Goal: Task Accomplishment & Management: Manage account settings

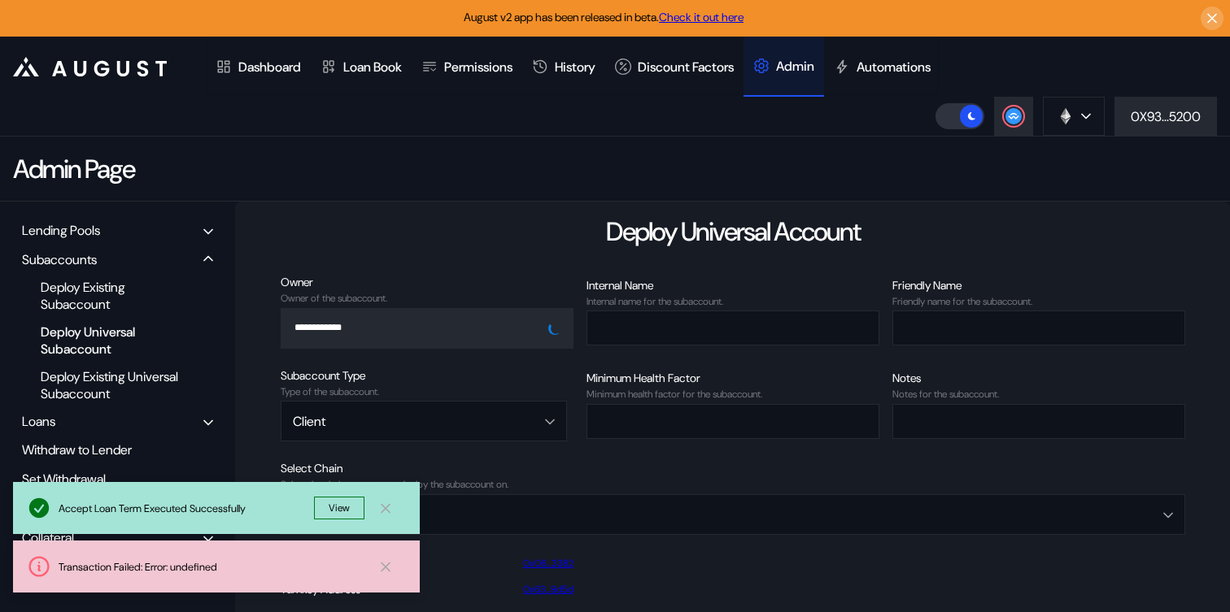
click at [388, 507] on icon at bounding box center [385, 508] width 16 height 17
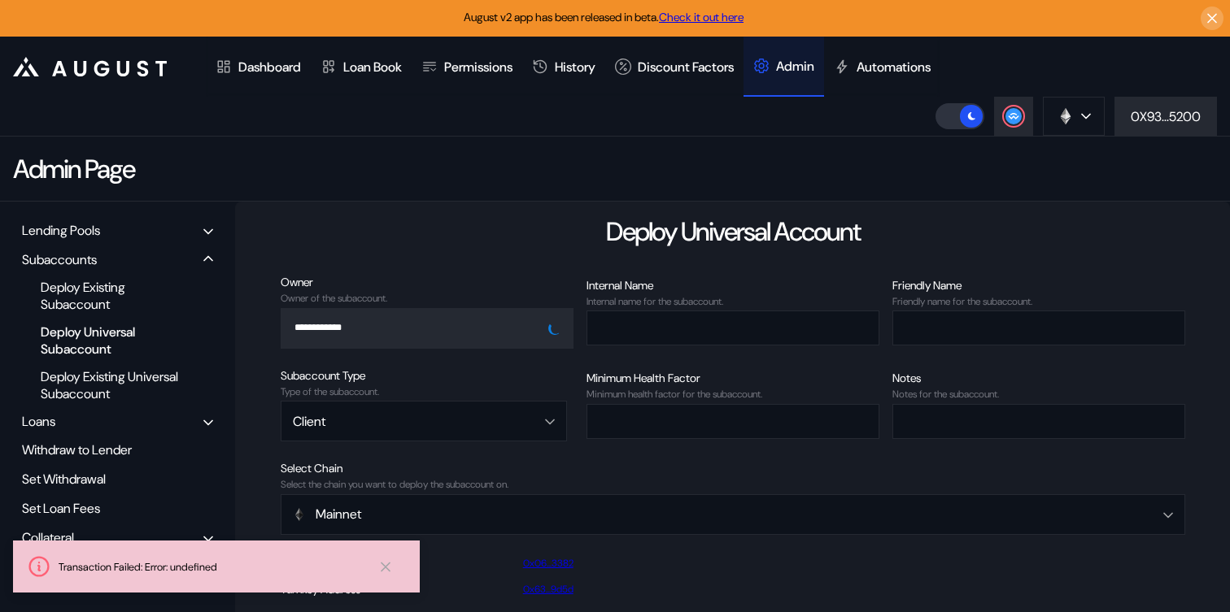
click at [385, 562] on icon at bounding box center [385, 567] width 16 height 17
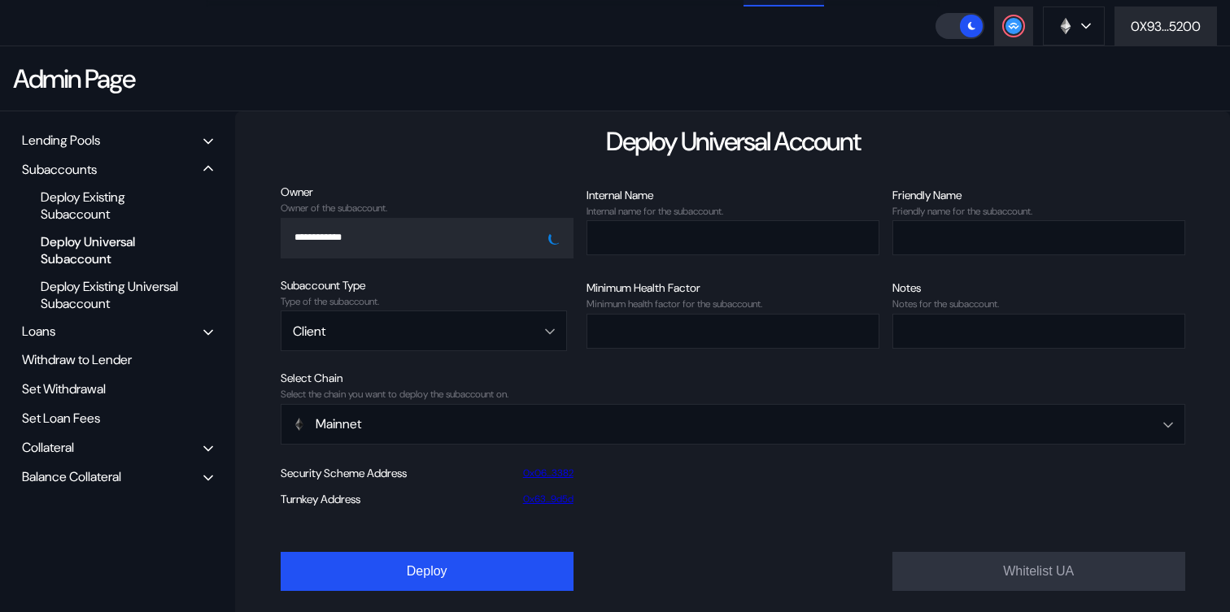
scroll to position [103, 0]
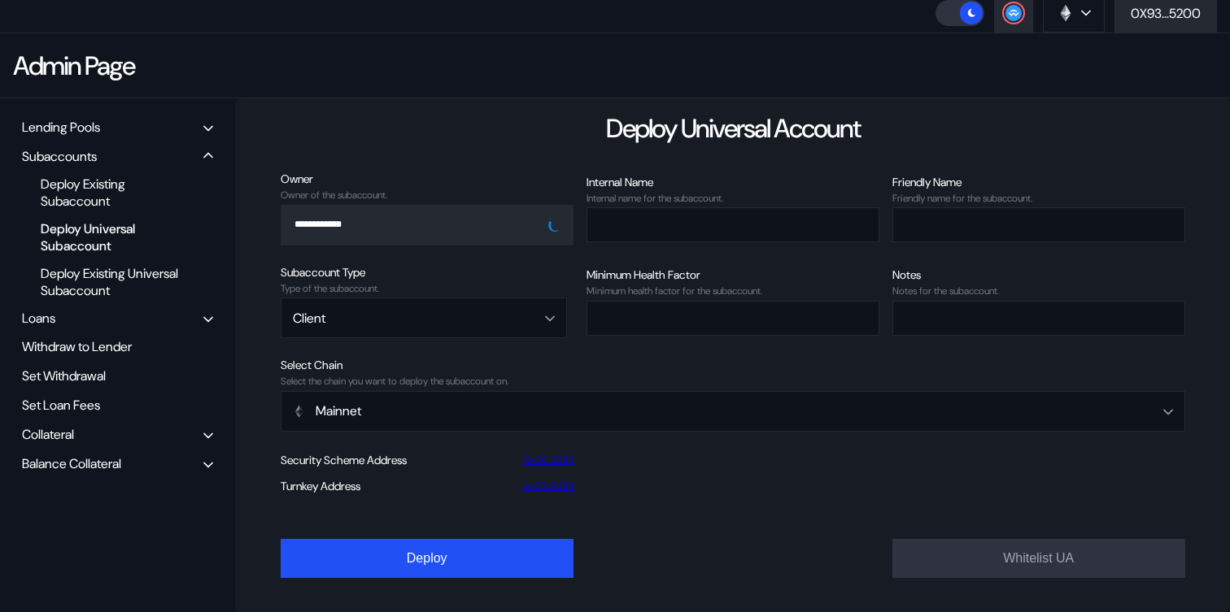
click at [95, 459] on div "Balance Collateral" at bounding box center [71, 463] width 99 height 17
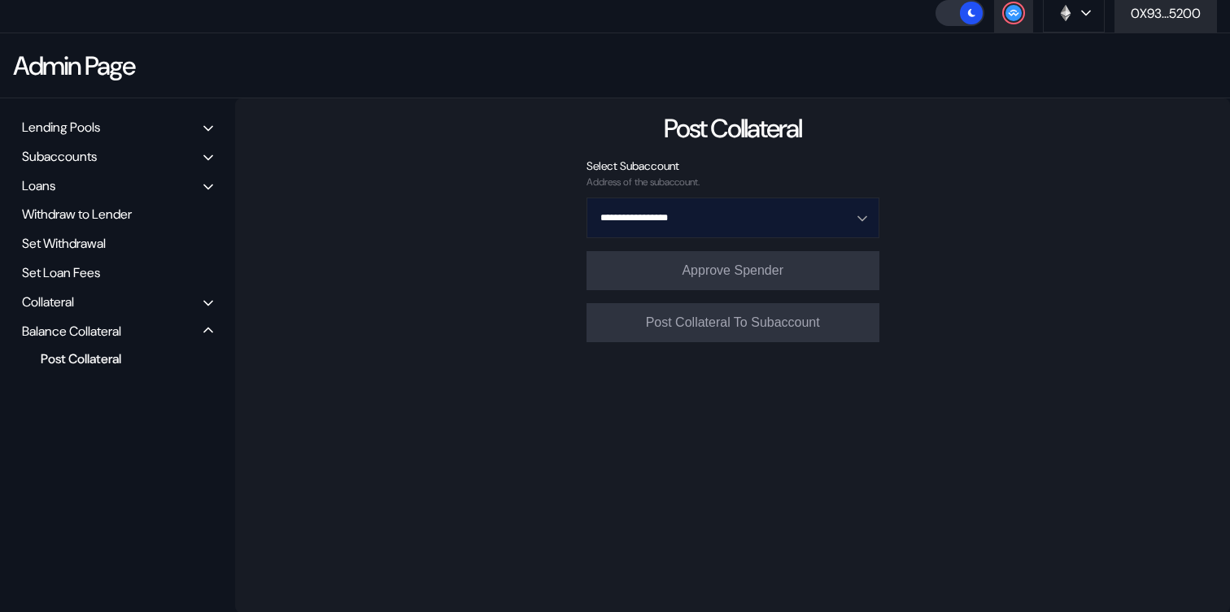
click at [707, 220] on input "**********" at bounding box center [723, 217] width 250 height 39
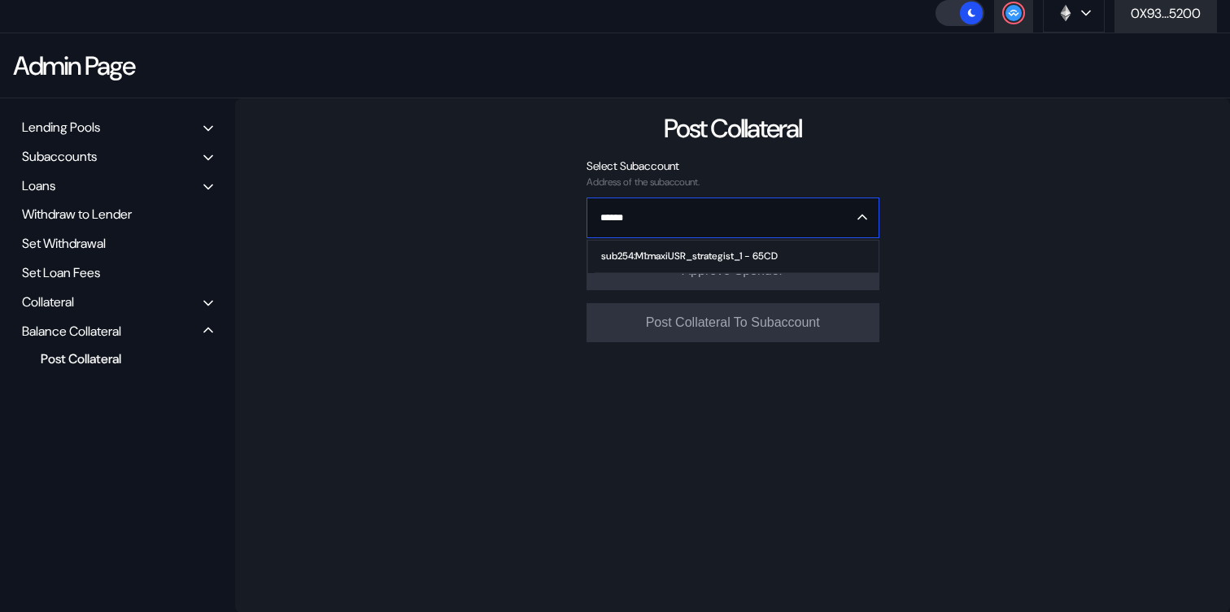
click at [682, 255] on div "sub254:M1:maxiUSR_strategist_1 - 65CD" at bounding box center [689, 255] width 176 height 11
type input "**********"
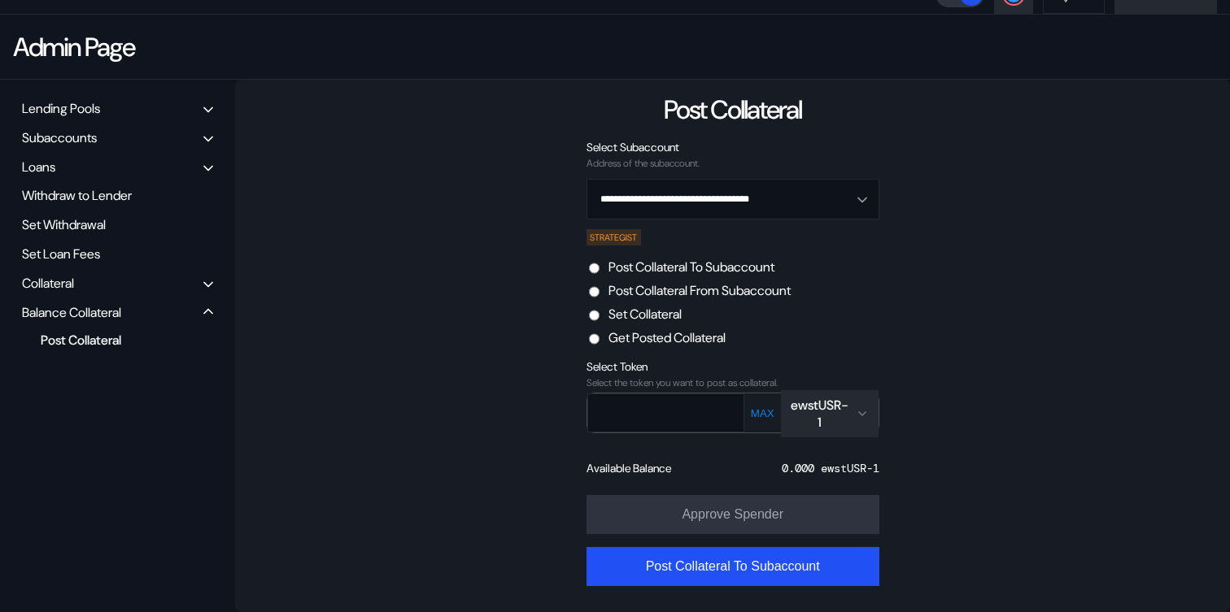
click at [689, 286] on label "Post Collateral From Subaccount" at bounding box center [699, 290] width 182 height 17
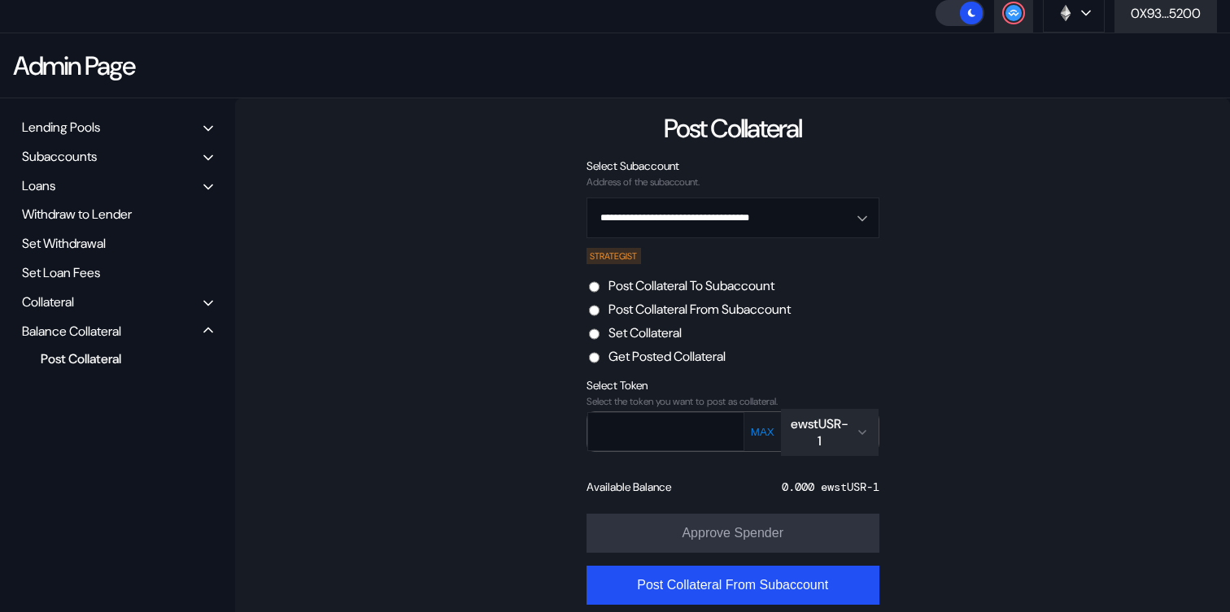
scroll to position [122, 0]
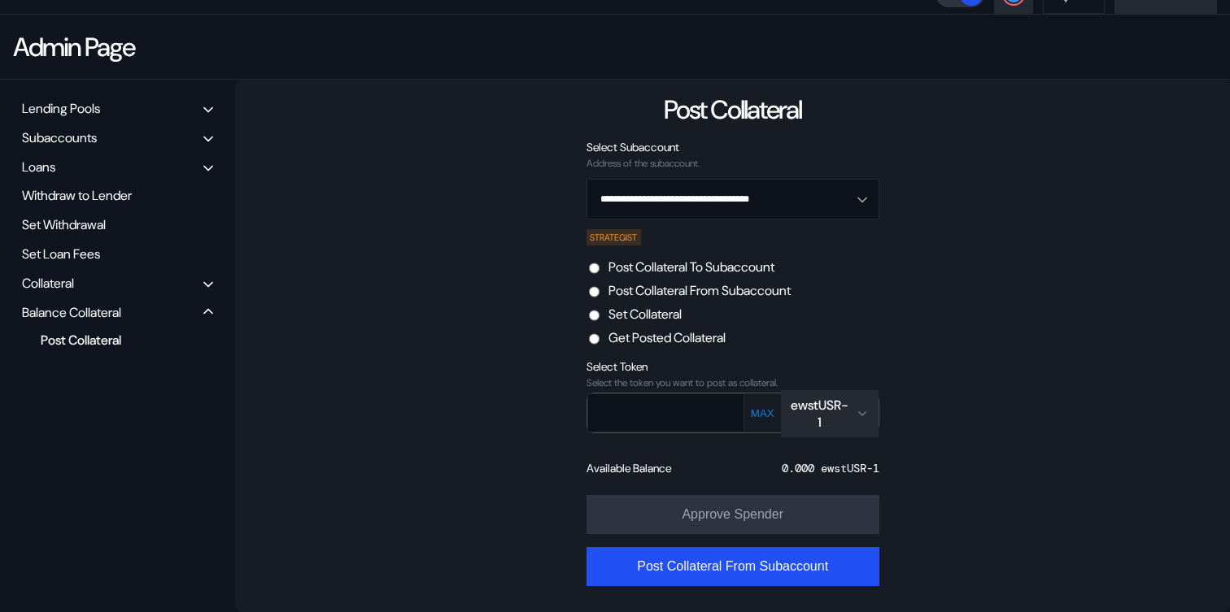
click at [839, 419] on div "ewstUSR-1" at bounding box center [819, 414] width 59 height 34
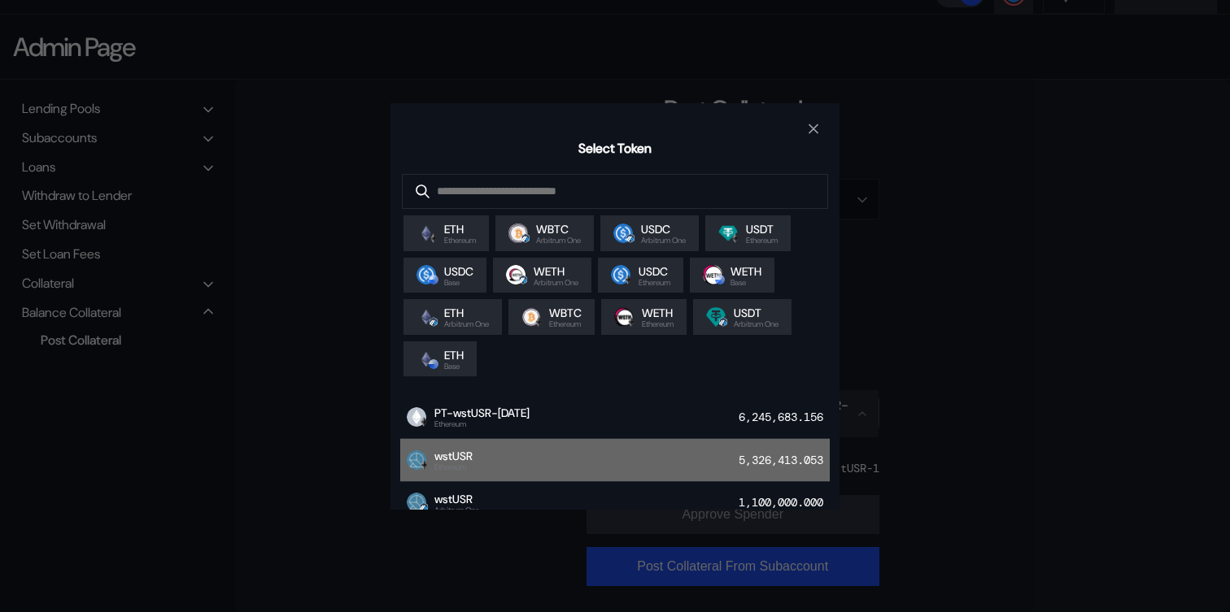
click at [700, 455] on div "wstUSR Ethereum 5,326,413.053" at bounding box center [614, 460] width 429 height 43
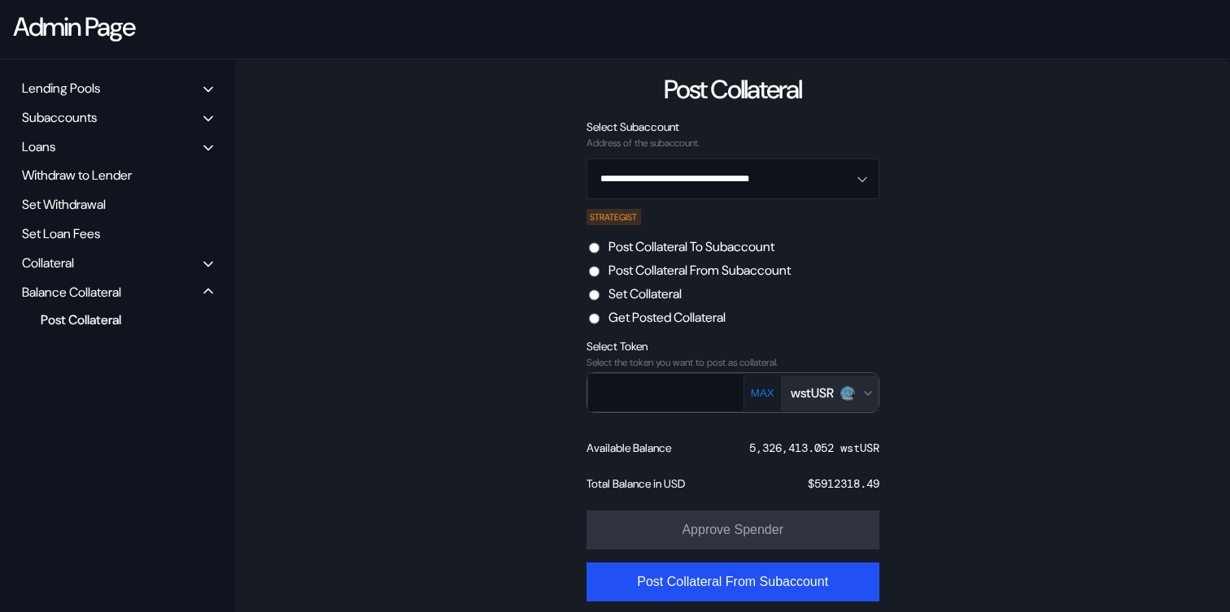
scroll to position [143, 0]
click at [657, 397] on input "text" at bounding box center [654, 391] width 132 height 33
click at [685, 397] on input "text" at bounding box center [654, 391] width 132 height 33
paste input "*******"
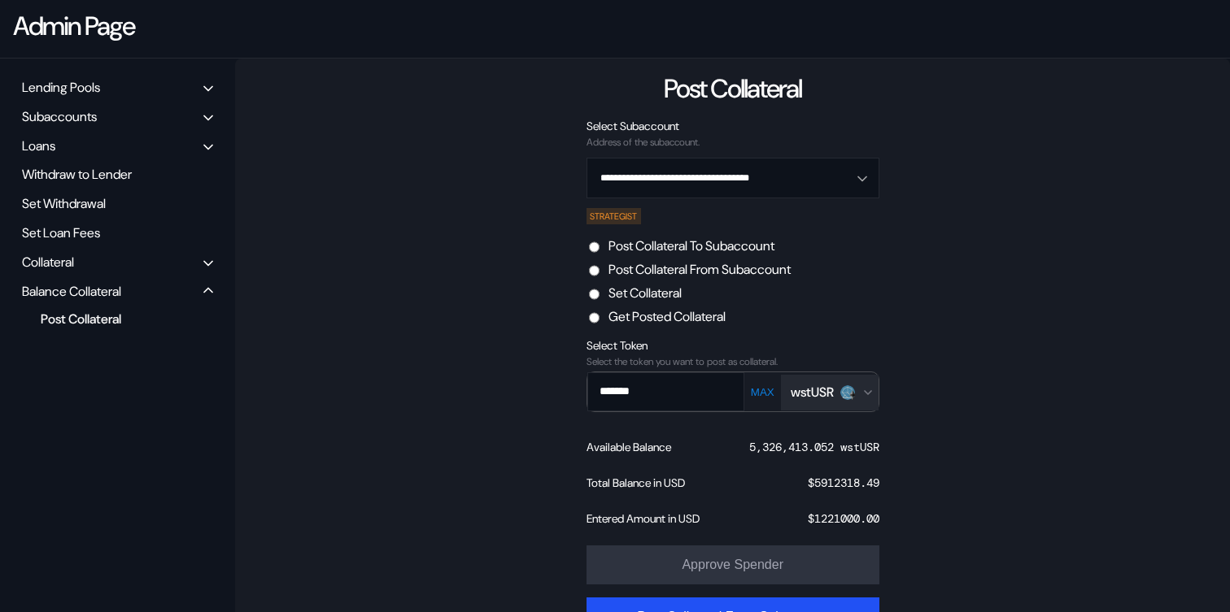
click at [858, 333] on form "**********" at bounding box center [732, 384] width 293 height 531
click at [763, 390] on button "MAX" at bounding box center [762, 392] width 33 height 14
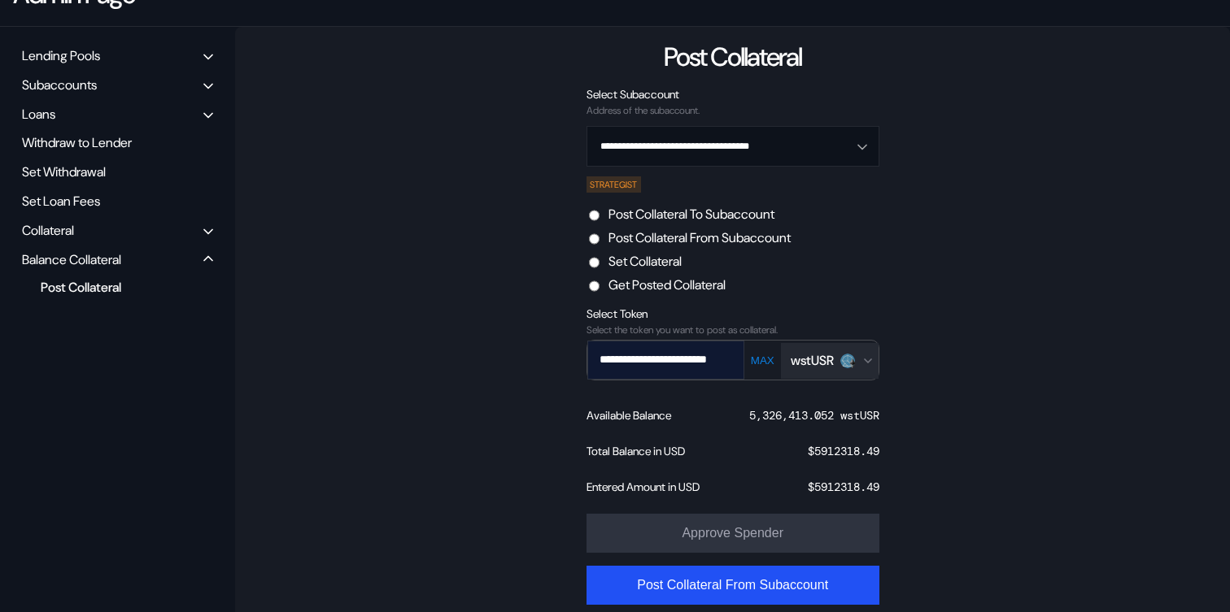
scroll to position [0, 56]
drag, startPoint x: 677, startPoint y: 359, endPoint x: 711, endPoint y: 359, distance: 33.3
click at [711, 359] on input "**********" at bounding box center [653, 360] width 132 height 37
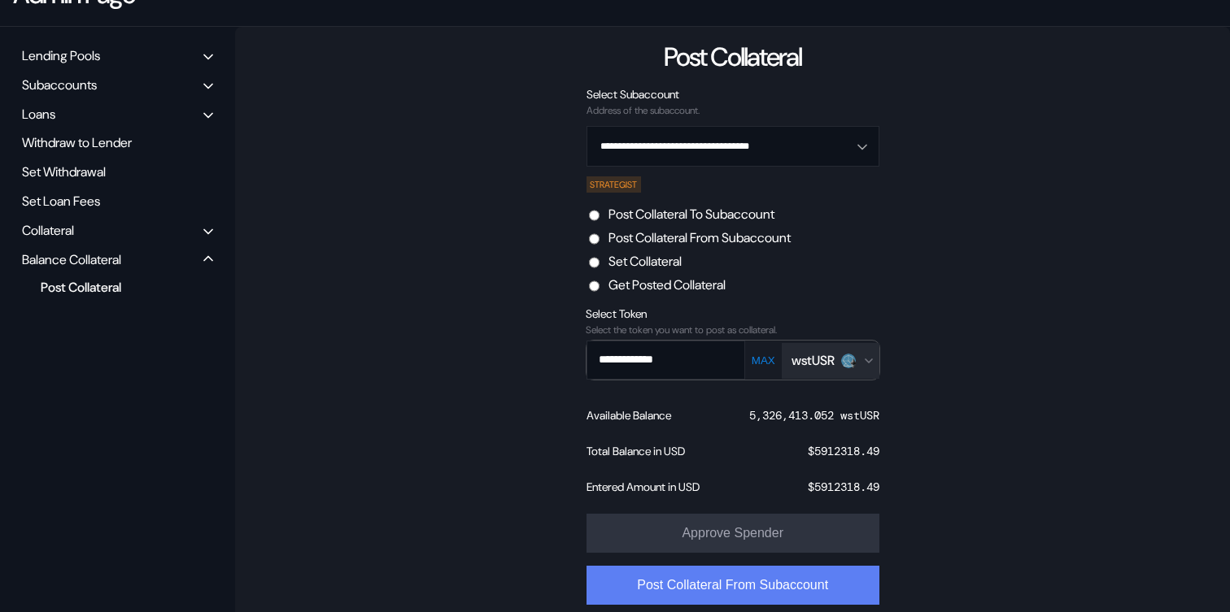
type input "**********"
click at [725, 579] on button "Post Collateral From Subaccount" at bounding box center [732, 585] width 293 height 39
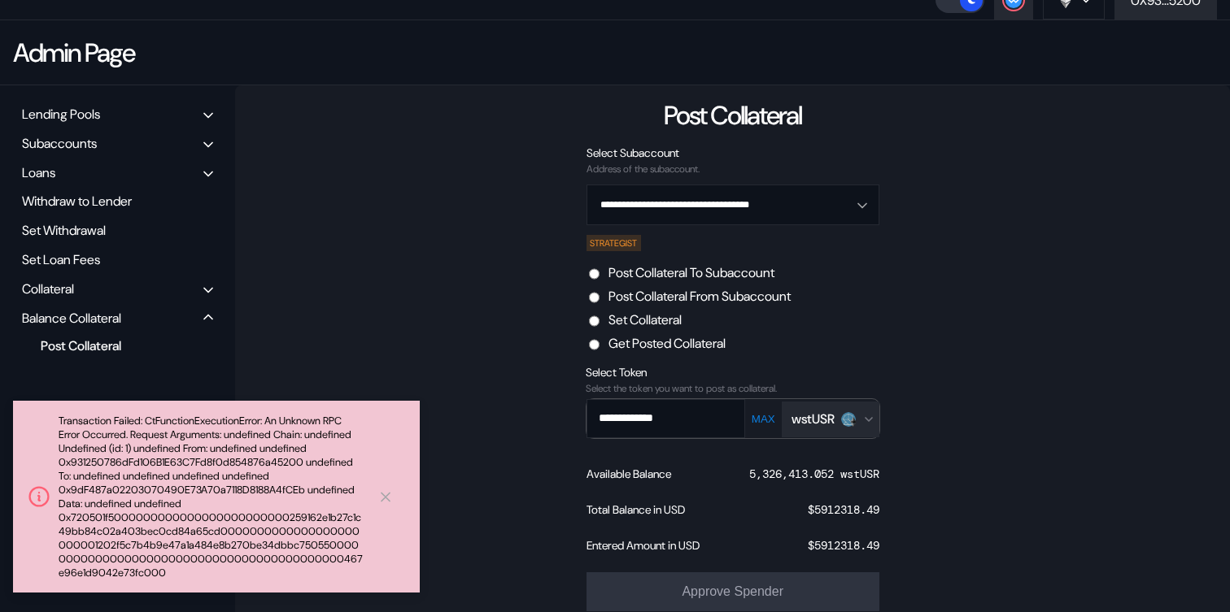
scroll to position [175, 0]
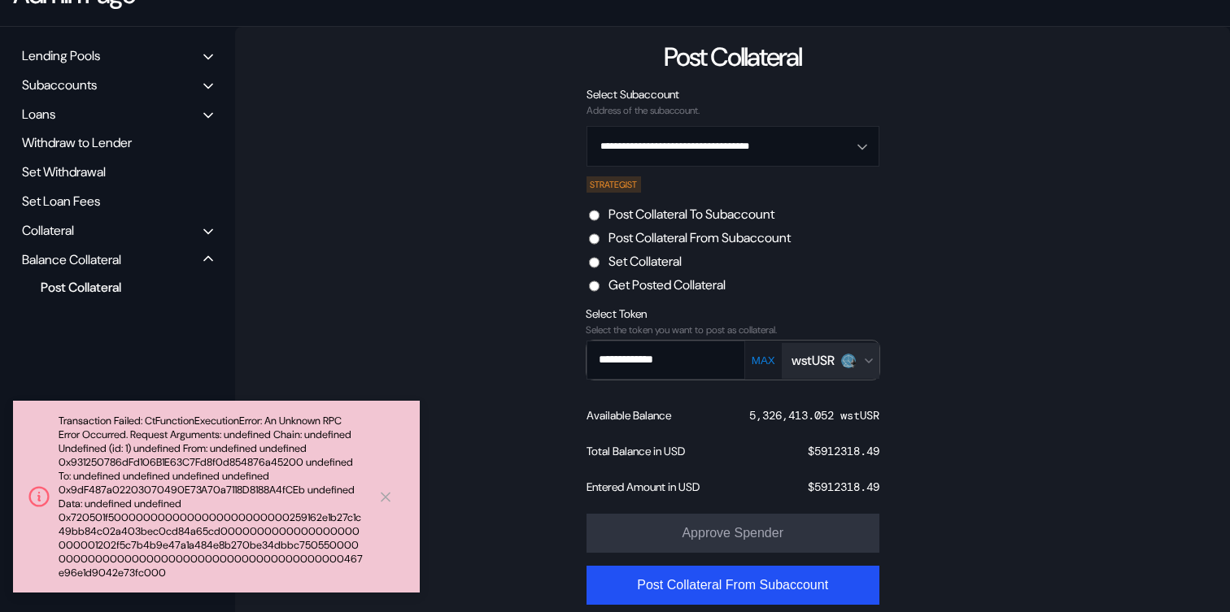
click at [436, 194] on div "**********" at bounding box center [732, 329] width 995 height 604
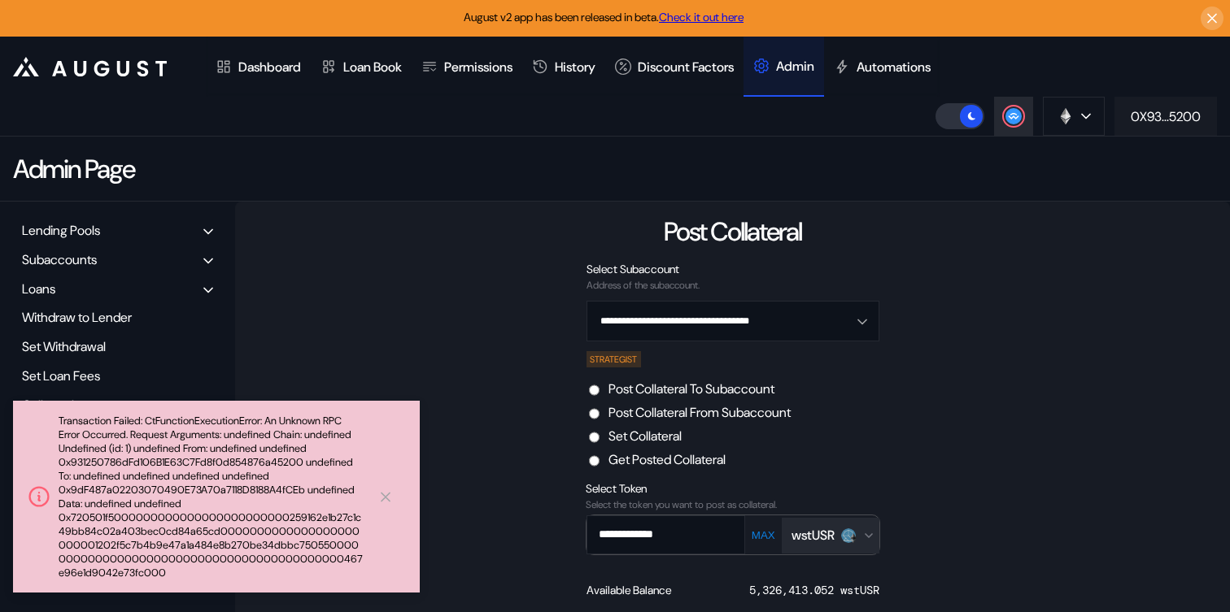
click at [1154, 117] on div "0X93...5200" at bounding box center [1165, 116] width 70 height 17
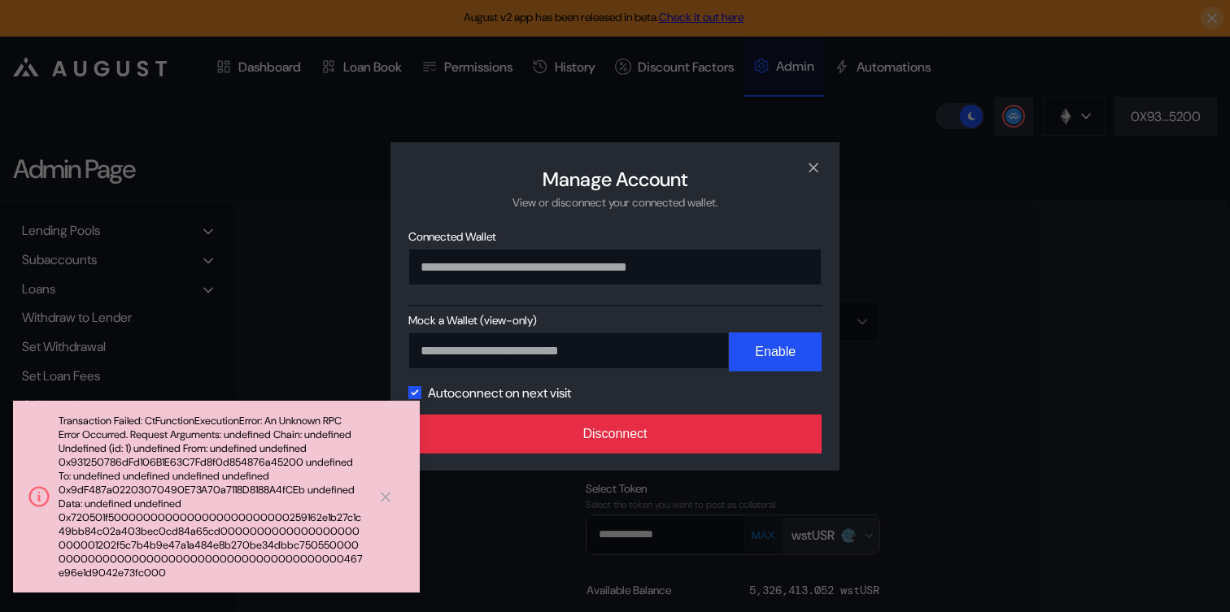
click at [732, 438] on button "Disconnect" at bounding box center [614, 434] width 413 height 39
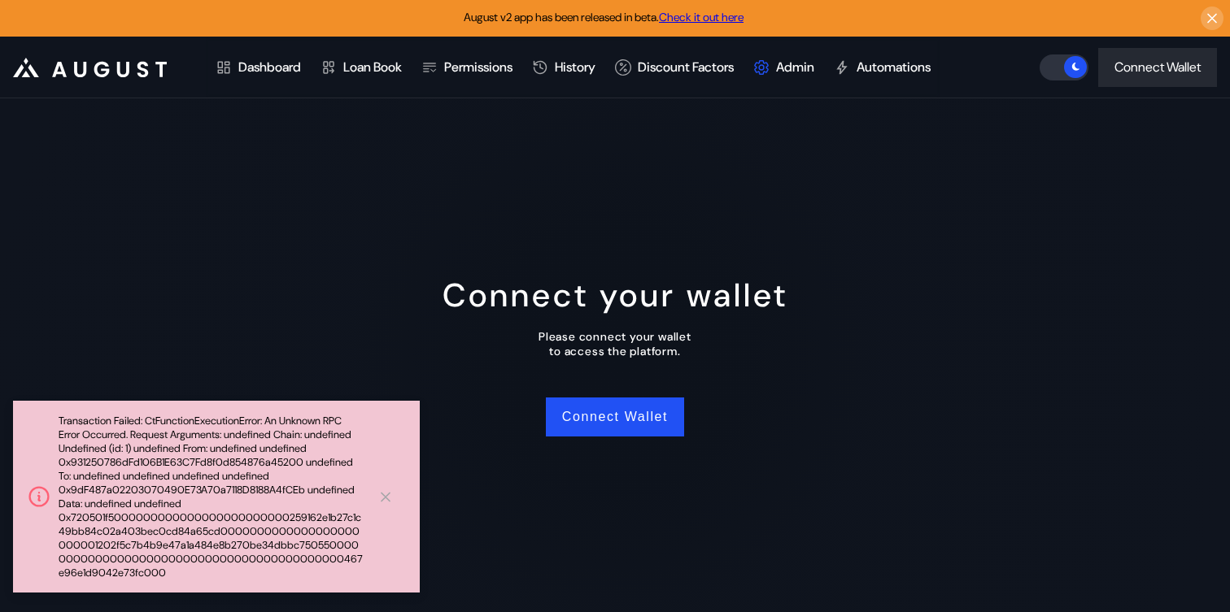
click at [991, 273] on div "Connect your wallet Please connect your wallet to access the platform. Connect …" at bounding box center [615, 355] width 1230 height 514
click at [657, 429] on button "Connect Wallet" at bounding box center [615, 417] width 138 height 39
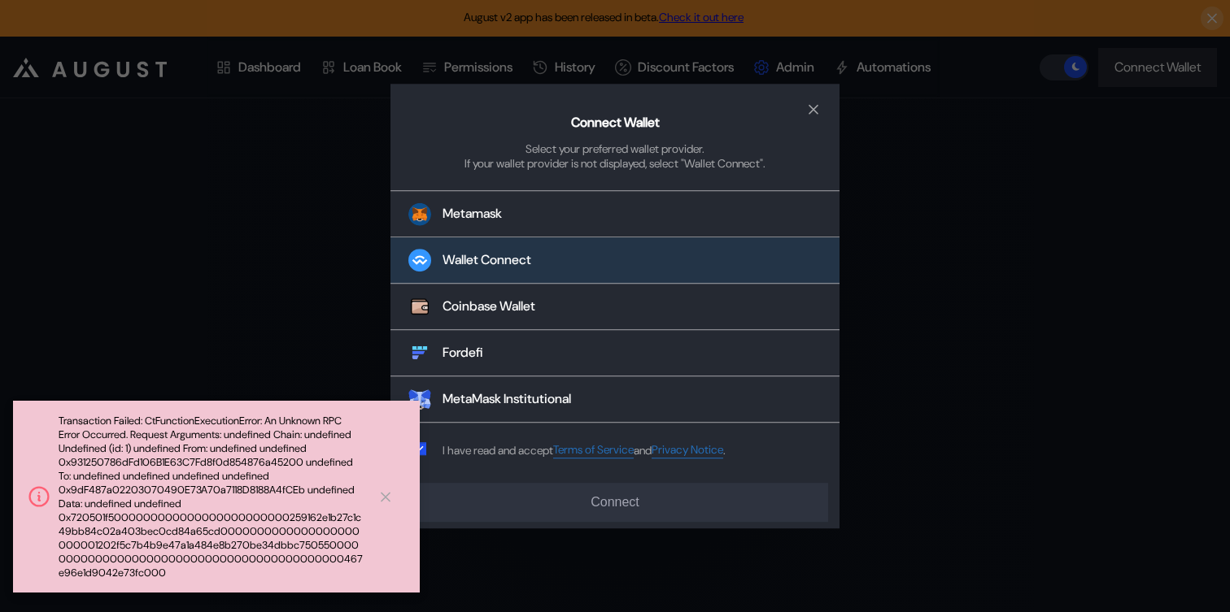
click at [578, 270] on button "Wallet Connect" at bounding box center [614, 261] width 449 height 46
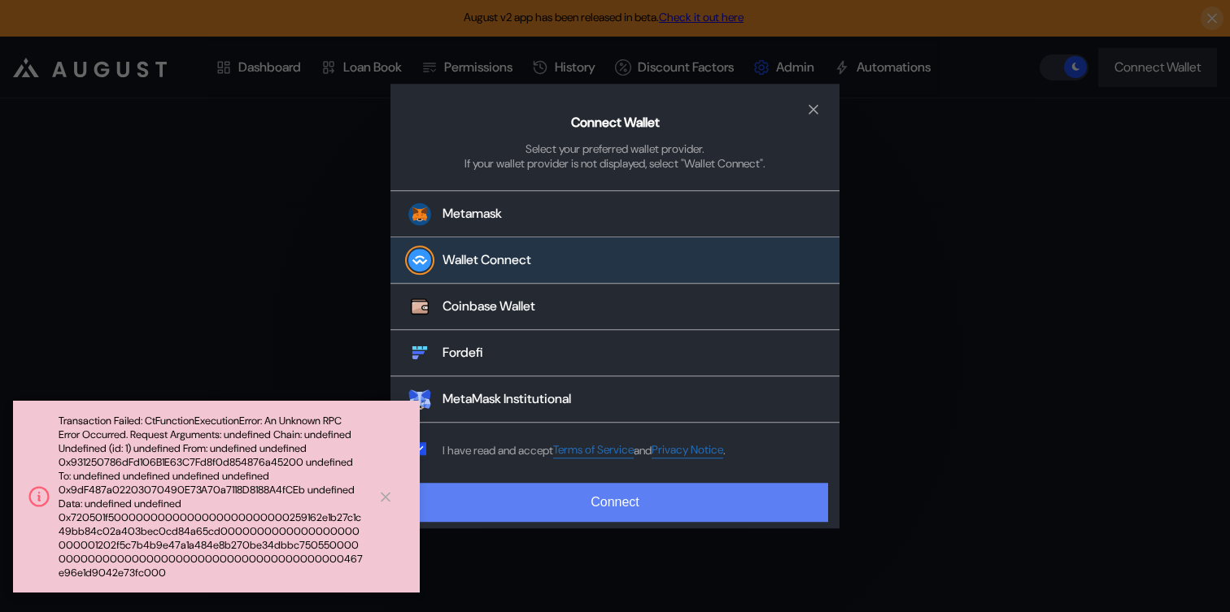
click at [577, 507] on button "Connect" at bounding box center [615, 502] width 426 height 39
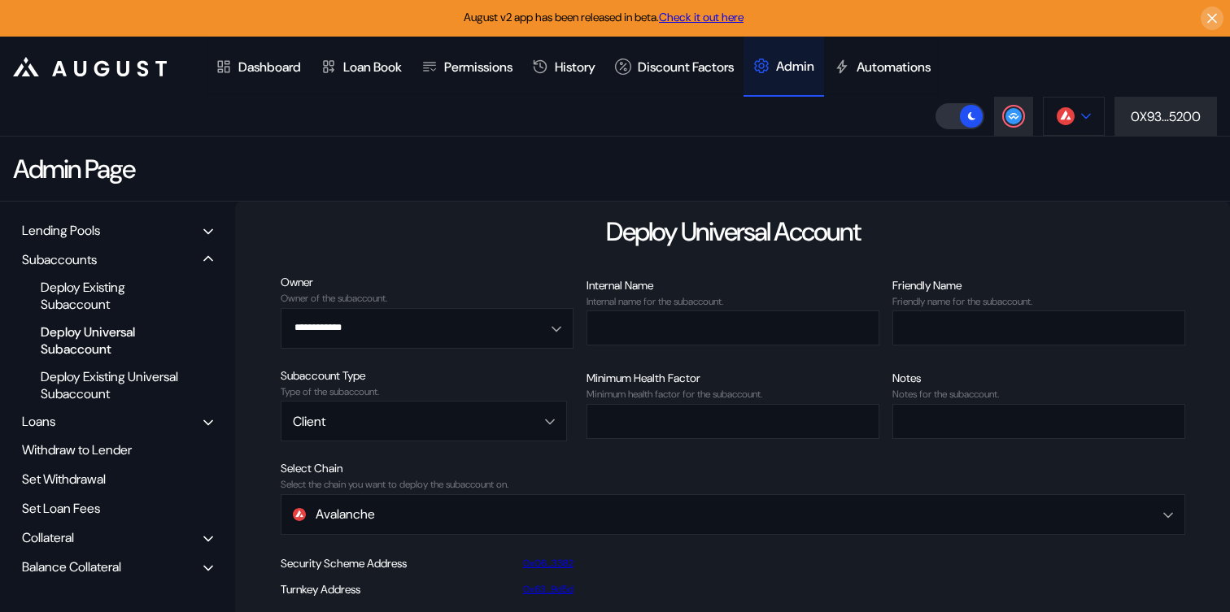
click at [1081, 115] on icon at bounding box center [1086, 116] width 10 height 7
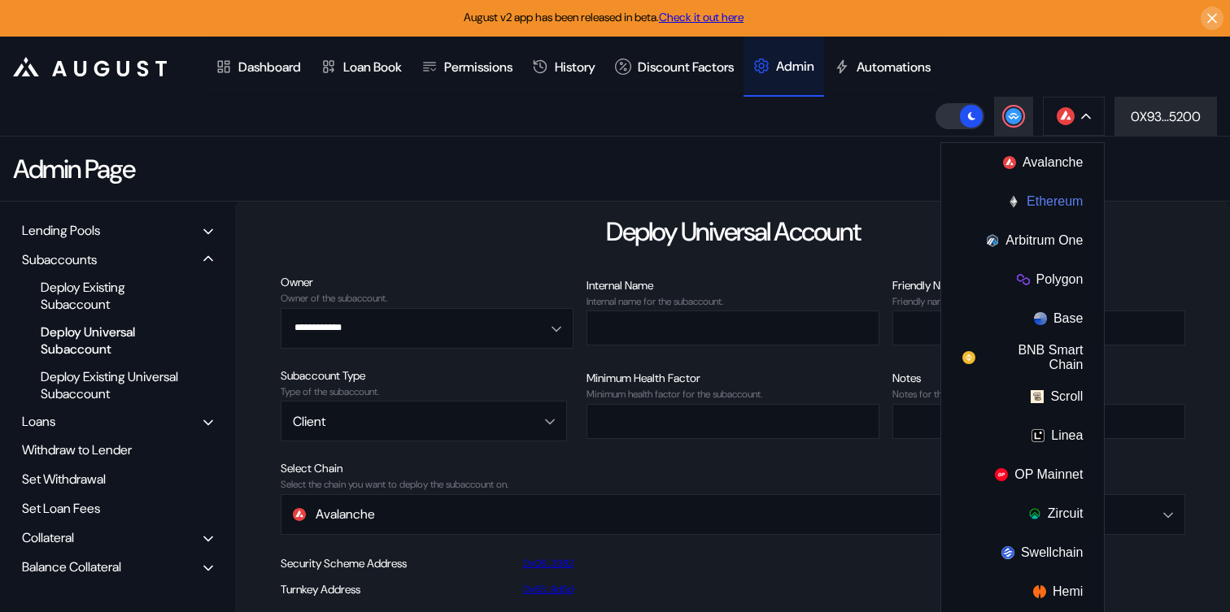
click at [1035, 197] on button "Ethereum" at bounding box center [1022, 201] width 163 height 39
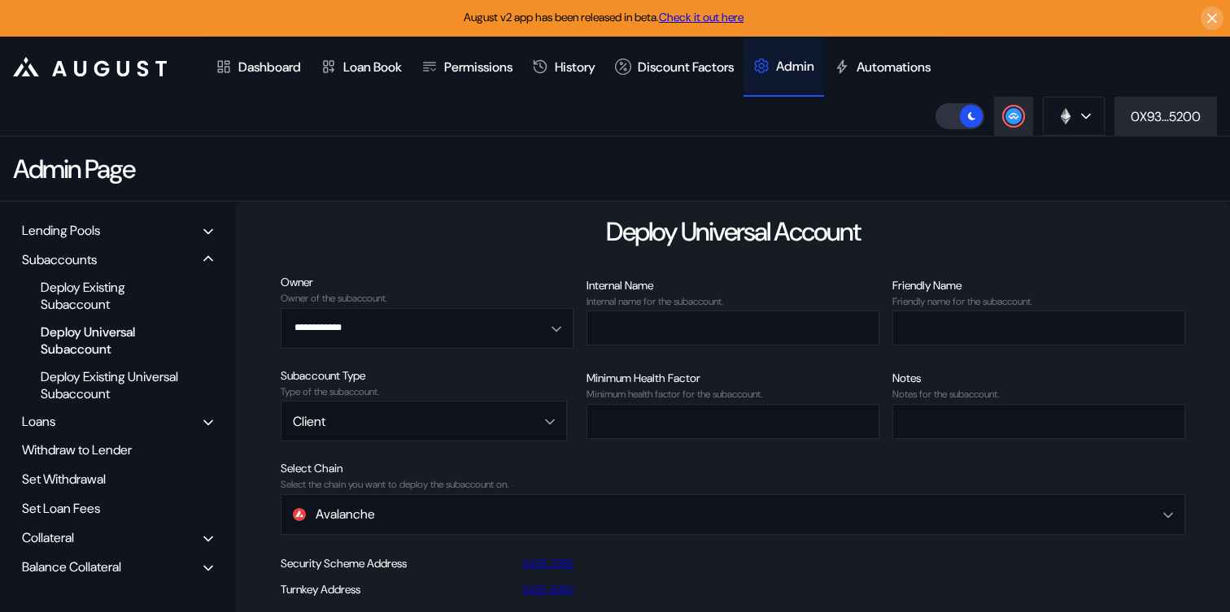
click at [626, 141] on div "Admin Page" at bounding box center [615, 169] width 1230 height 65
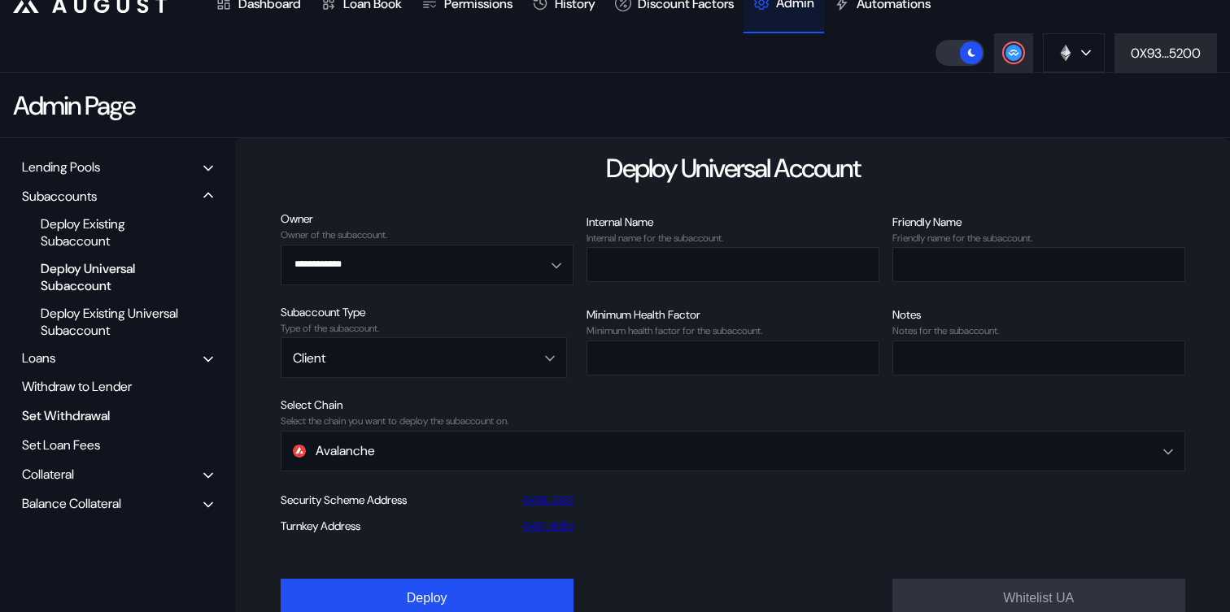
scroll to position [103, 0]
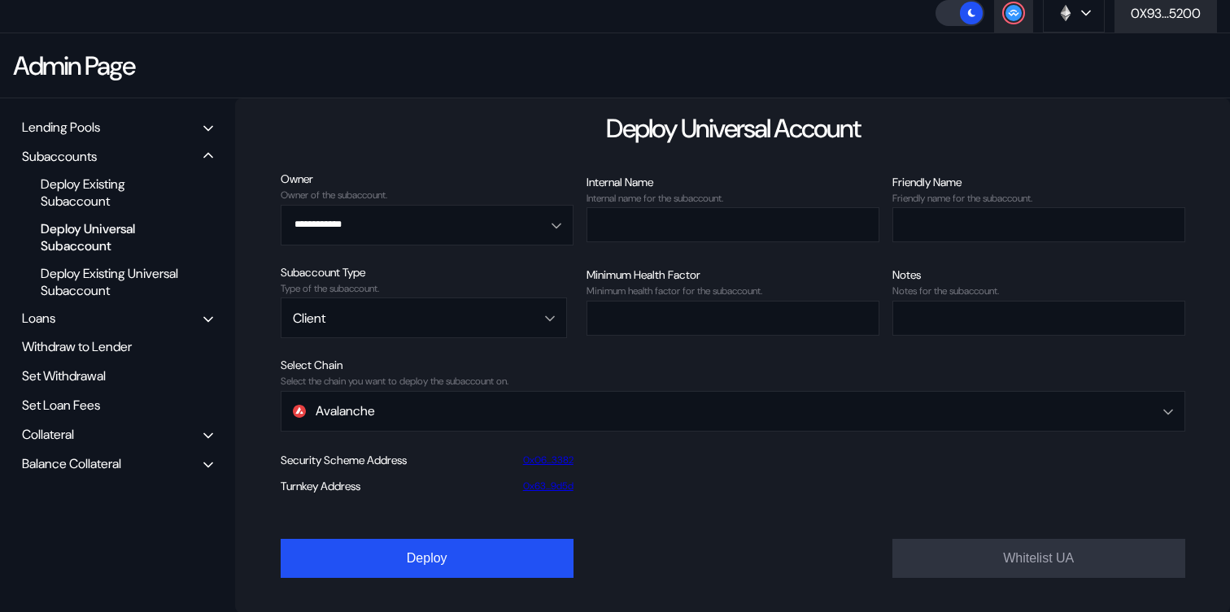
click at [111, 465] on div "Balance Collateral" at bounding box center [71, 463] width 99 height 17
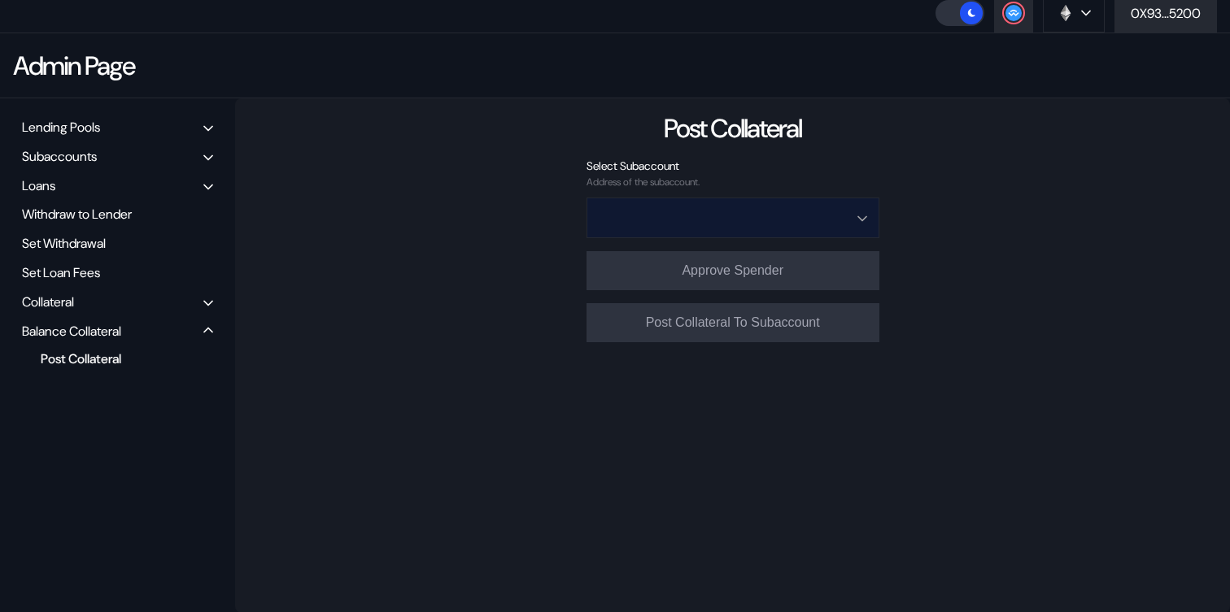
click at [699, 219] on input "Open menu" at bounding box center [723, 217] width 250 height 39
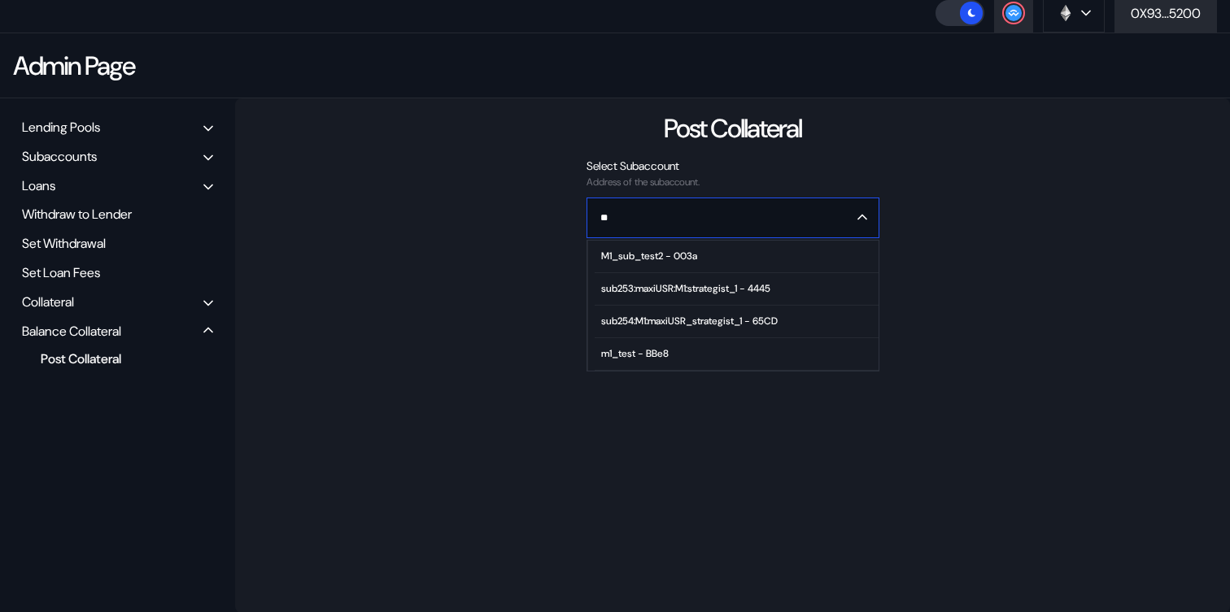
click at [697, 322] on div "sub254:M1:maxiUSR_strategist_1 - 65CD" at bounding box center [689, 321] width 176 height 11
type input "**********"
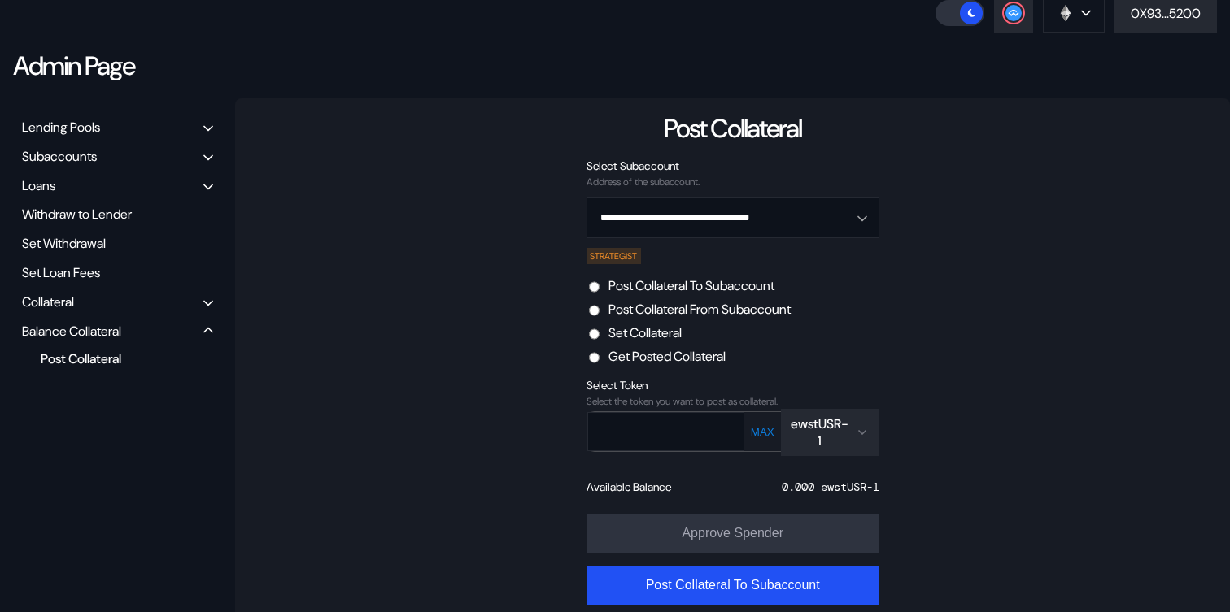
click at [830, 428] on div "ewstUSR-1" at bounding box center [819, 433] width 59 height 34
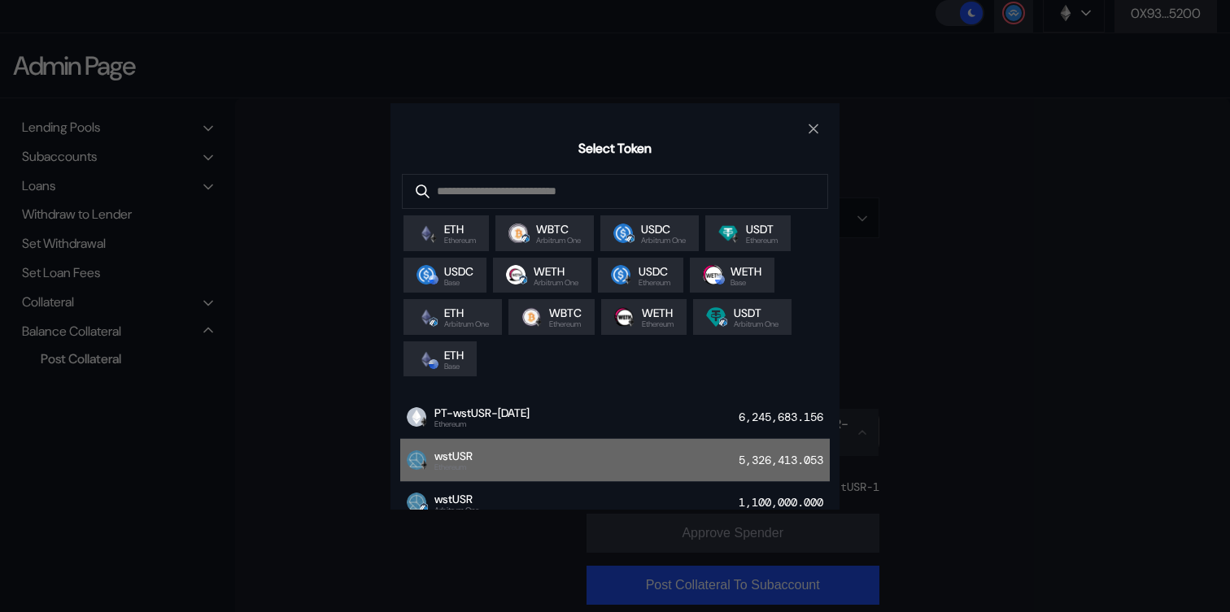
click at [512, 476] on div "wstUSR Ethereum 5,326,413.053" at bounding box center [614, 460] width 429 height 43
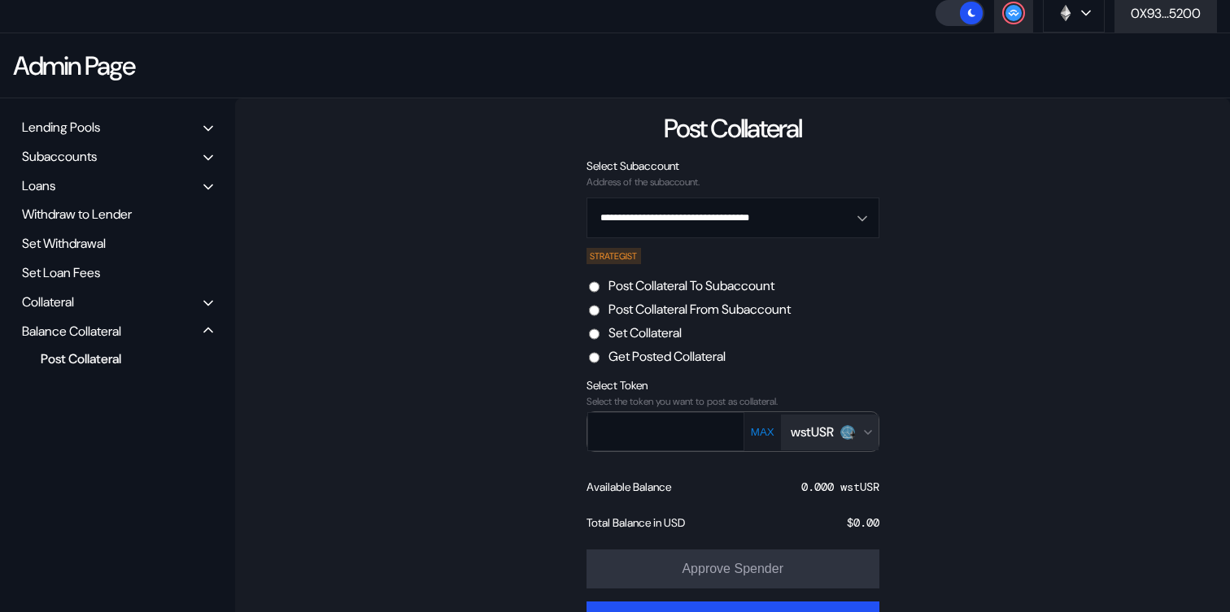
click at [768, 433] on button "MAX" at bounding box center [762, 432] width 33 height 14
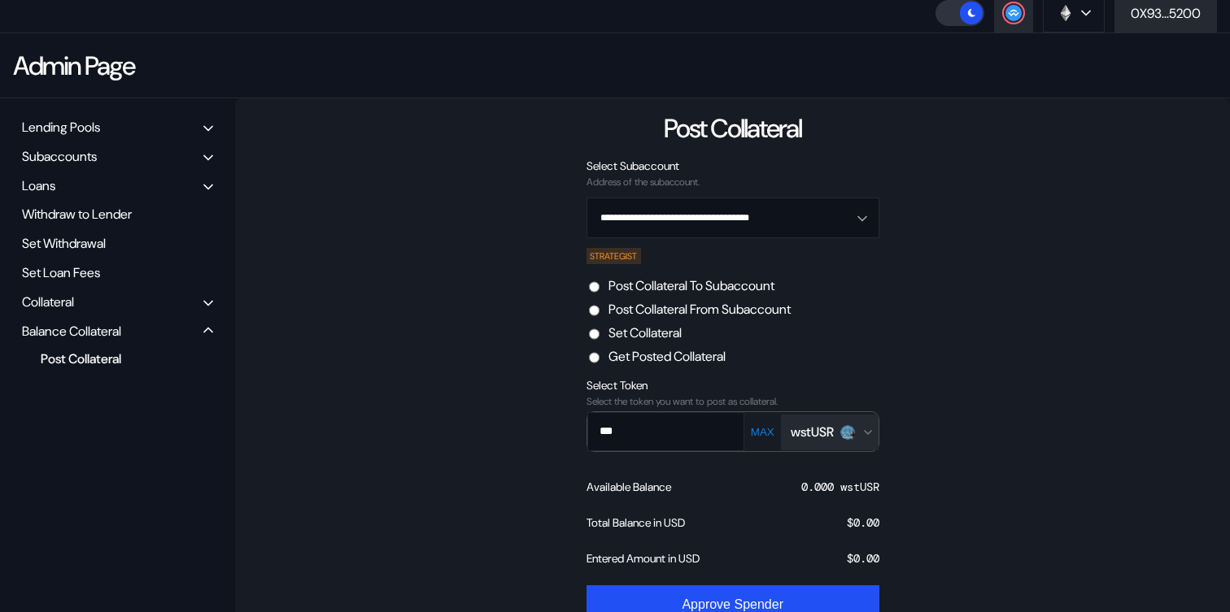
click at [861, 333] on div "Set Collateral" at bounding box center [732, 332] width 295 height 17
click at [487, 185] on div "**********" at bounding box center [732, 400] width 995 height 604
click at [651, 311] on label "Post Collateral From Subaccount" at bounding box center [699, 309] width 182 height 17
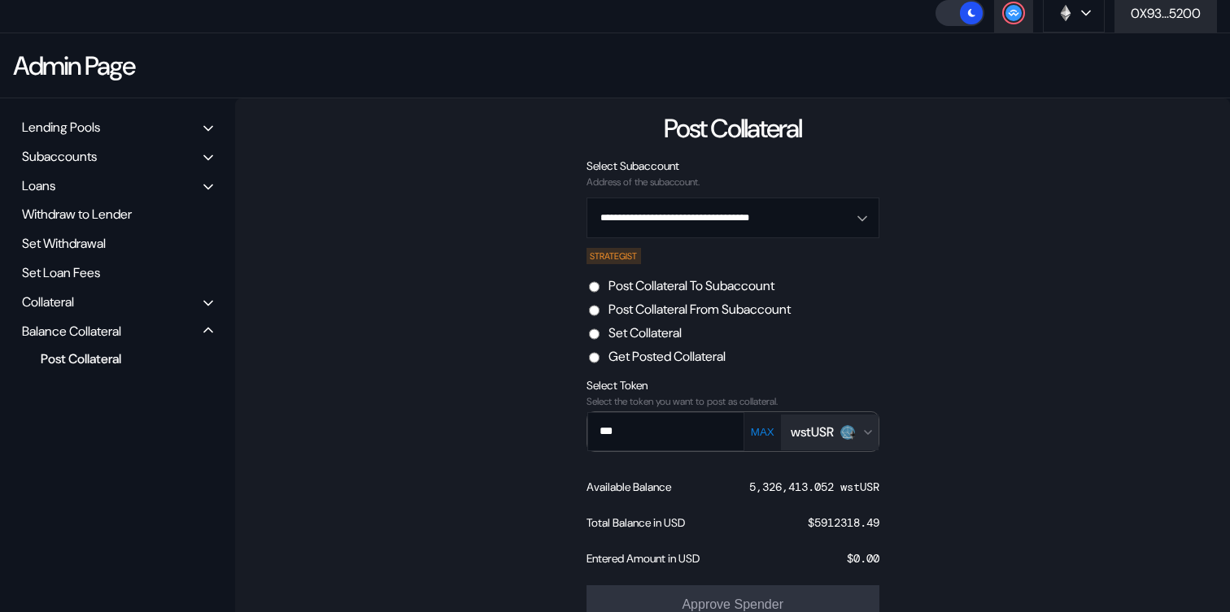
click at [769, 439] on div "MAX wstUSR" at bounding box center [811, 432] width 134 height 41
click at [749, 427] on button "MAX" at bounding box center [762, 432] width 33 height 14
drag, startPoint x: 681, startPoint y: 428, endPoint x: 782, endPoint y: 433, distance: 101.0
click at [782, 433] on div "**********" at bounding box center [732, 431] width 294 height 41
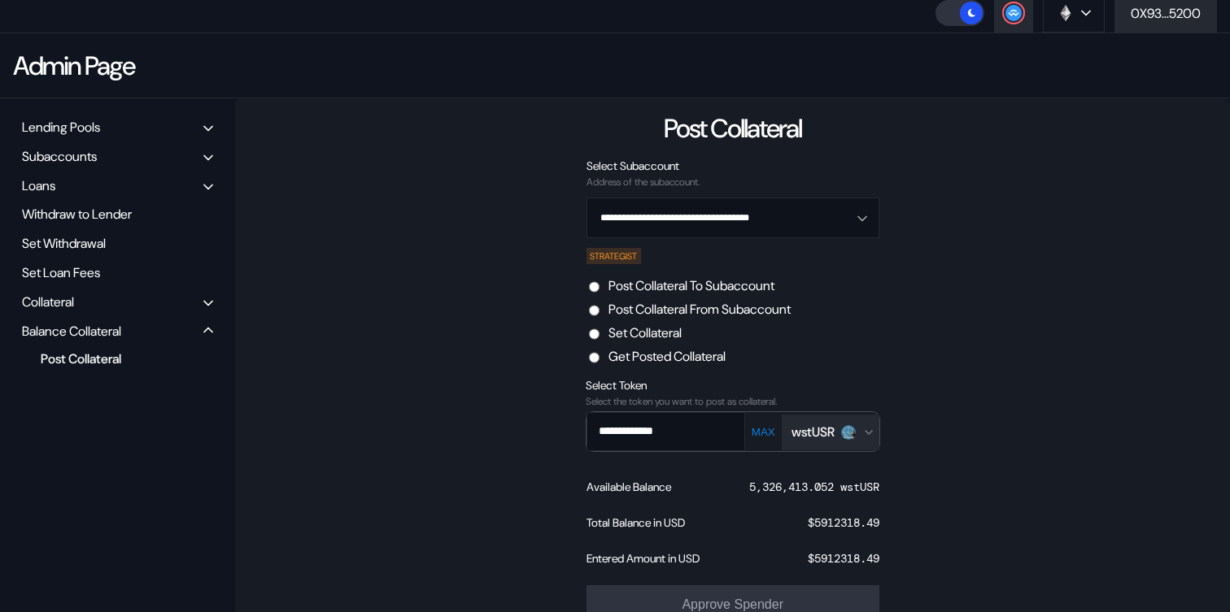
scroll to position [0, 0]
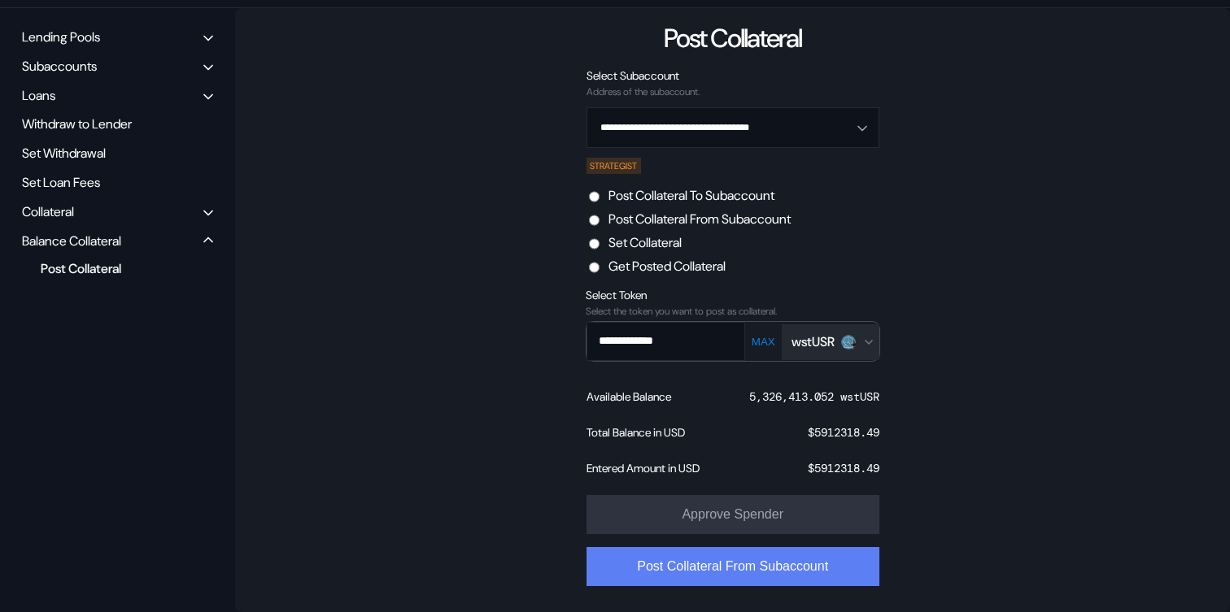
type input "**********"
click at [725, 564] on button "Post Collateral From Subaccount" at bounding box center [732, 566] width 293 height 39
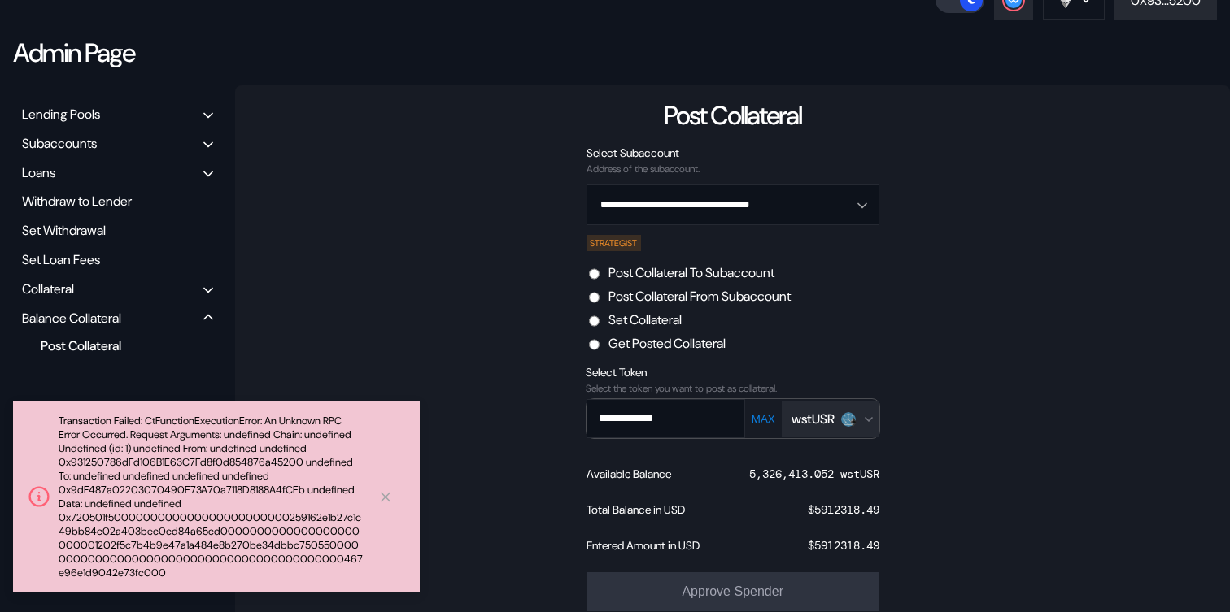
click at [697, 276] on label "Post Collateral To Subaccount" at bounding box center [691, 272] width 166 height 17
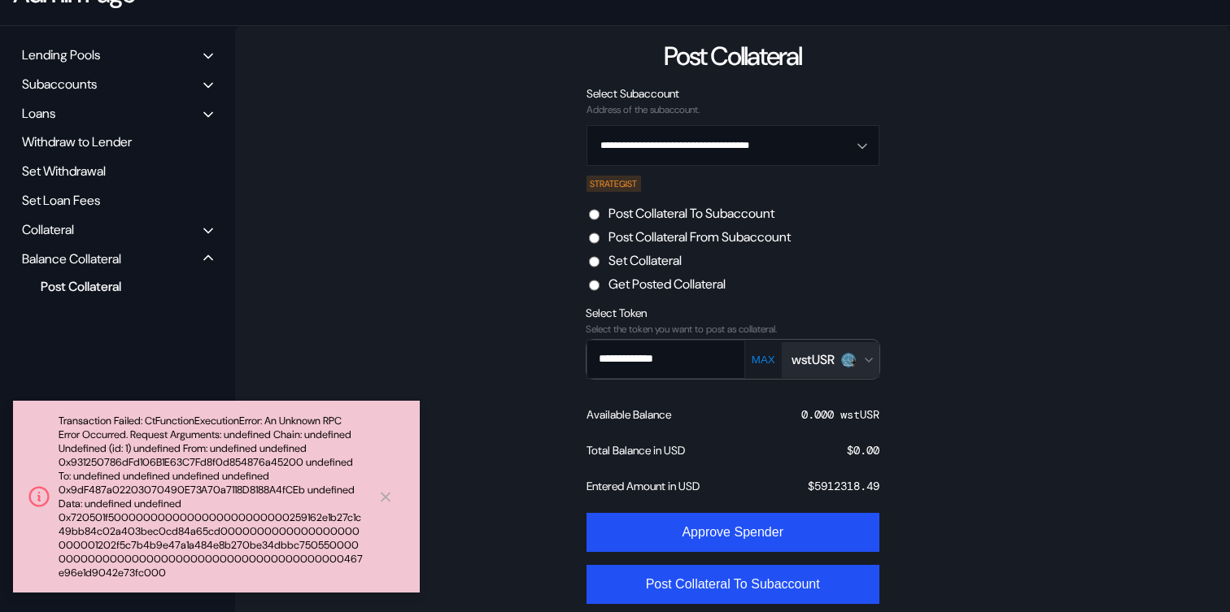
scroll to position [194, 0]
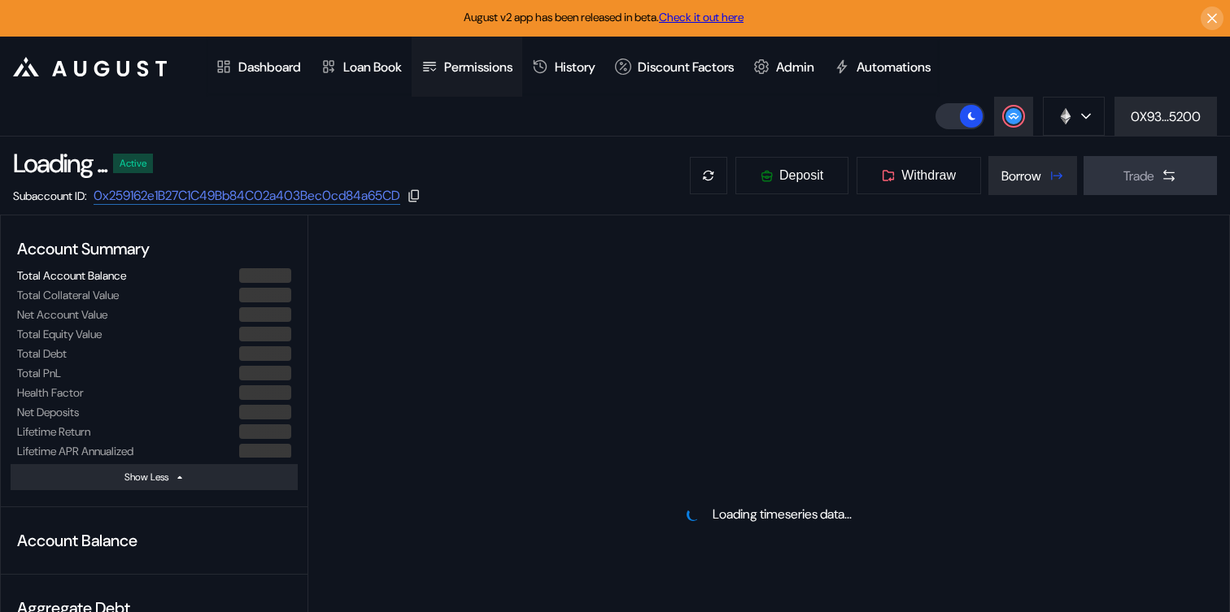
select select "*"
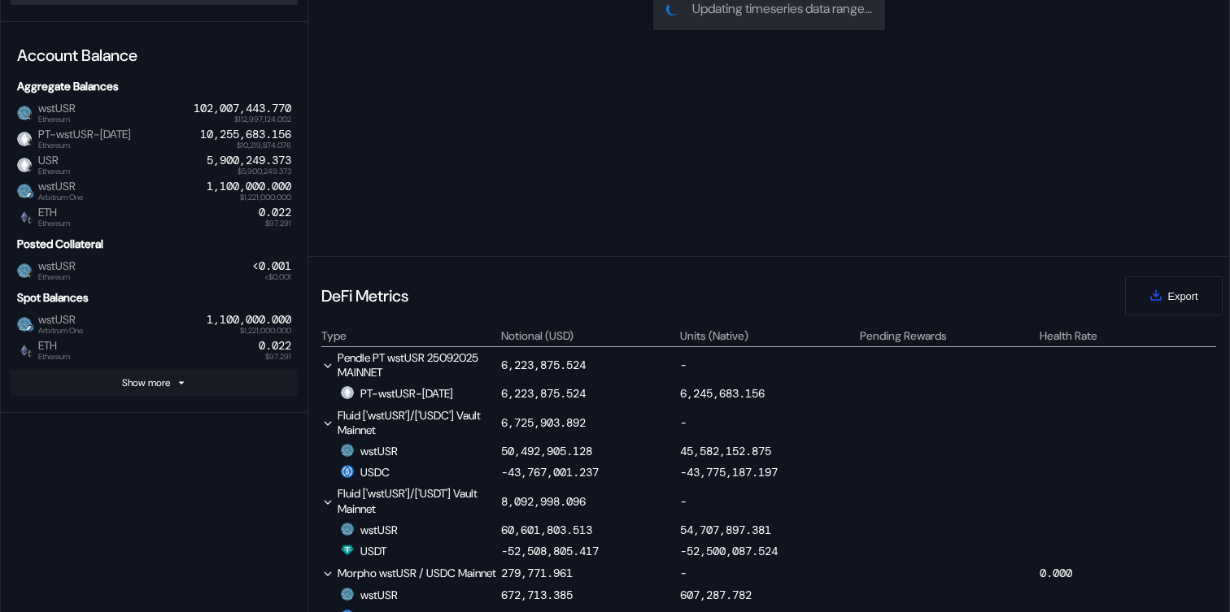
scroll to position [457, 0]
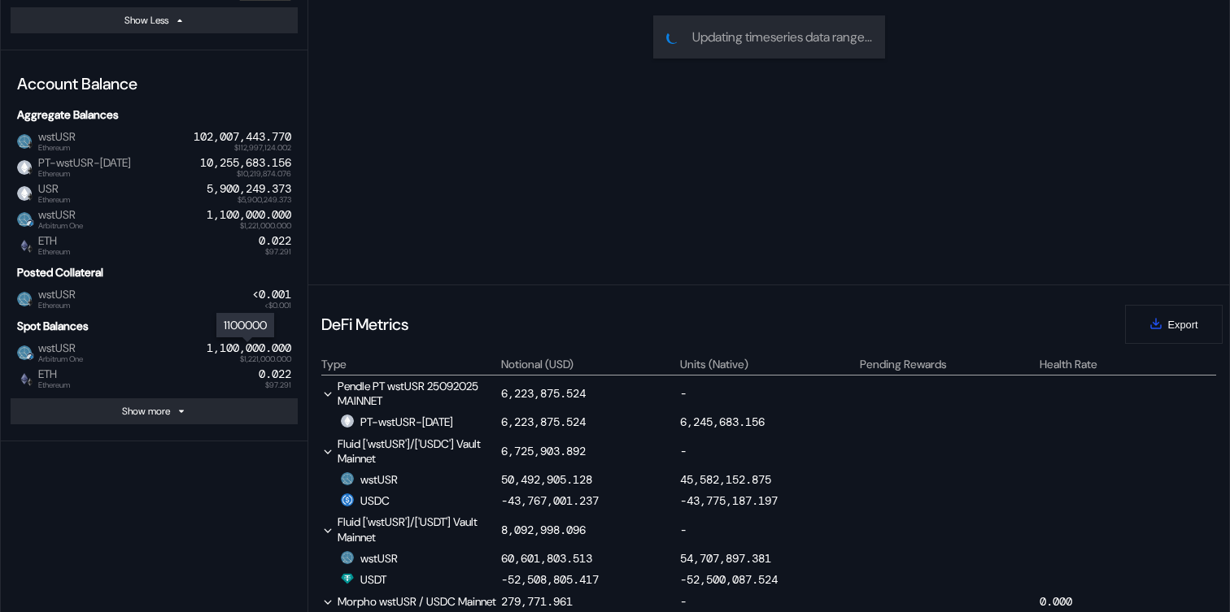
click at [226, 351] on div "1,100,000.000" at bounding box center [249, 349] width 85 height 14
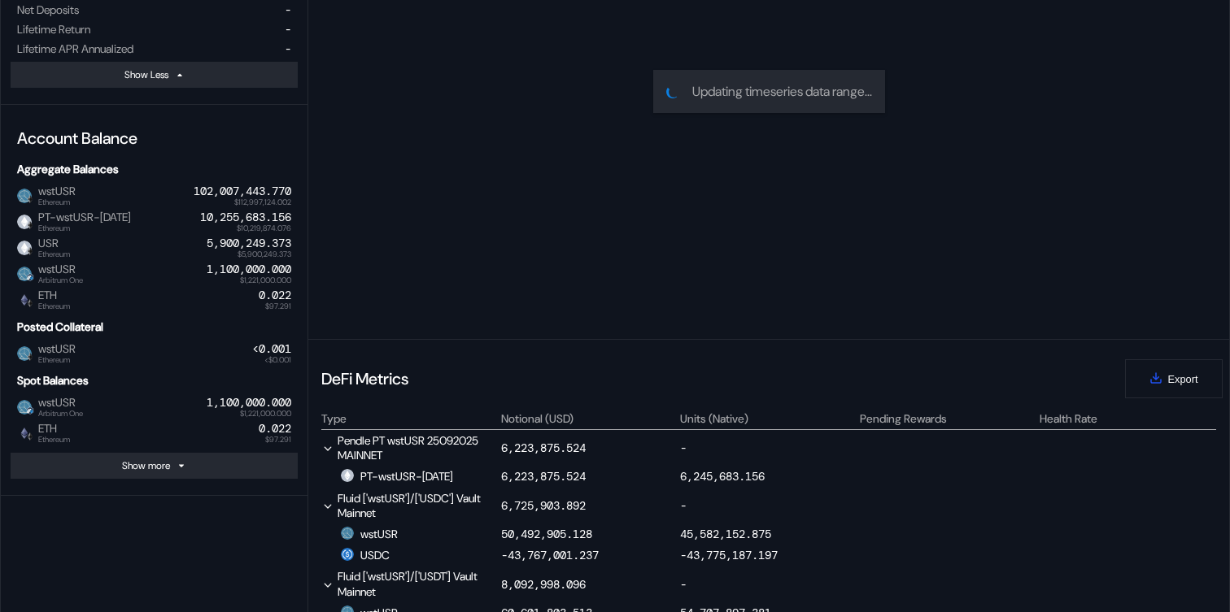
scroll to position [381, 0]
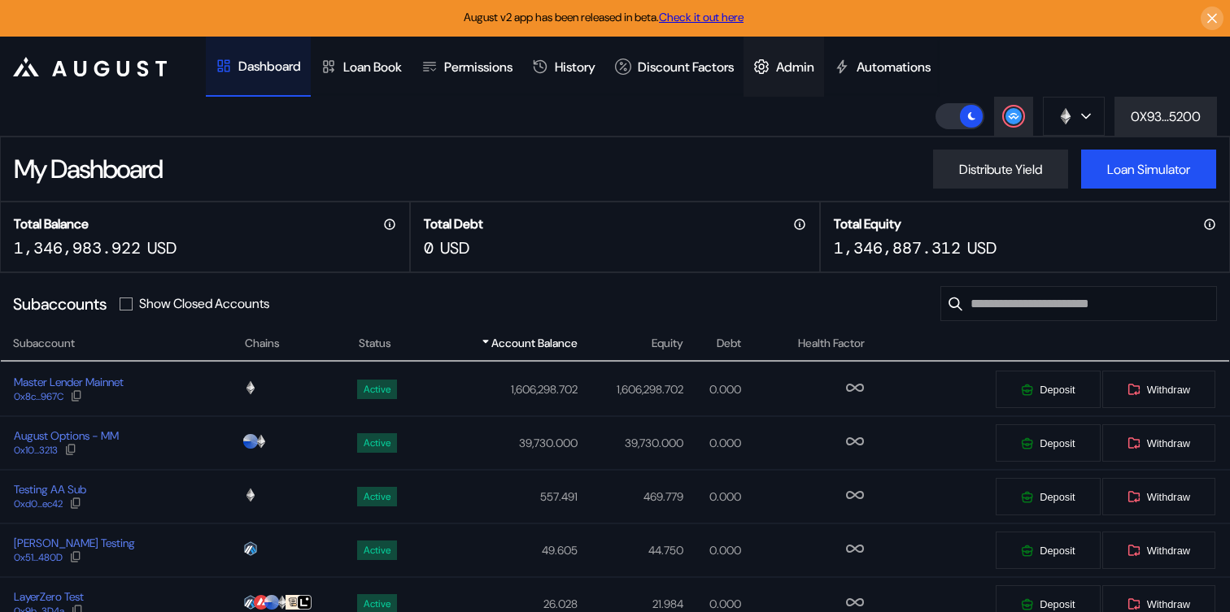
click at [776, 65] on div at bounding box center [764, 67] width 23 height 16
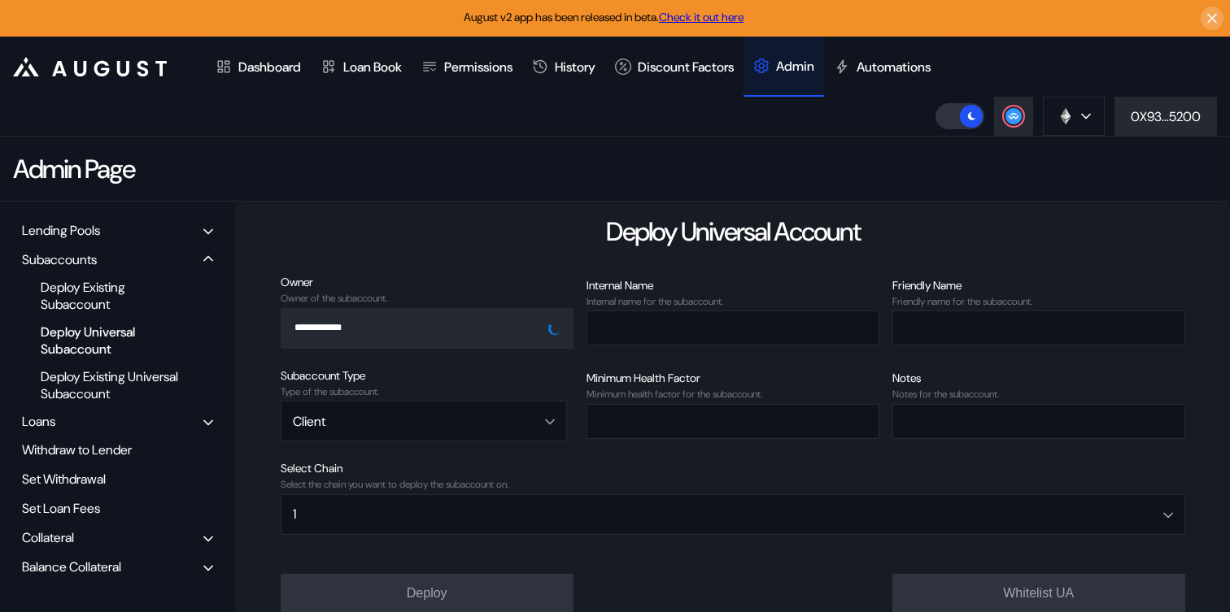
scroll to position [103, 0]
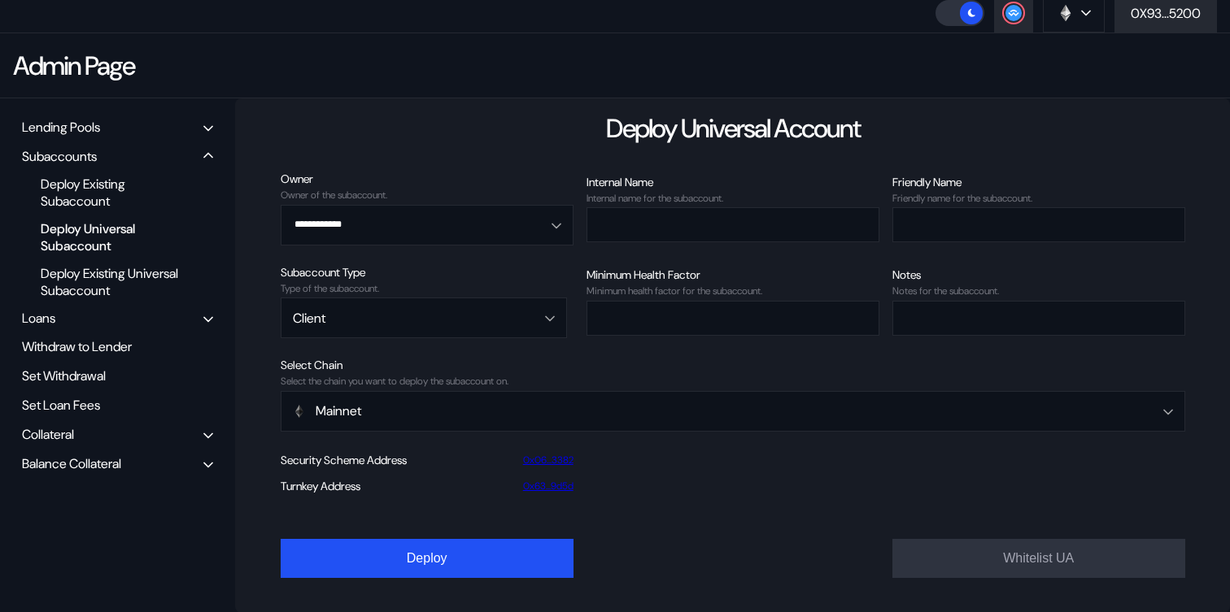
click at [80, 464] on div "Balance Collateral" at bounding box center [71, 463] width 99 height 17
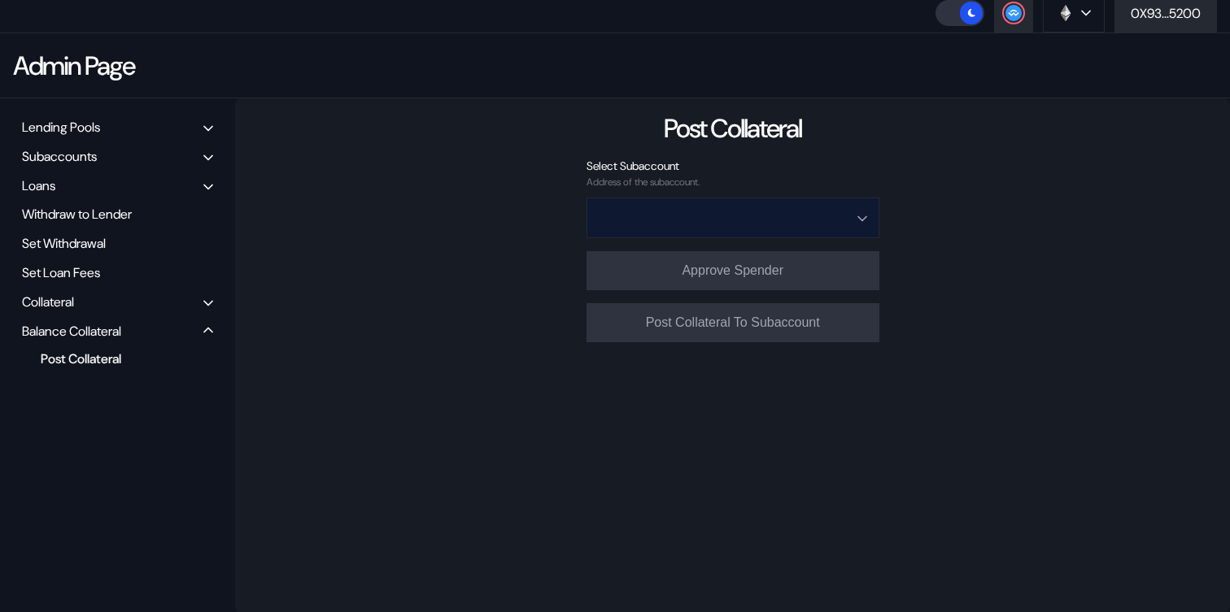
click at [759, 206] on input "Open menu" at bounding box center [723, 217] width 250 height 39
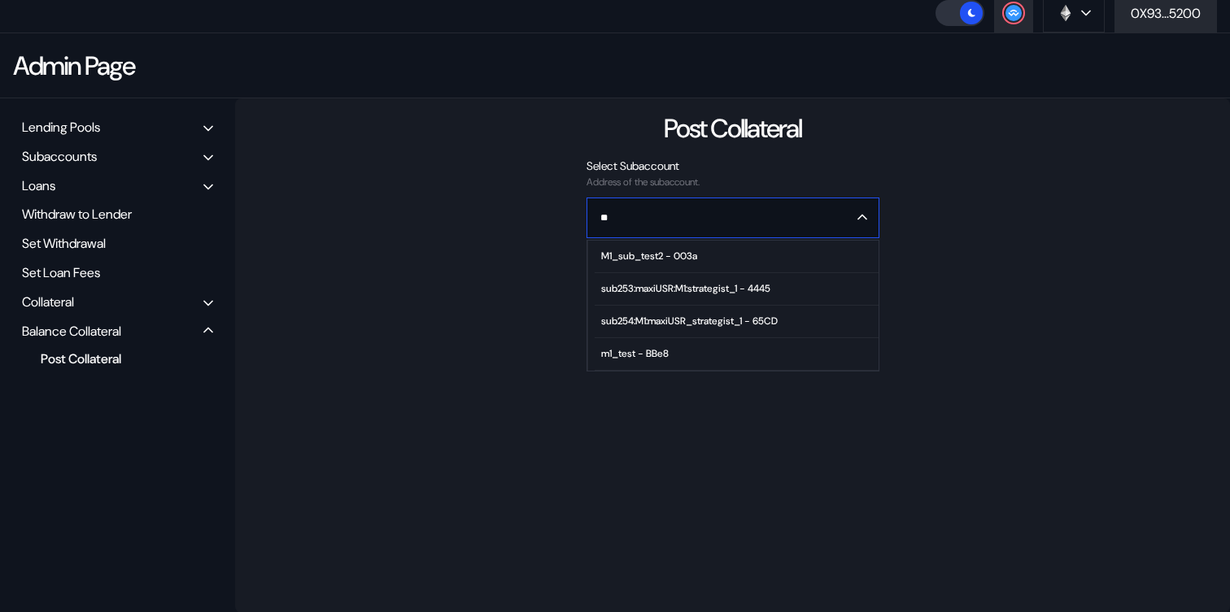
click at [704, 326] on span "sub254:M1:maxiUSR_strategist_1 - 65CD" at bounding box center [735, 322] width 283 height 33
type input "**********"
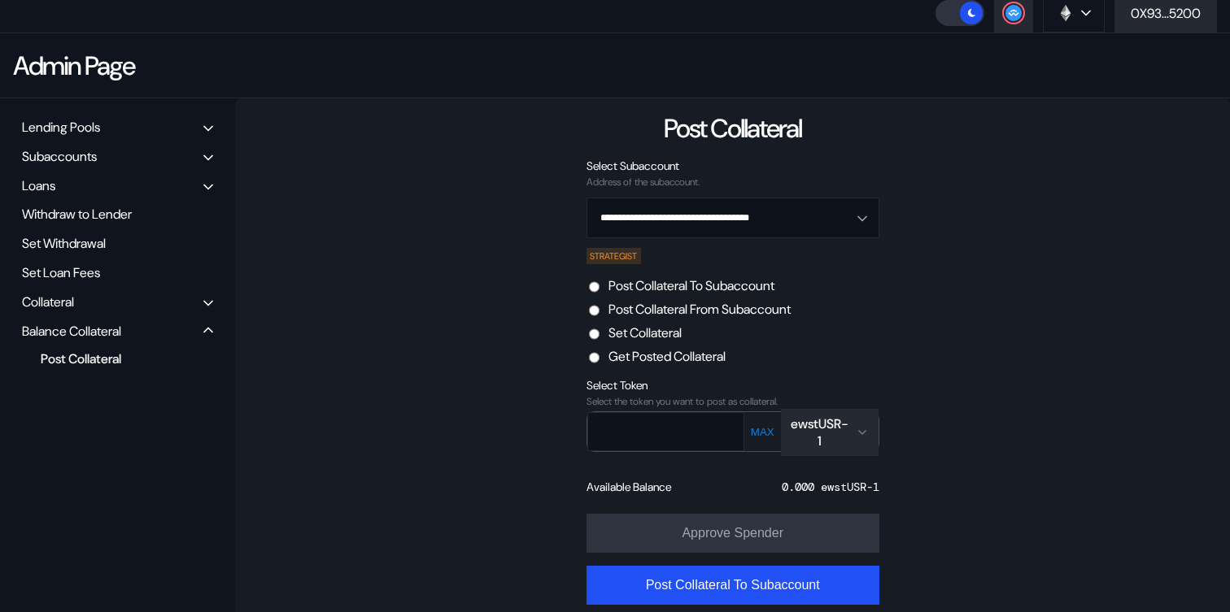
scroll to position [122, 0]
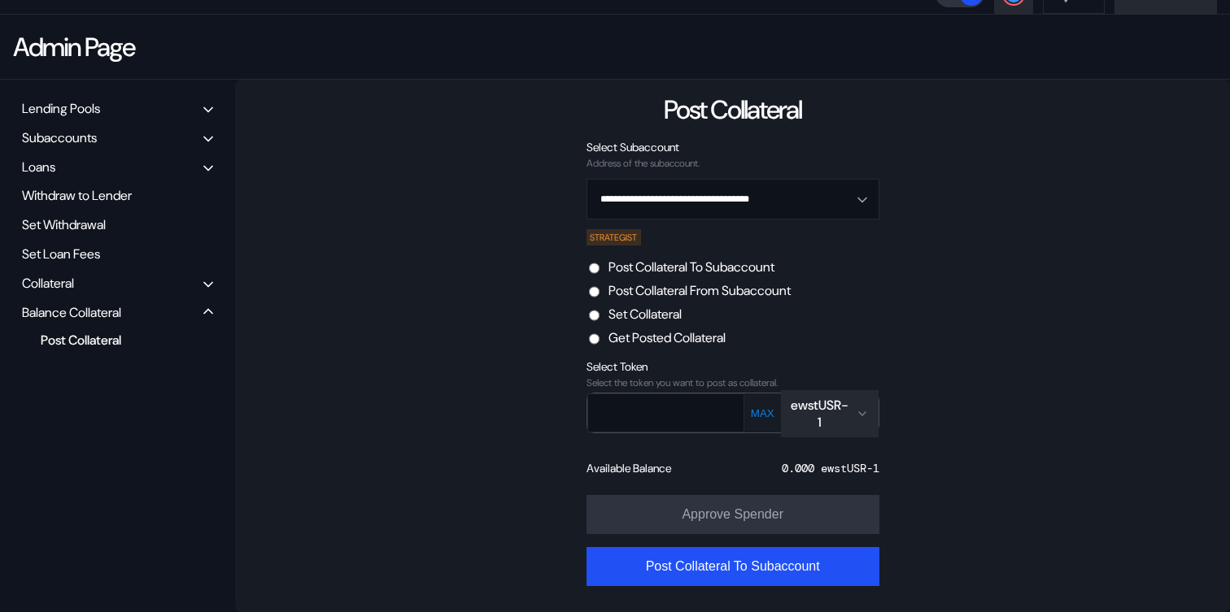
click at [863, 410] on icon "Open menu for selecting token for payment" at bounding box center [861, 413] width 13 height 13
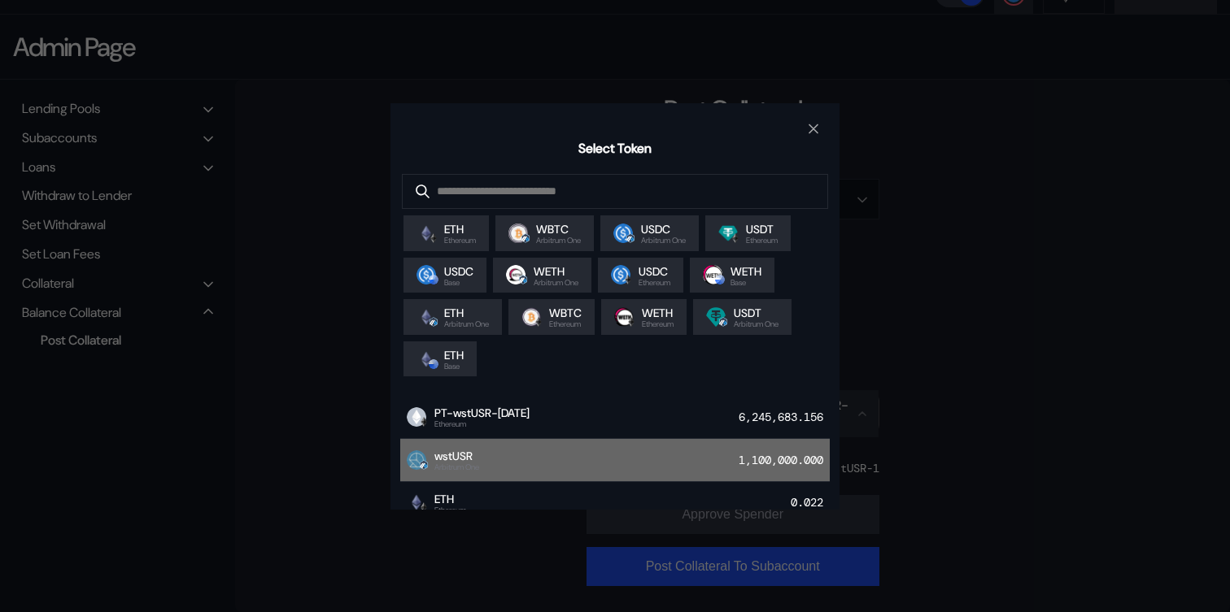
click at [610, 464] on div "wstUSR Arbitrum One 1,100,000.000" at bounding box center [614, 460] width 429 height 43
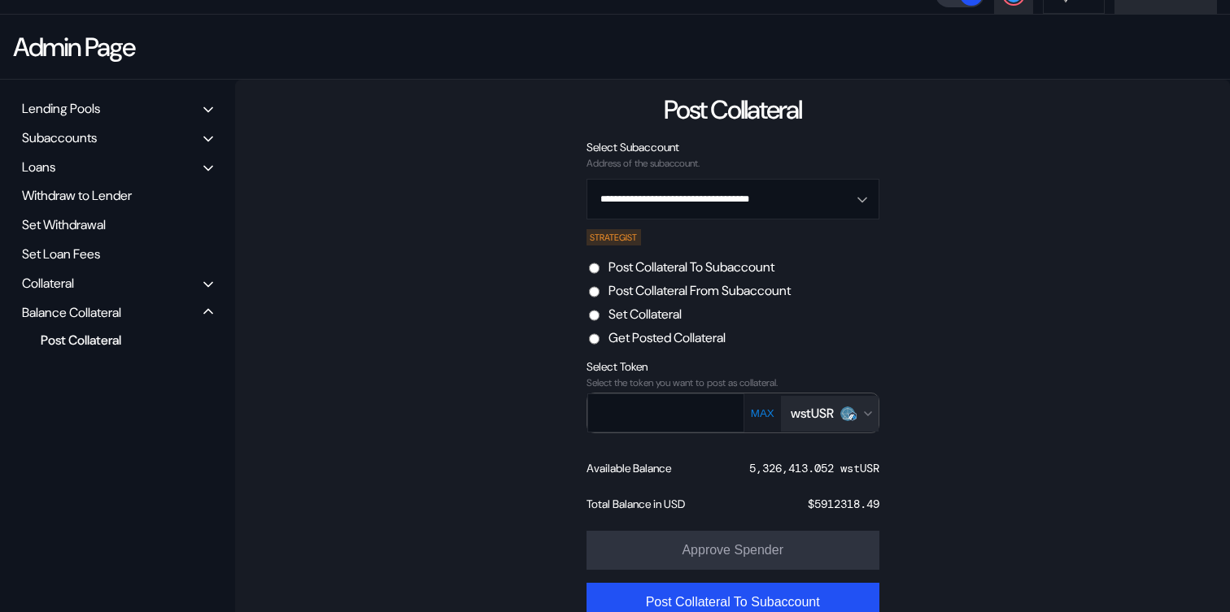
scroll to position [159, 0]
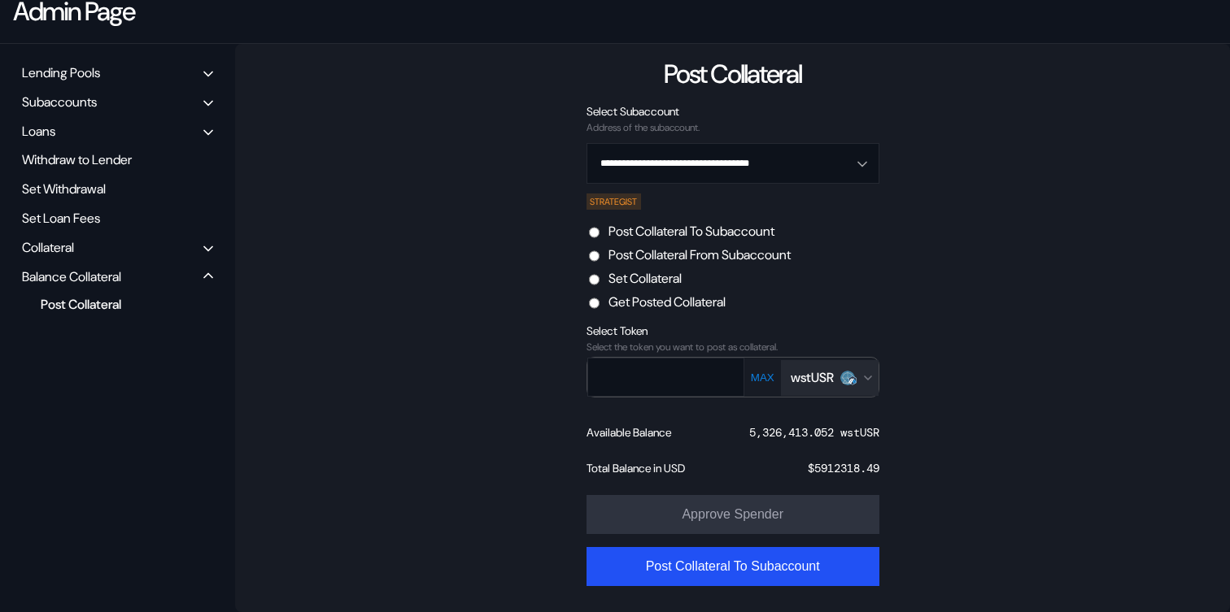
click at [753, 372] on button "MAX" at bounding box center [762, 378] width 33 height 14
type input "**********"
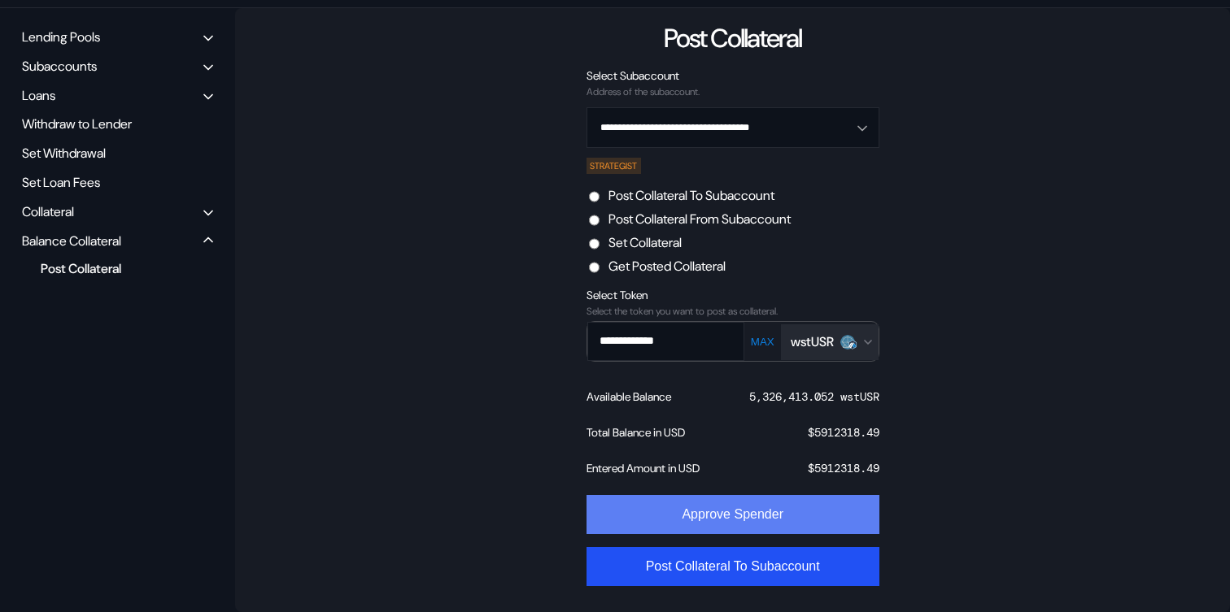
click at [737, 508] on button "Approve Spender" at bounding box center [732, 514] width 293 height 39
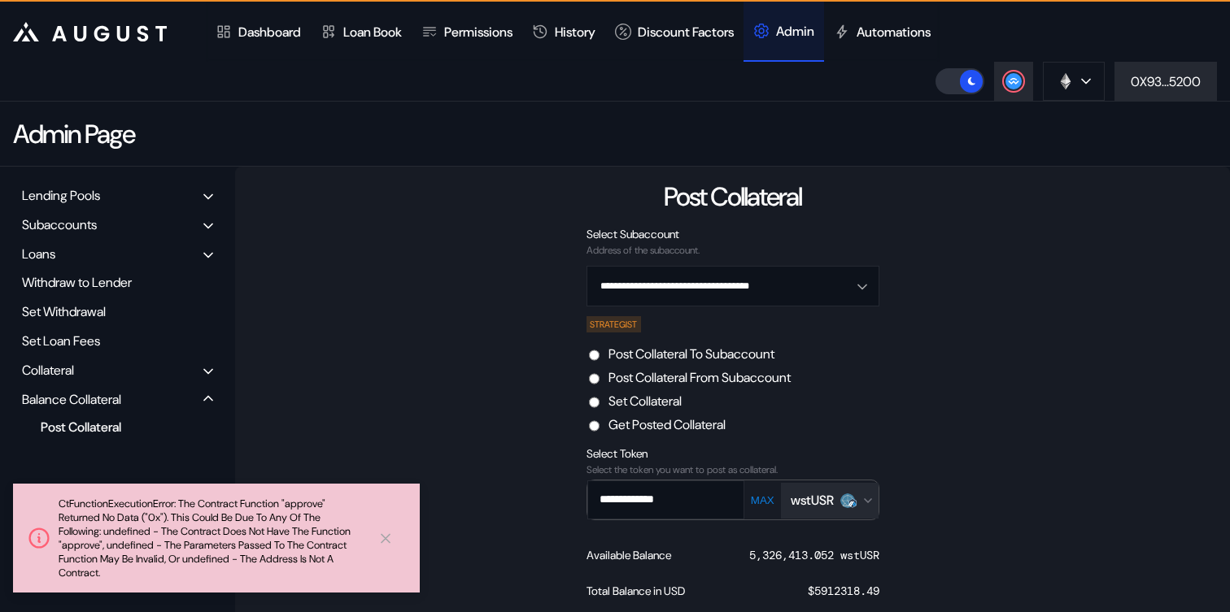
scroll to position [14, 0]
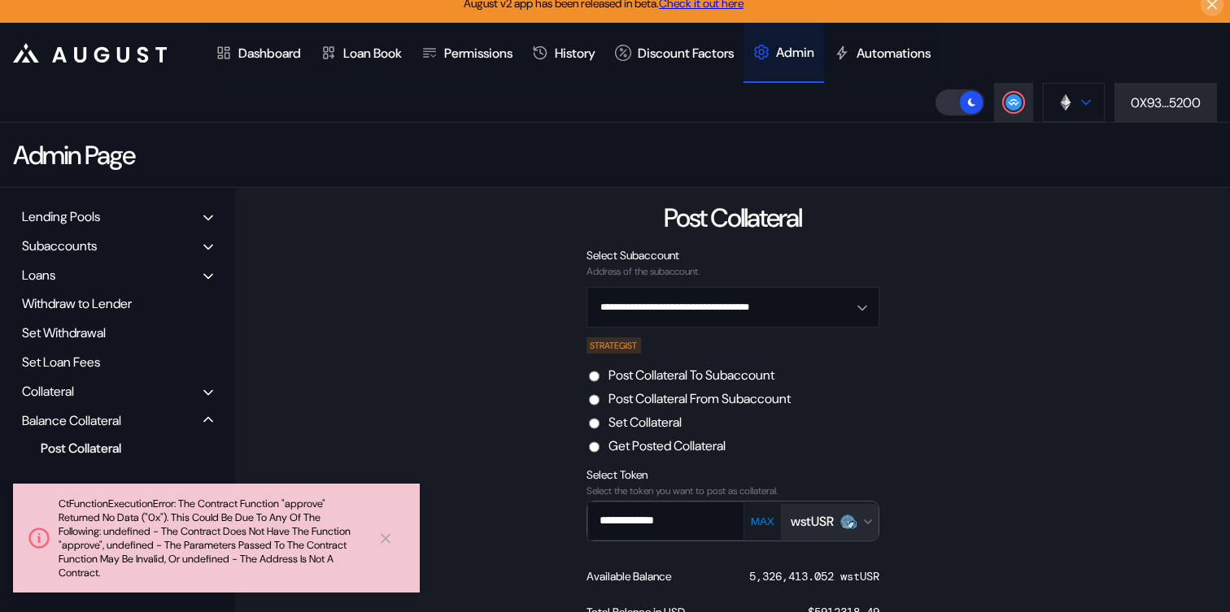
click at [1056, 95] on img at bounding box center [1065, 103] width 18 height 18
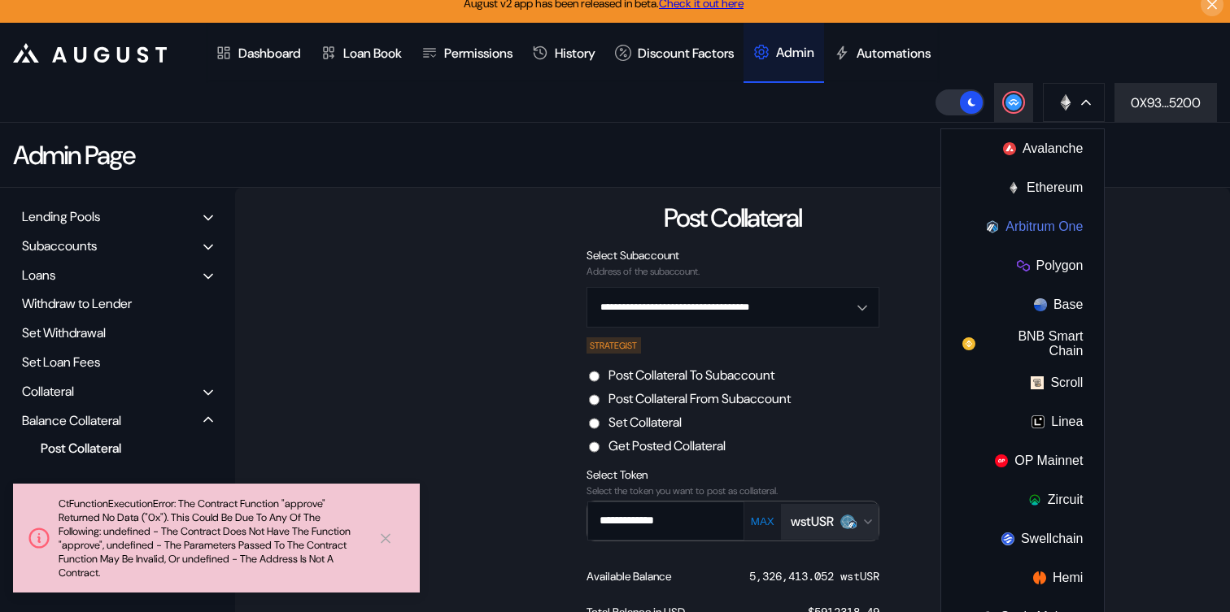
click at [994, 231] on img at bounding box center [992, 226] width 13 height 13
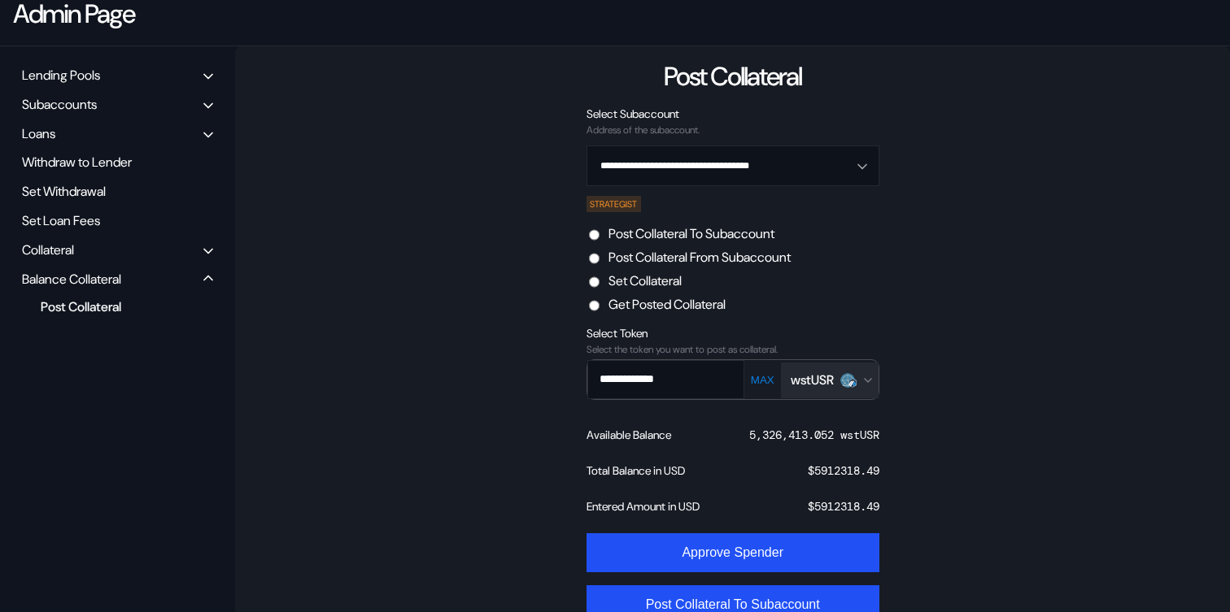
scroll to position [194, 0]
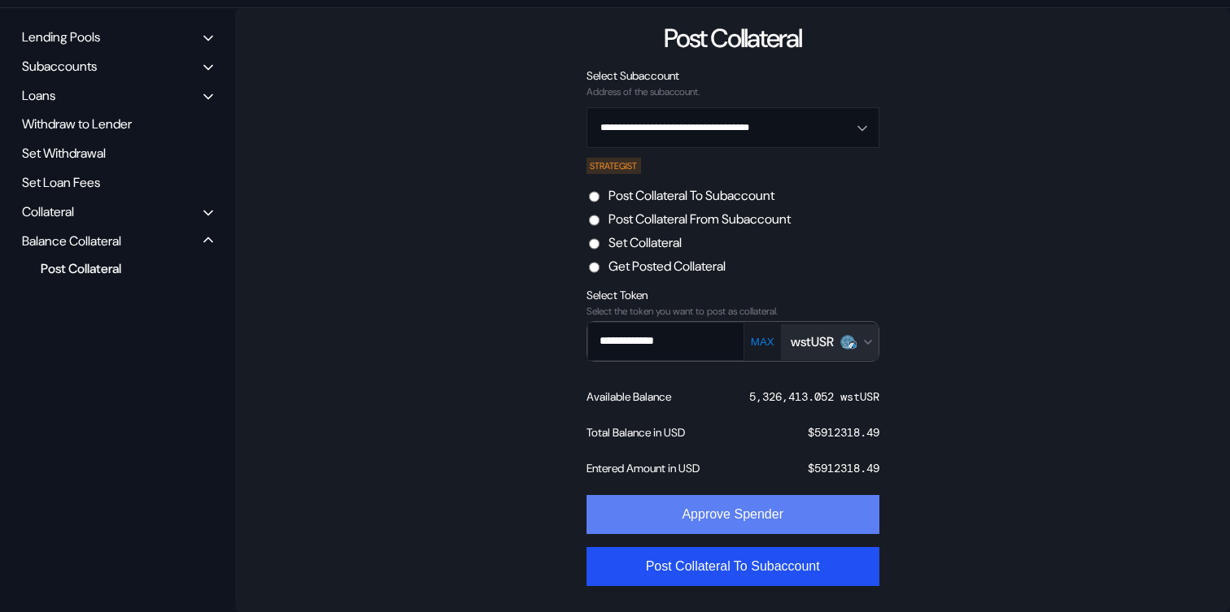
click at [720, 512] on button "Approve Spender" at bounding box center [732, 514] width 293 height 39
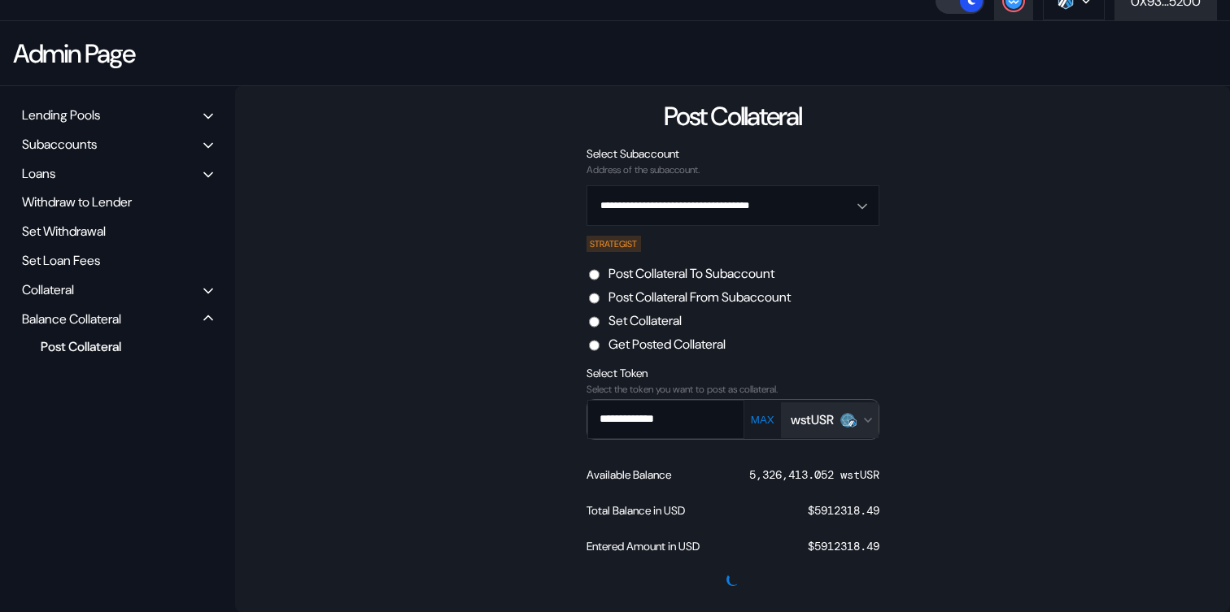
scroll to position [116, 0]
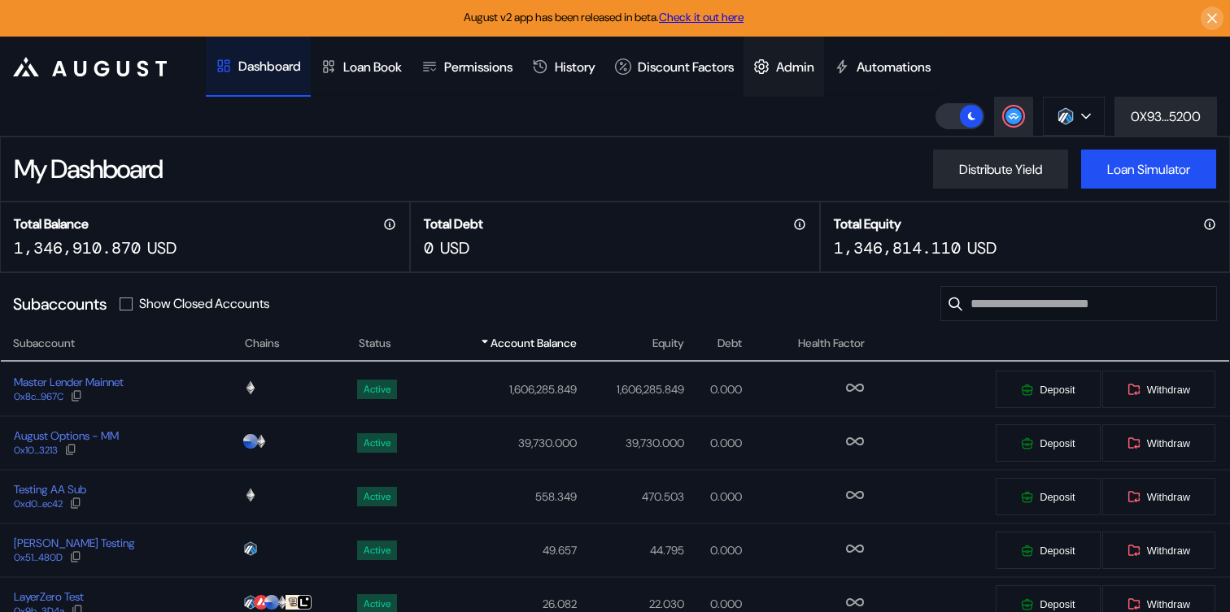
click at [807, 60] on div "Admin" at bounding box center [795, 67] width 38 height 17
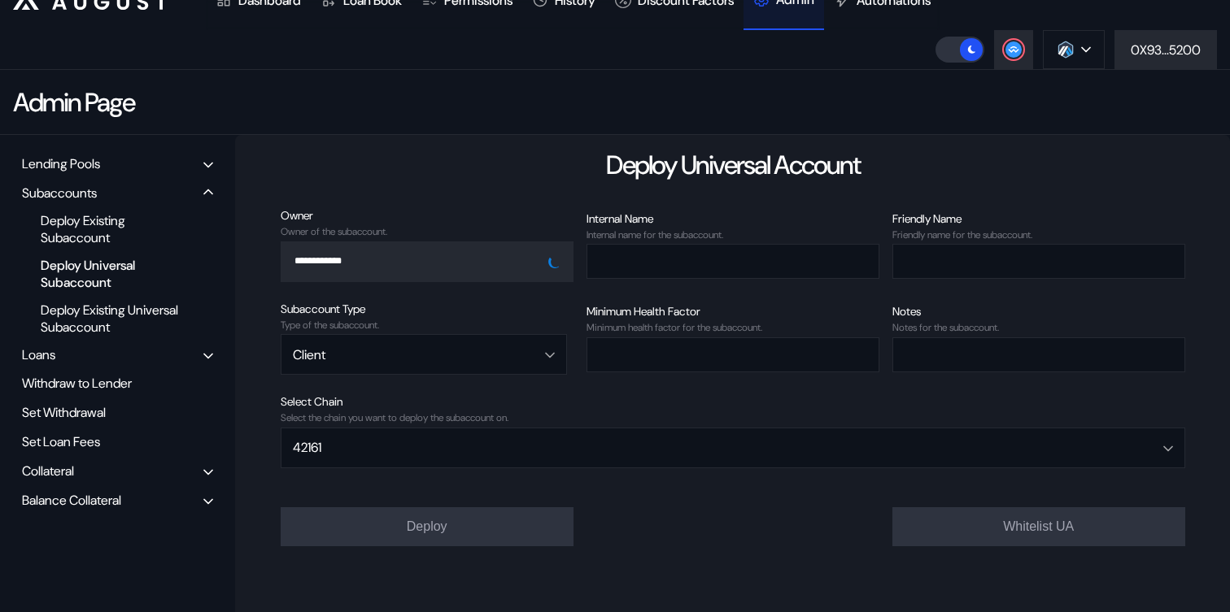
scroll to position [103, 0]
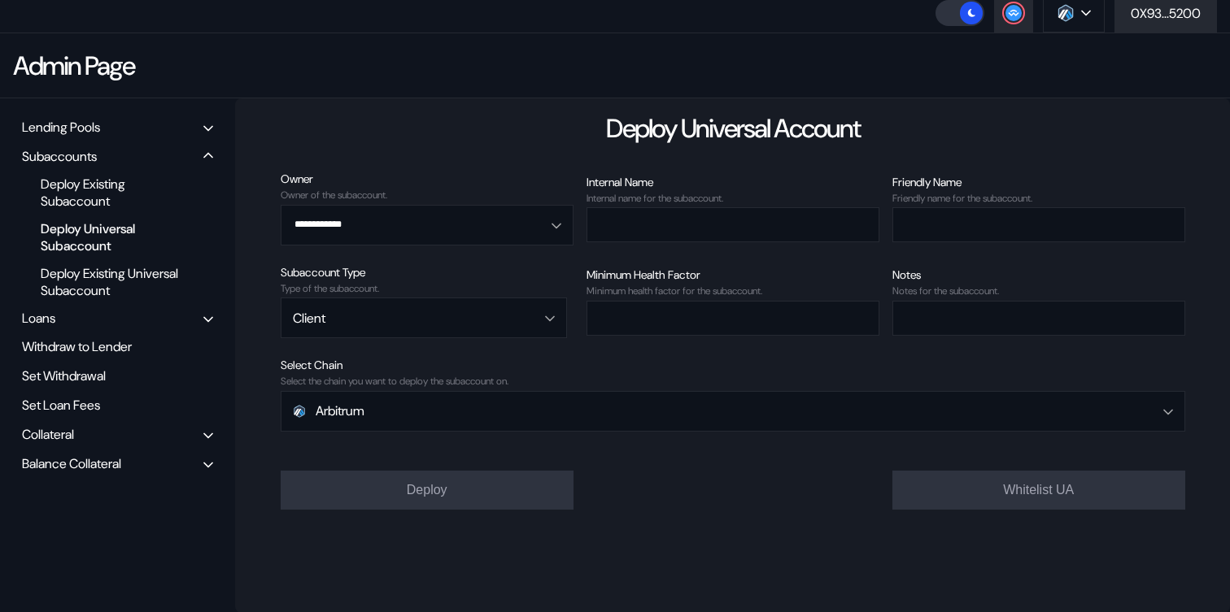
click at [83, 463] on div "Balance Collateral" at bounding box center [71, 463] width 99 height 17
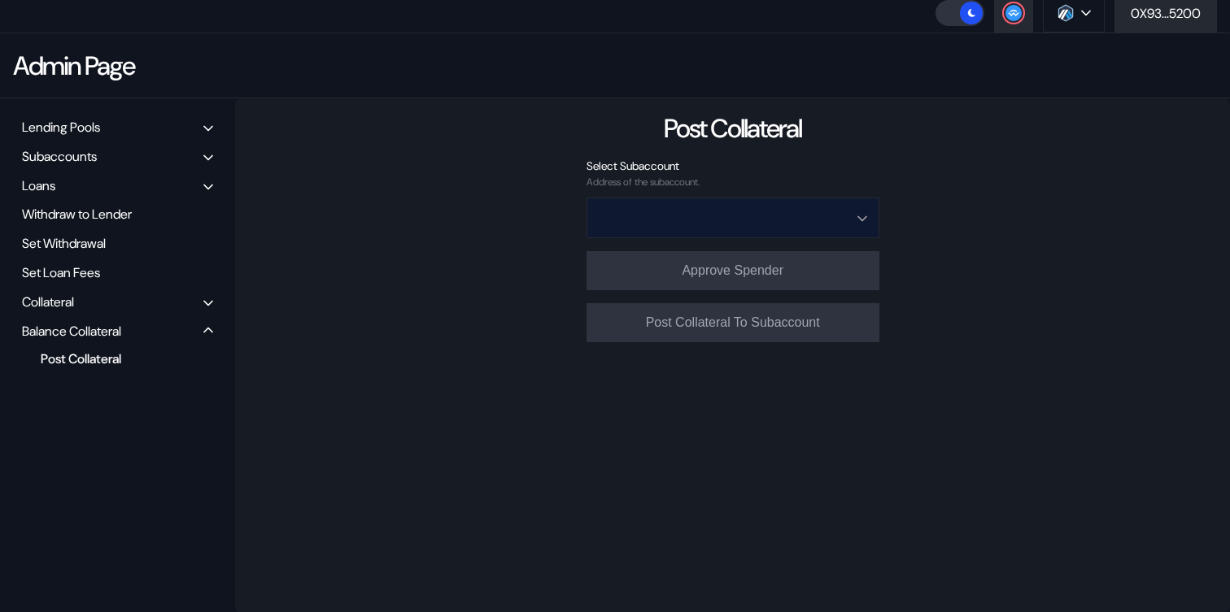
click at [660, 228] on input "Open menu" at bounding box center [723, 217] width 250 height 39
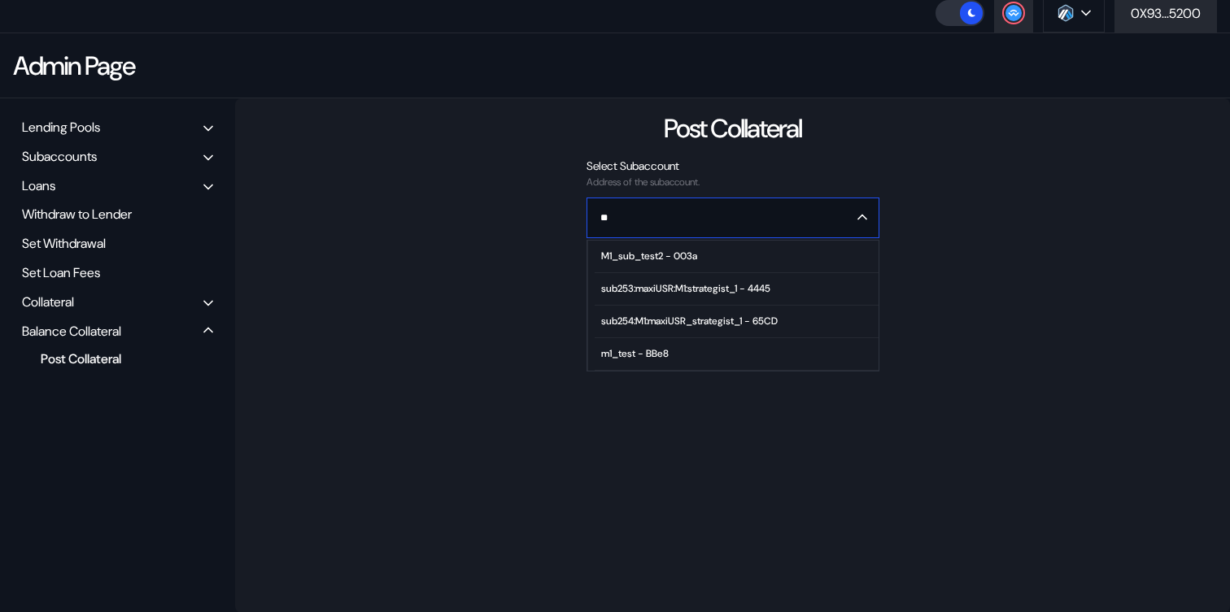
click at [681, 323] on div "sub254:M1:maxiUSR_strategist_1 - 65CD" at bounding box center [689, 321] width 176 height 11
type input "**********"
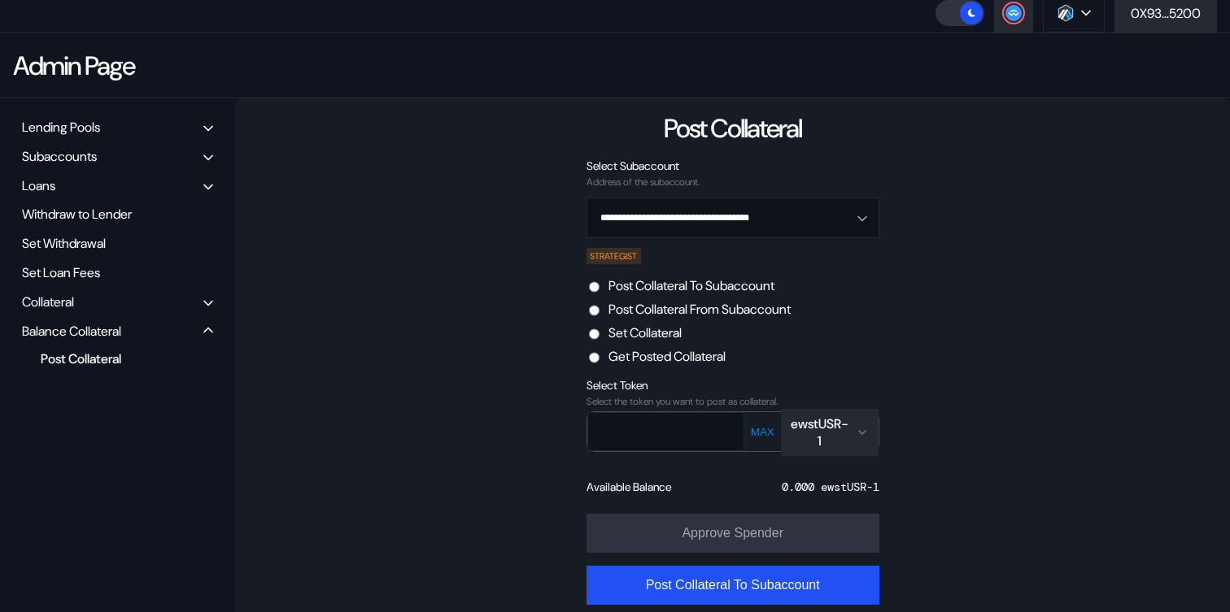
click at [835, 420] on div "ewstUSR-1" at bounding box center [819, 433] width 59 height 34
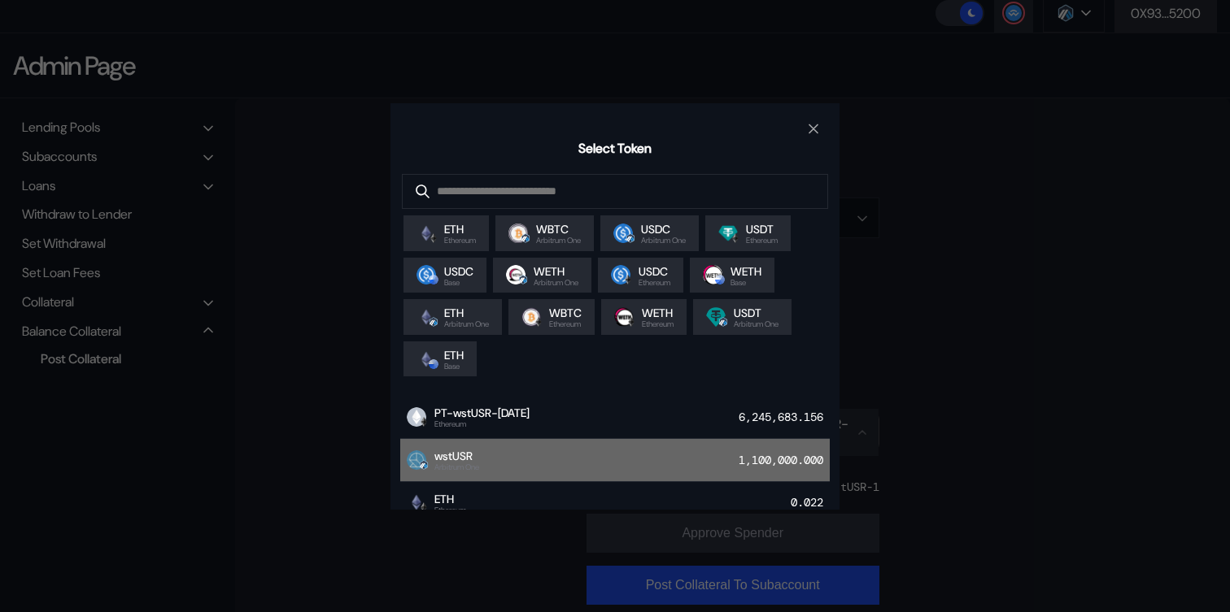
click at [519, 468] on div "wstUSR Arbitrum One 1,100,000.000" at bounding box center [614, 460] width 429 height 43
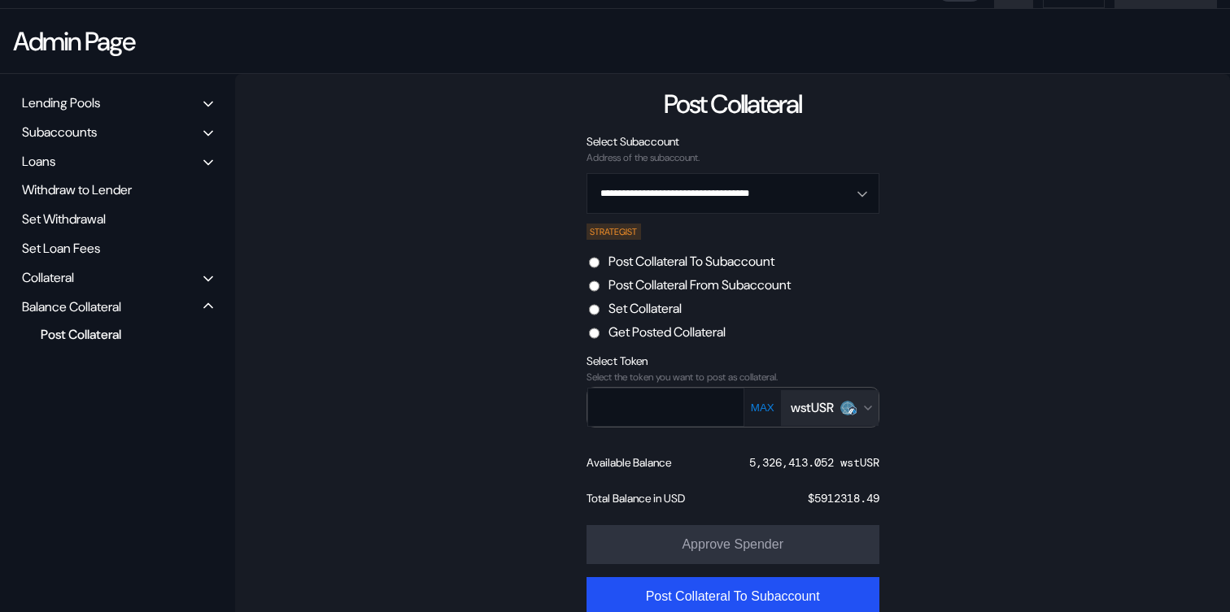
scroll to position [137, 0]
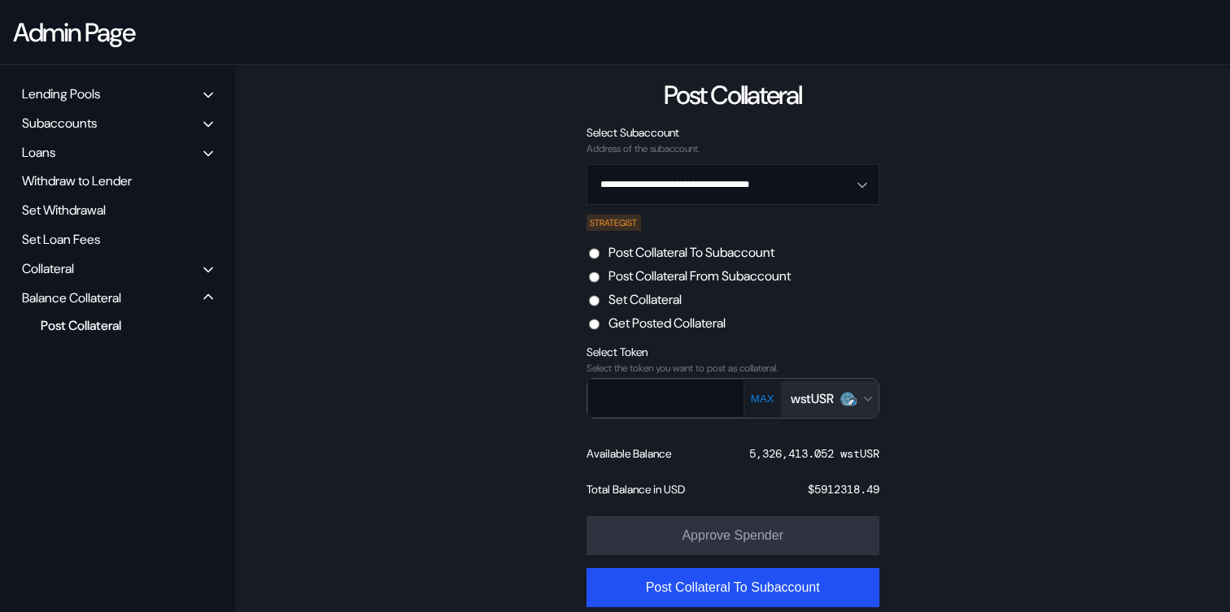
click at [763, 398] on button "MAX" at bounding box center [762, 399] width 33 height 14
type input "**********"
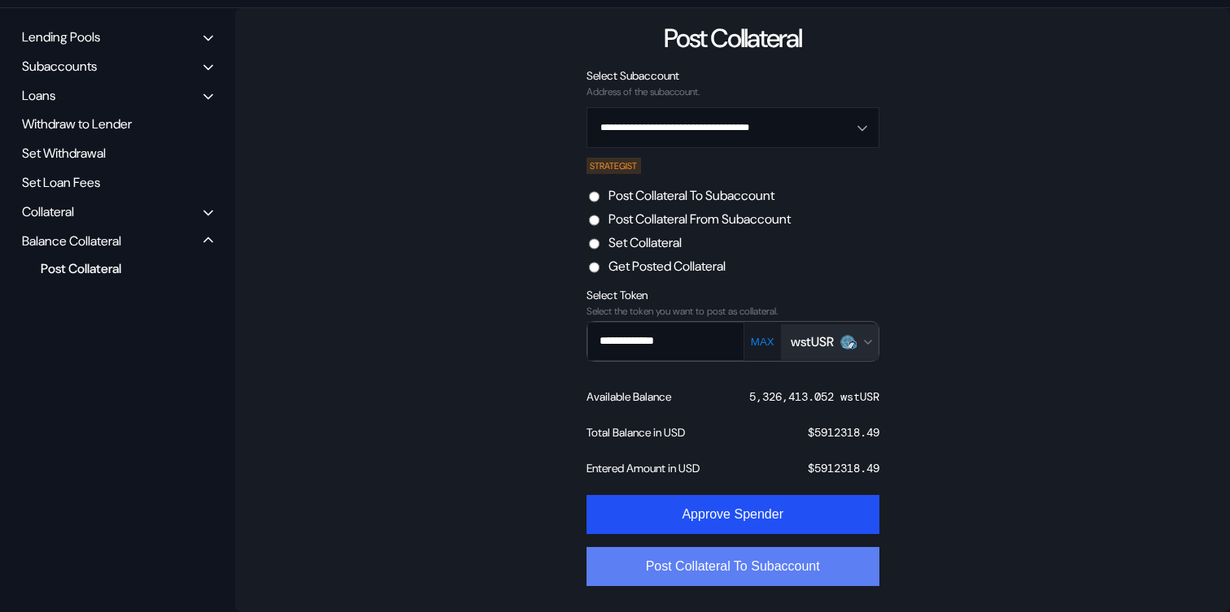
click at [766, 569] on button "Post Collateral To Subaccount" at bounding box center [732, 566] width 293 height 39
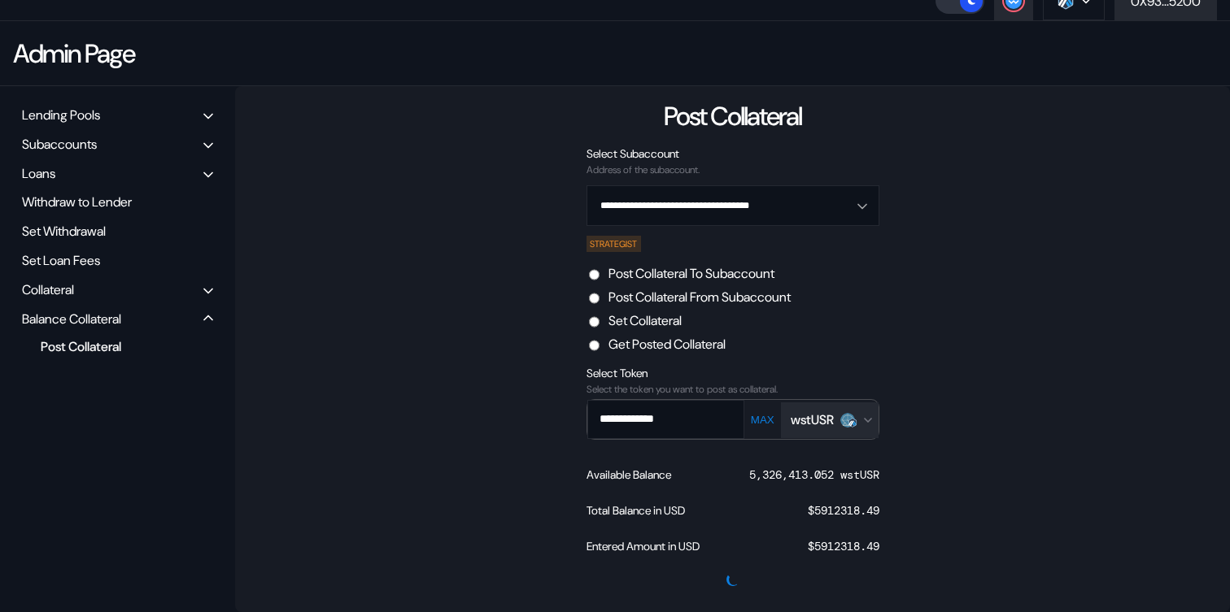
scroll to position [0, 0]
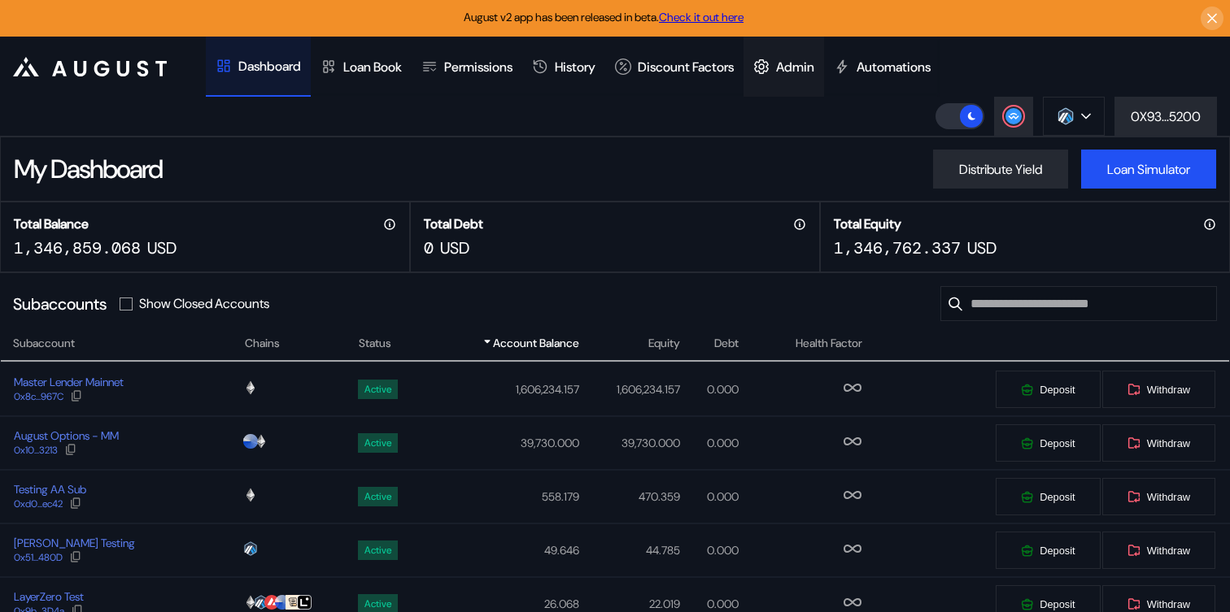
click at [768, 65] on icon at bounding box center [761, 67] width 13 height 14
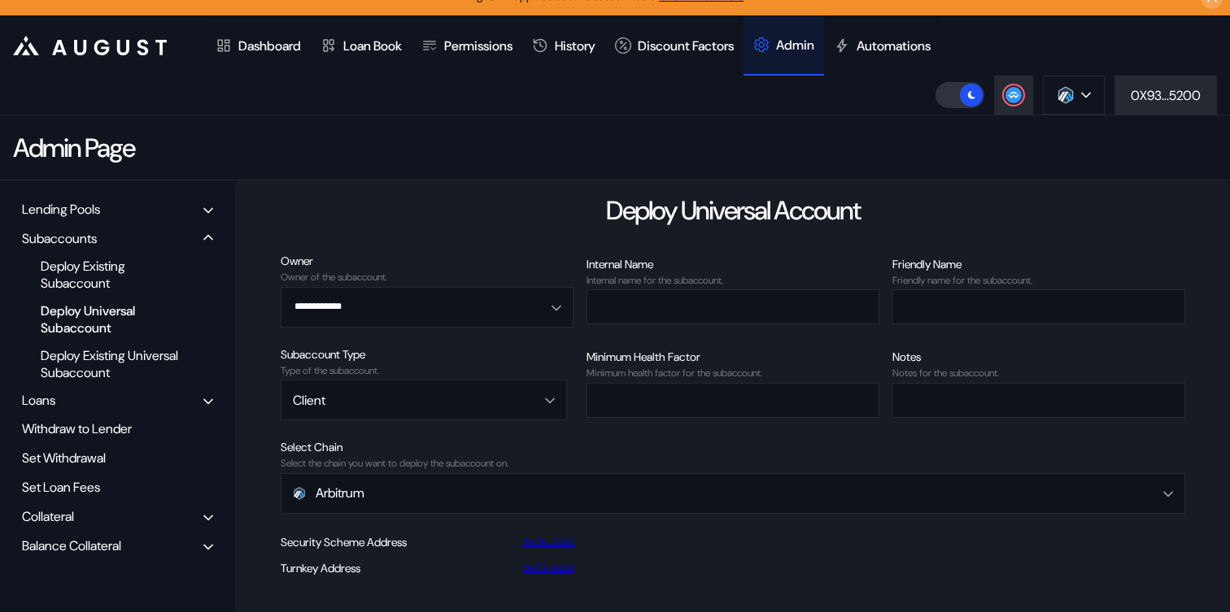
scroll to position [28, 0]
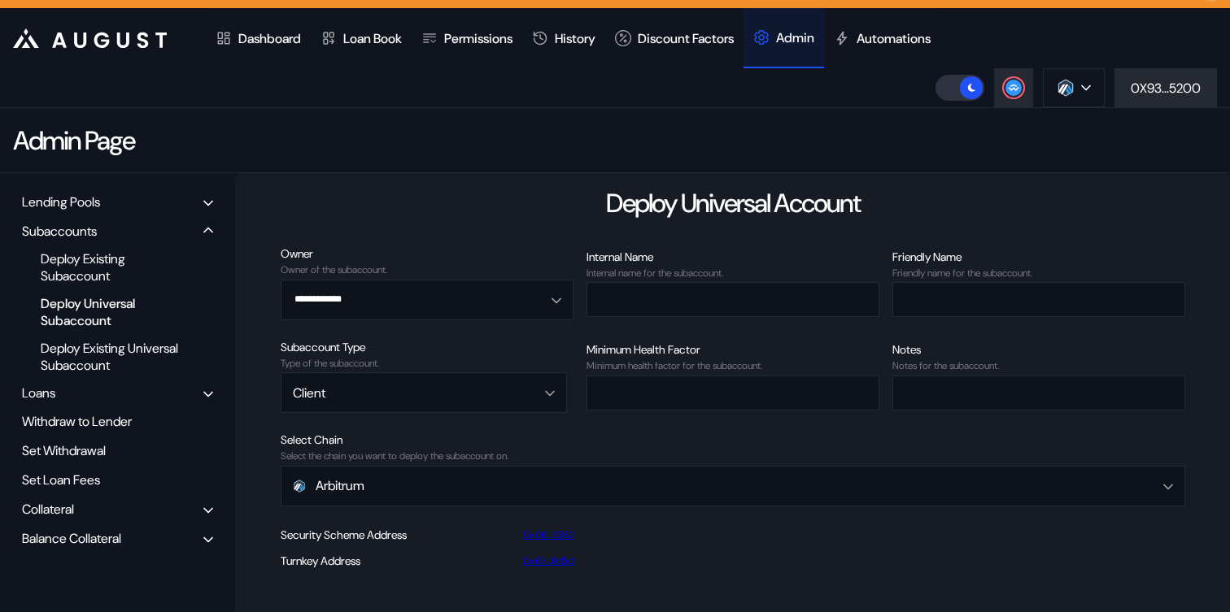
click at [59, 542] on div "Balance Collateral" at bounding box center [71, 538] width 99 height 17
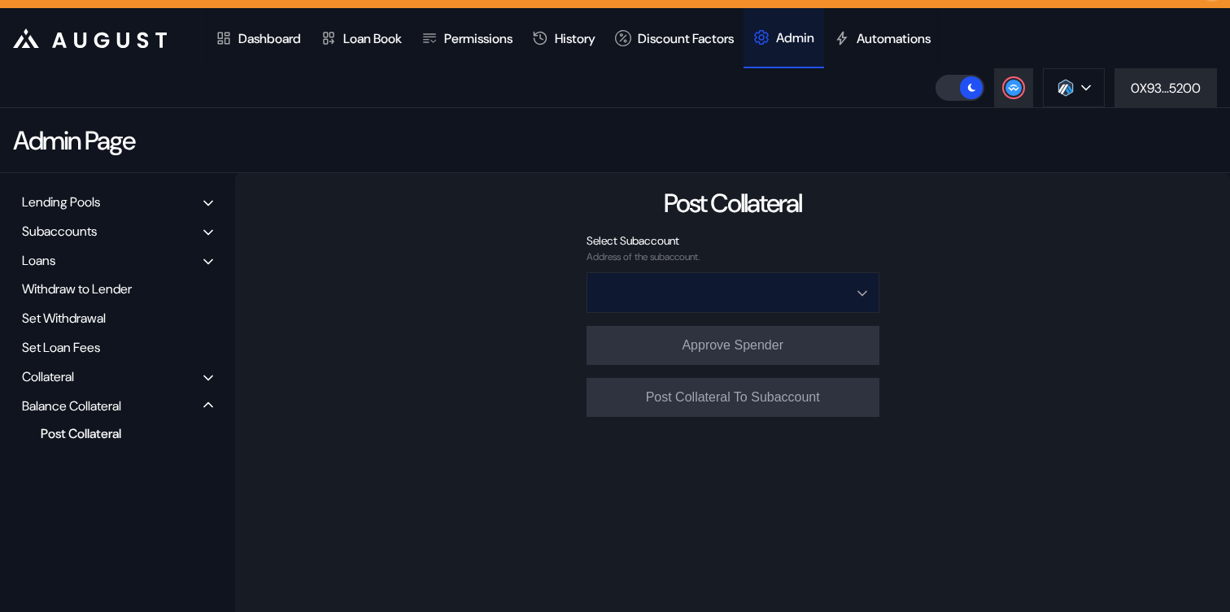
click at [722, 294] on input "Open menu" at bounding box center [723, 292] width 250 height 39
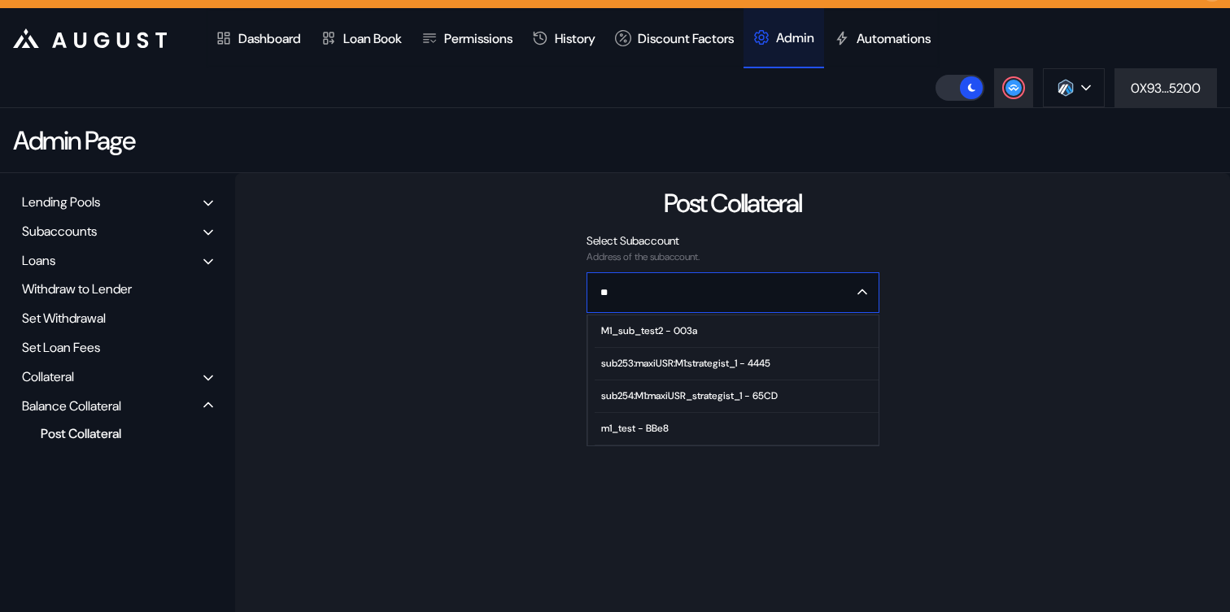
click at [688, 392] on div "sub254:M1:maxiUSR_strategist_1 - 65CD" at bounding box center [689, 395] width 176 height 11
type input "**********"
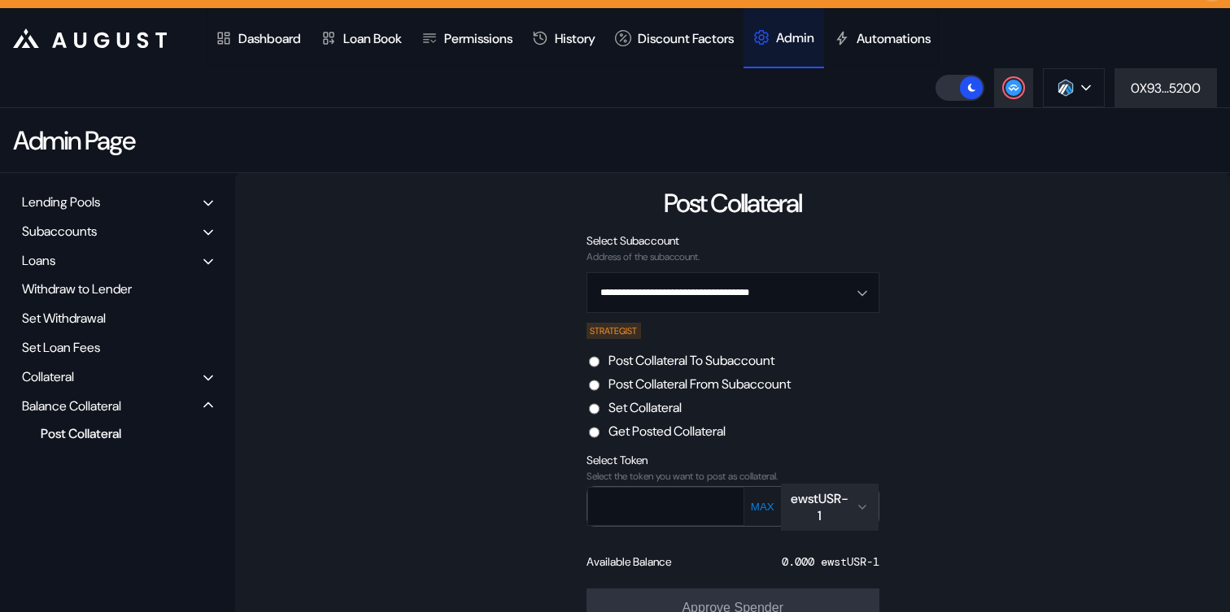
click at [675, 407] on label "Set Collateral" at bounding box center [644, 407] width 73 height 17
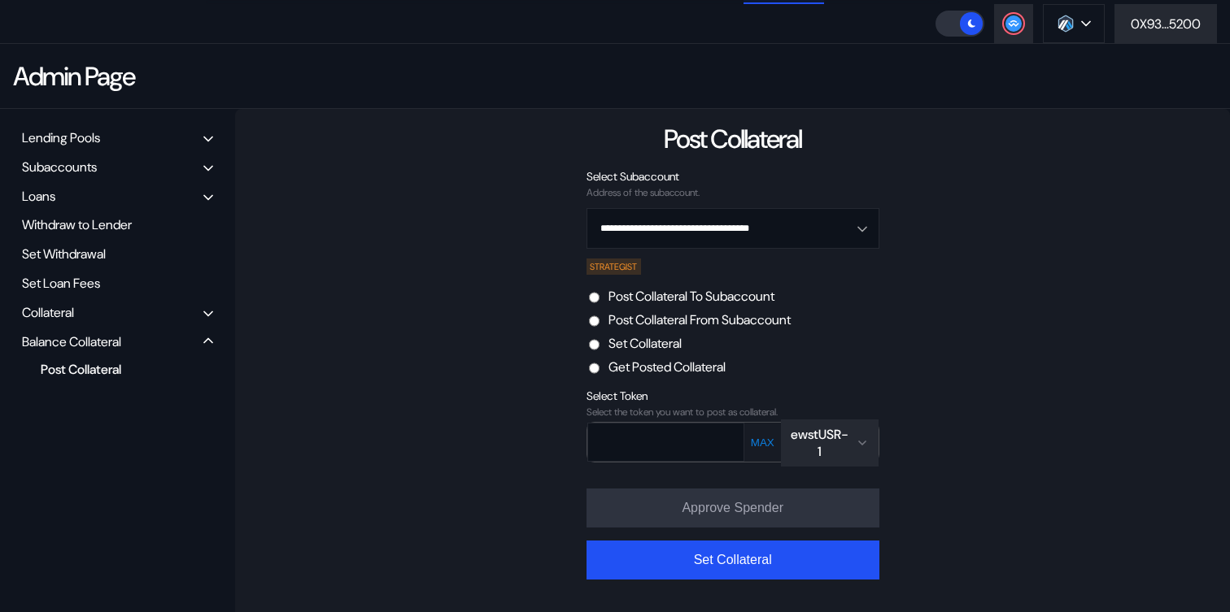
scroll to position [95, 0]
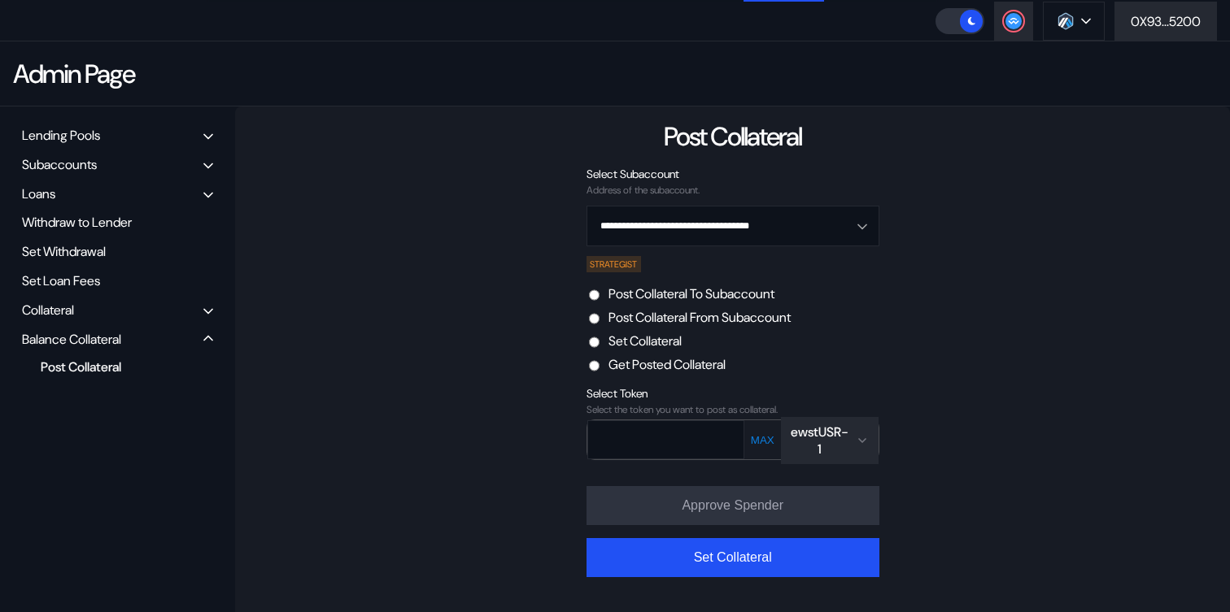
click at [828, 437] on div "ewstUSR-1" at bounding box center [819, 441] width 59 height 34
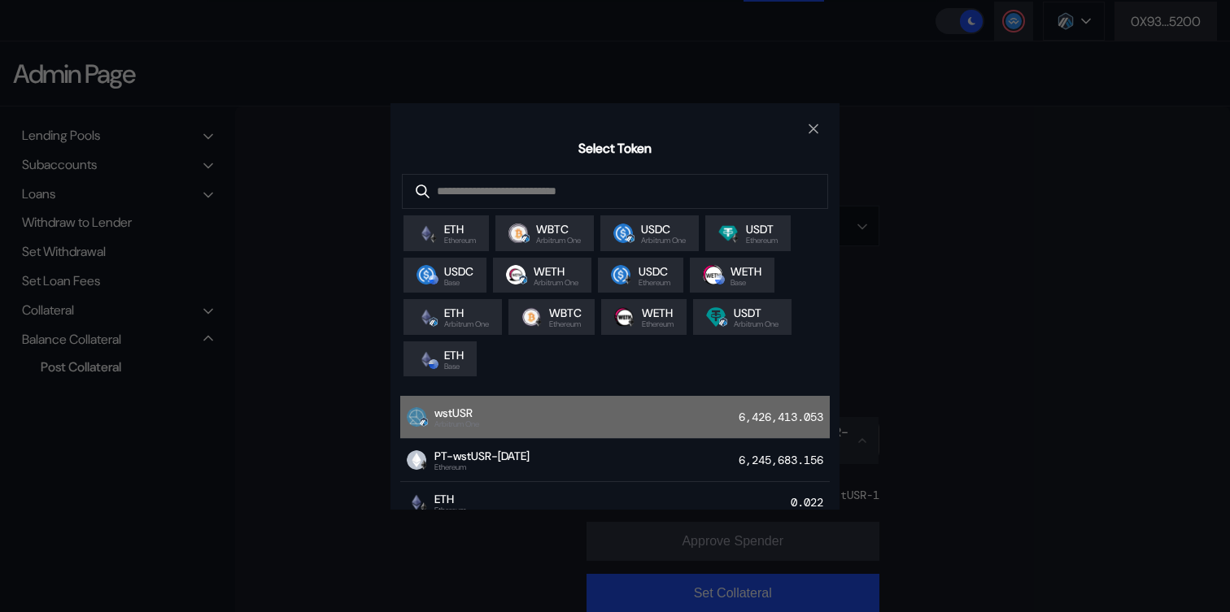
click at [675, 407] on div "wstUSR Arbitrum One 6,426,413.053" at bounding box center [614, 417] width 429 height 43
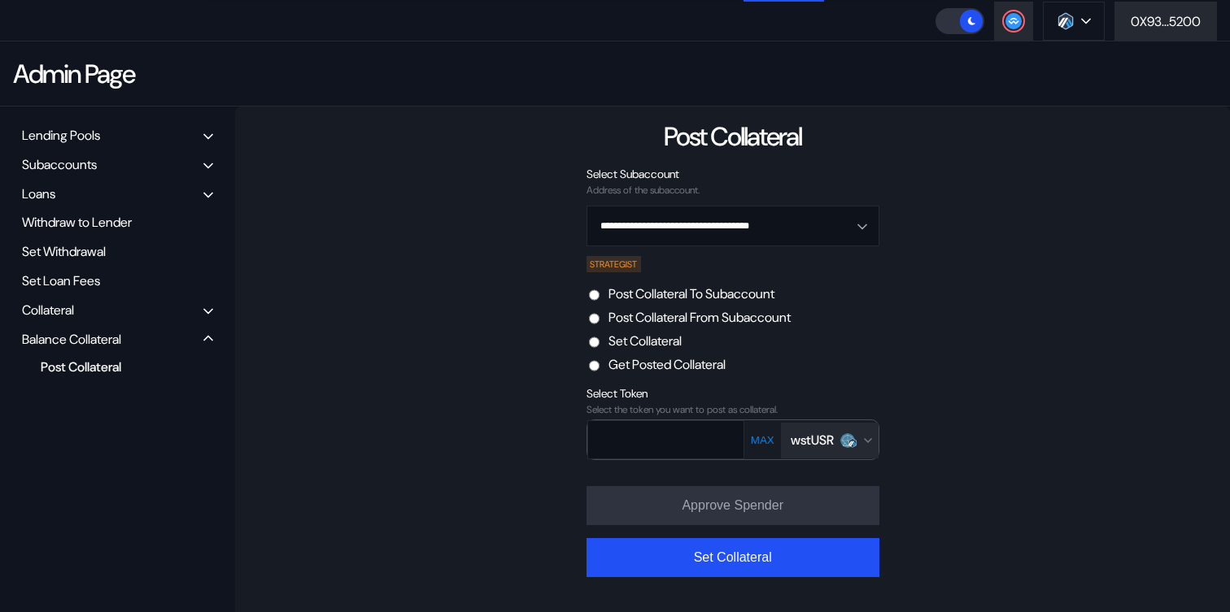
scroll to position [103, 0]
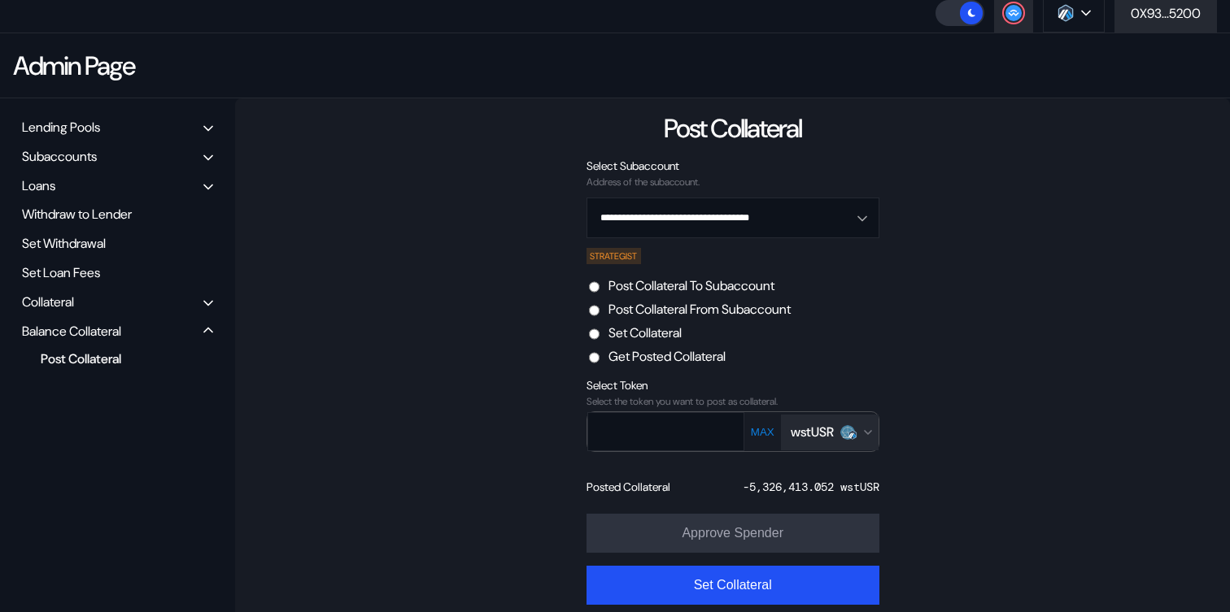
click at [771, 488] on div "-5,326,413.052 wstUSR" at bounding box center [810, 487] width 137 height 15
copy div "5,326,413.052"
click at [659, 420] on input "text" at bounding box center [654, 431] width 132 height 33
paste input "**********"
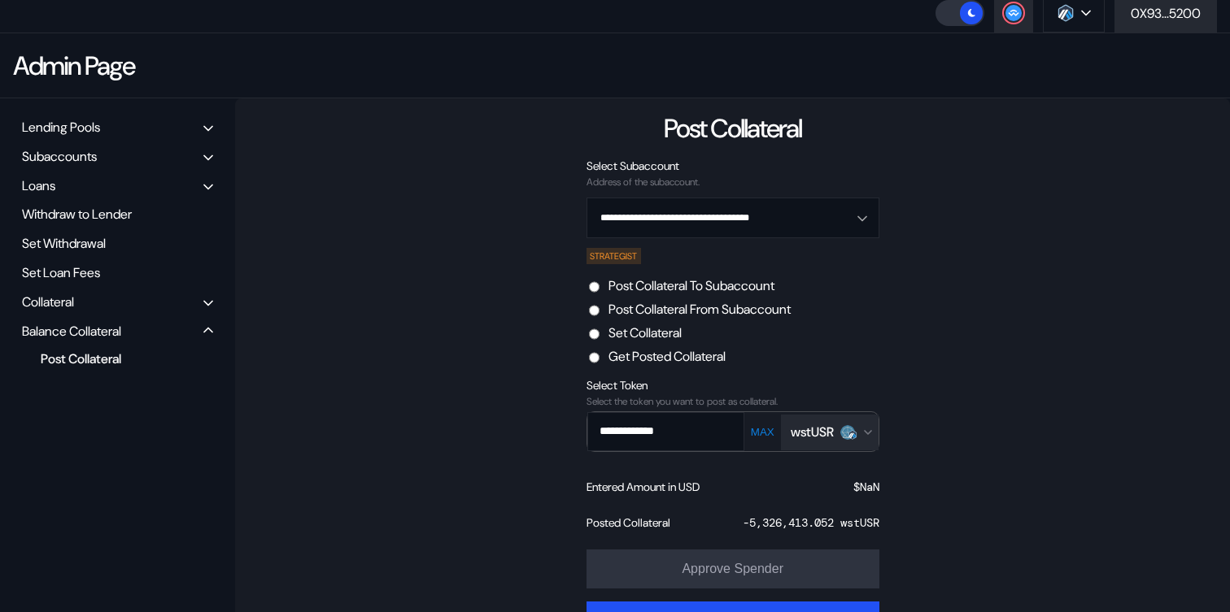
type input "**********"
click at [764, 435] on button "MAX" at bounding box center [762, 432] width 33 height 14
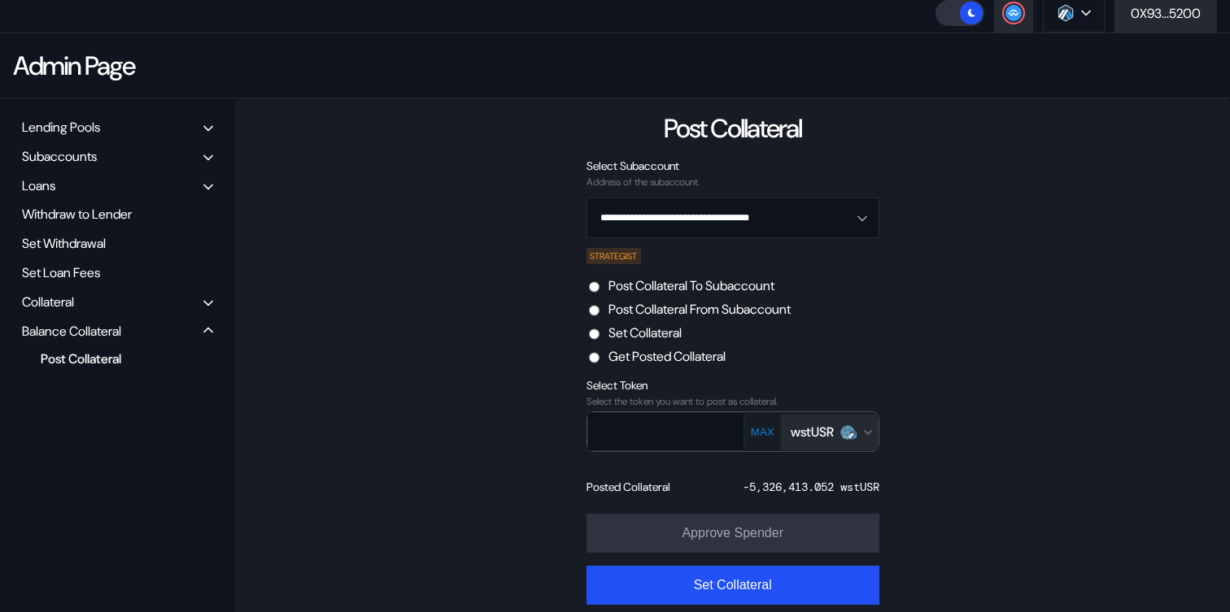
click at [764, 435] on button "MAX" at bounding box center [762, 432] width 33 height 14
click at [773, 489] on div "-5,326,413.052 wstUSR" at bounding box center [810, 487] width 137 height 15
click at [679, 420] on input "text" at bounding box center [654, 431] width 132 height 33
paste input "**********"
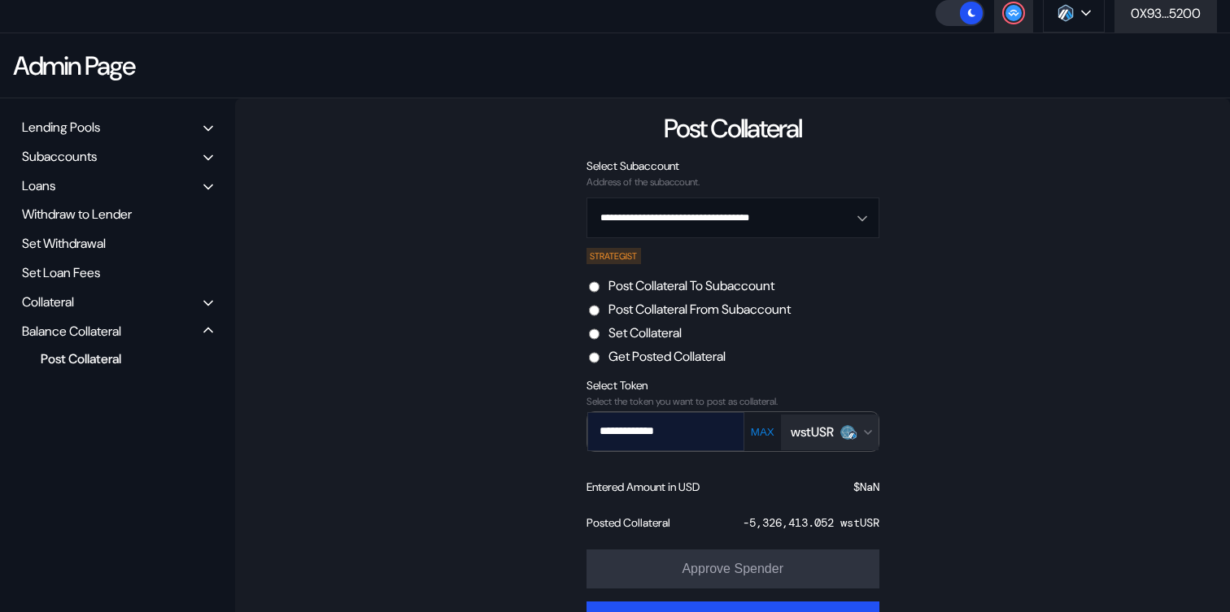
click at [684, 426] on input "**********" at bounding box center [654, 431] width 132 height 33
paste input "text"
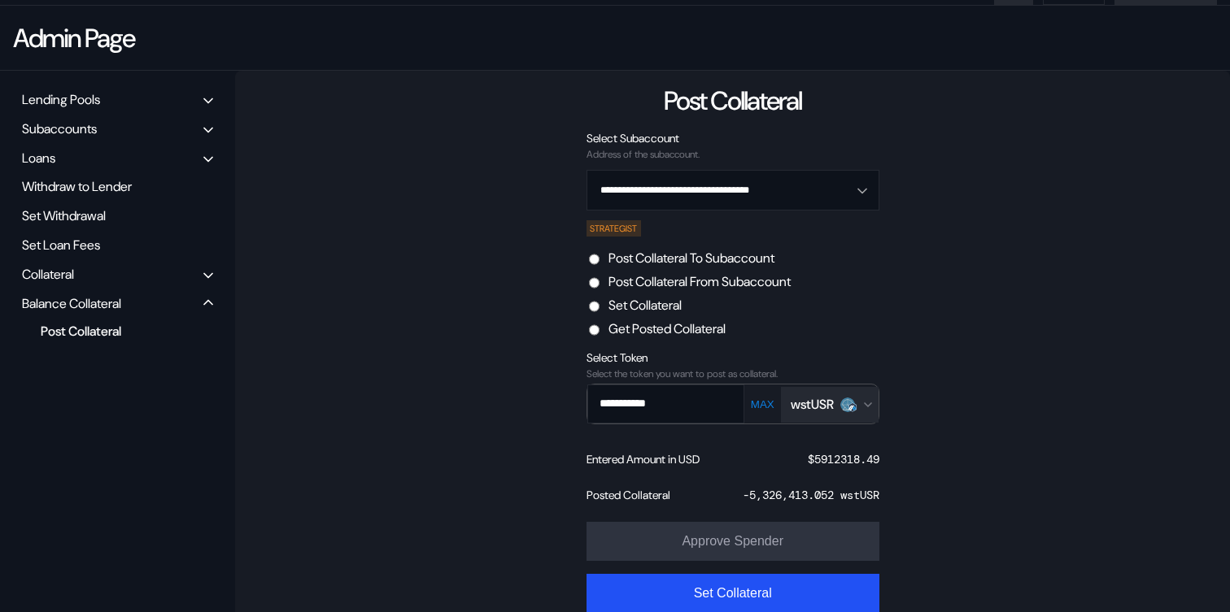
scroll to position [159, 0]
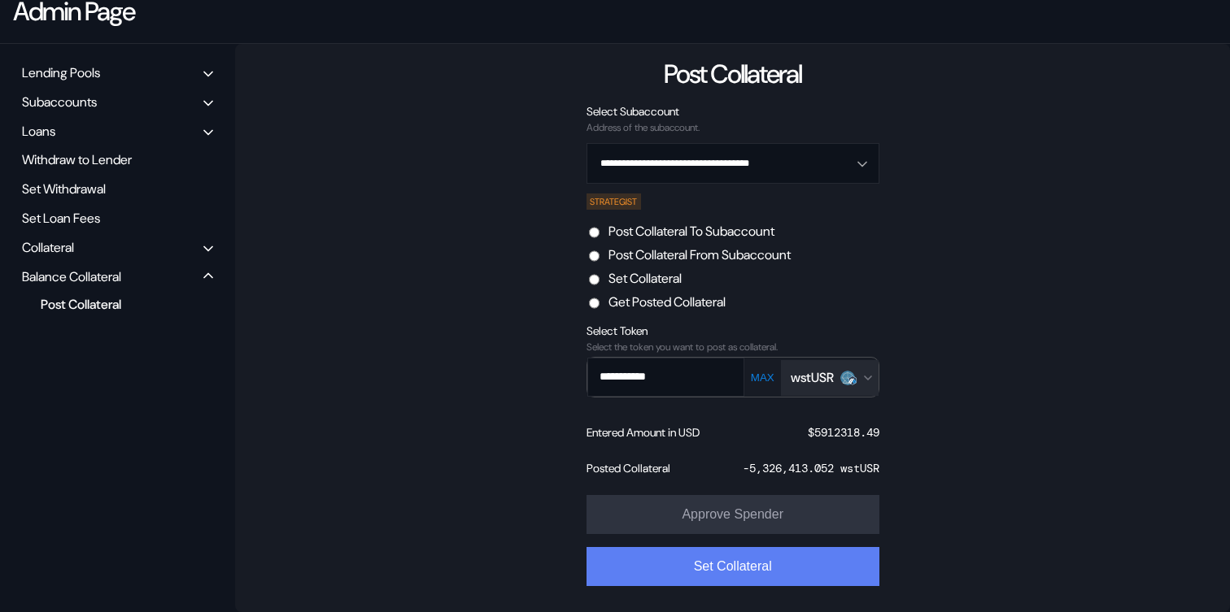
type input "**********"
click at [787, 576] on button "Set Collateral" at bounding box center [732, 566] width 293 height 39
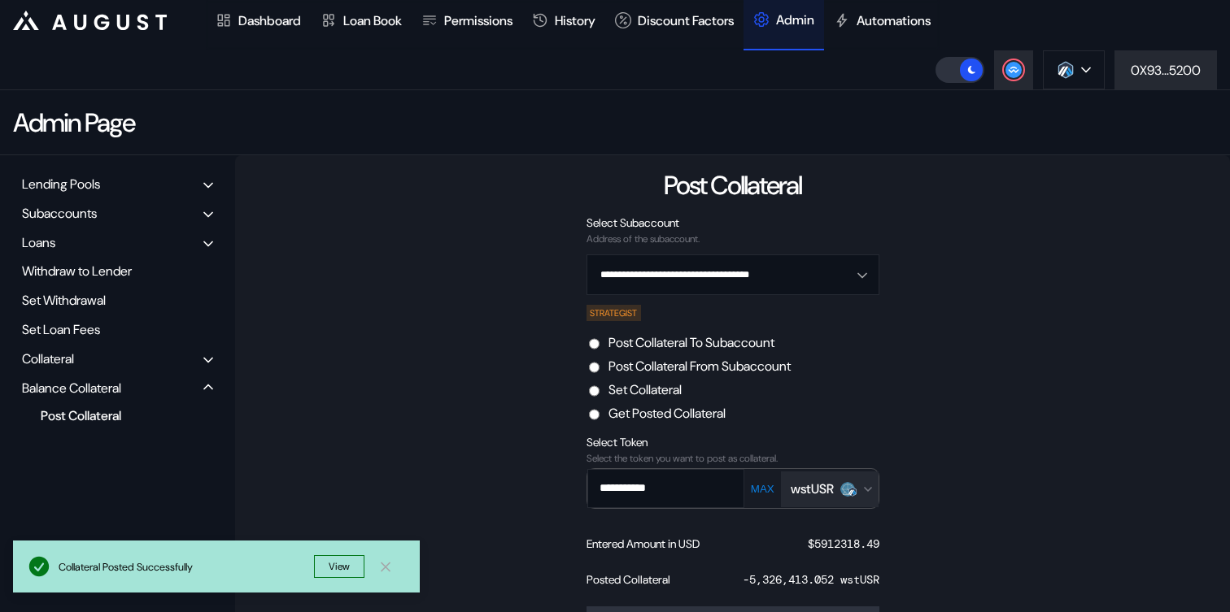
scroll to position [0, 0]
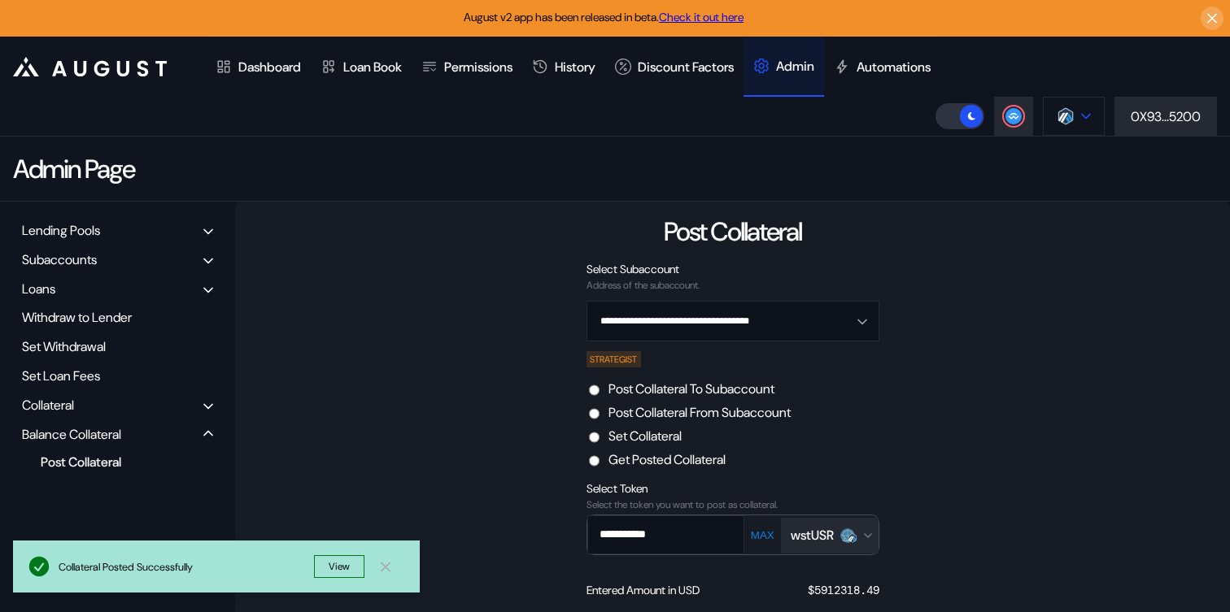
click at [1088, 119] on button at bounding box center [1073, 116] width 62 height 39
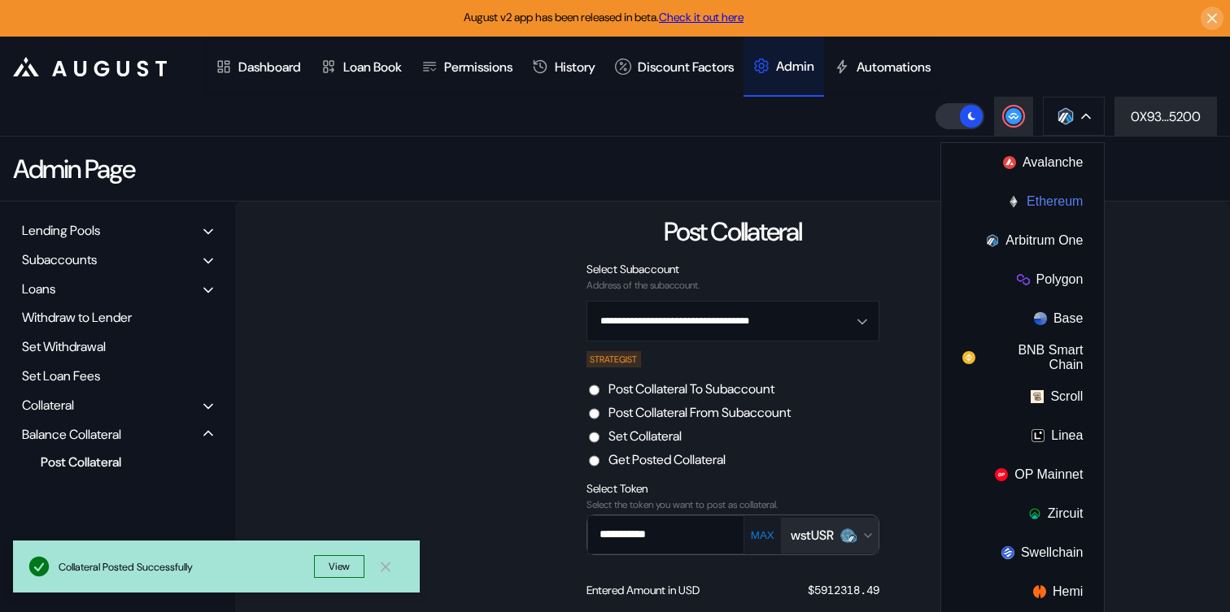
click at [1037, 199] on button "Ethereum" at bounding box center [1022, 201] width 163 height 39
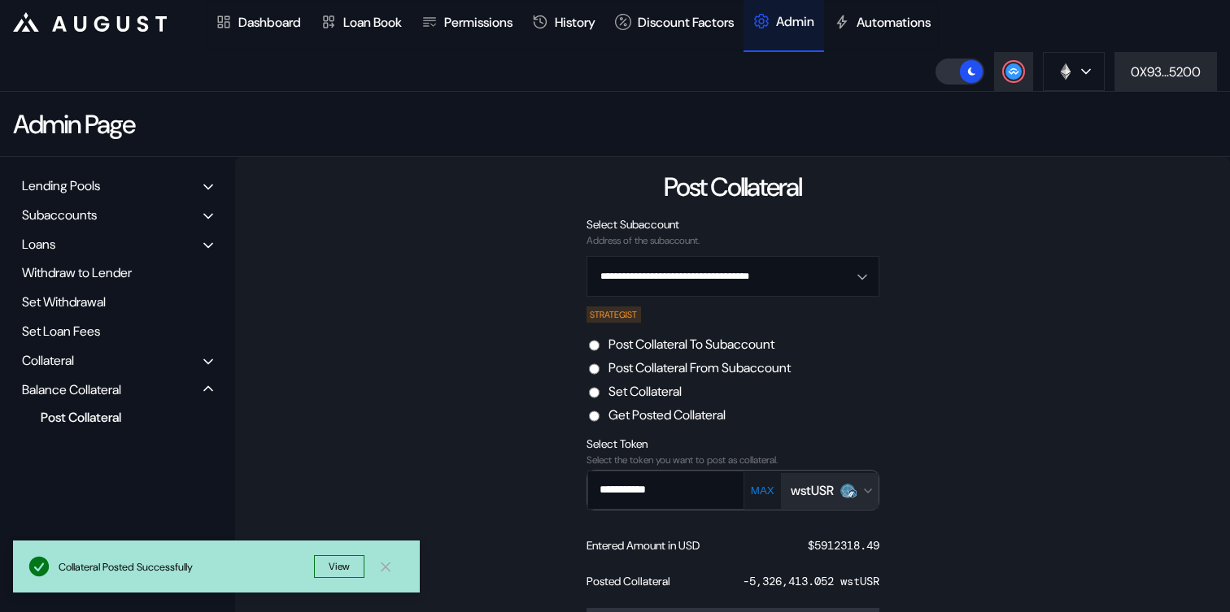
scroll to position [159, 0]
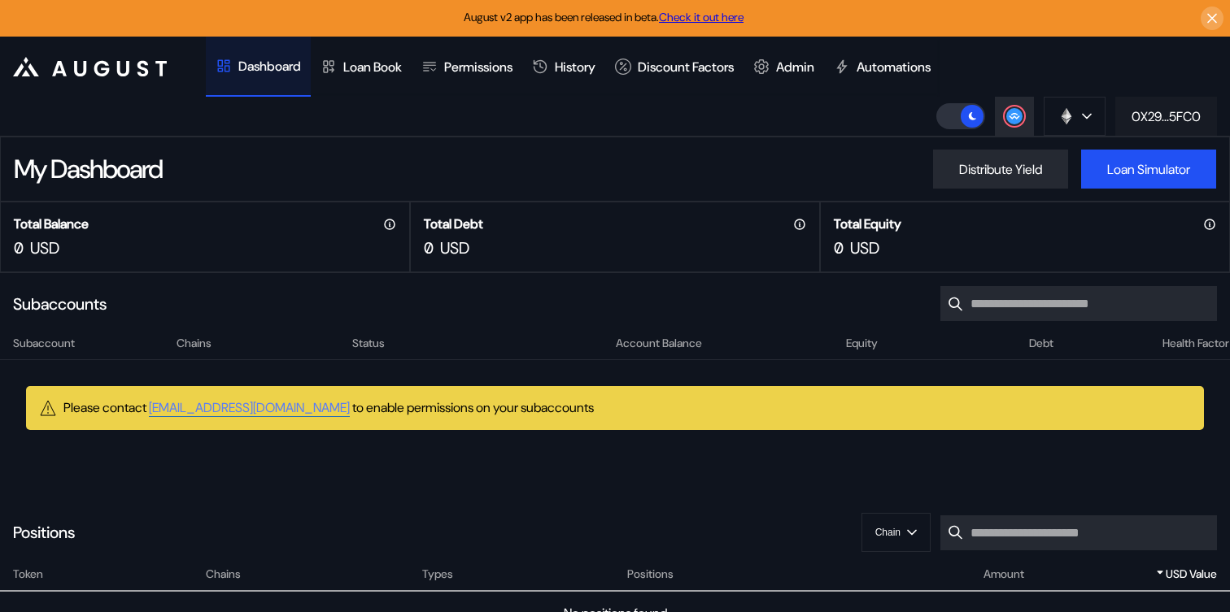
click at [1184, 120] on div "0X29...5FC0" at bounding box center [1165, 116] width 69 height 17
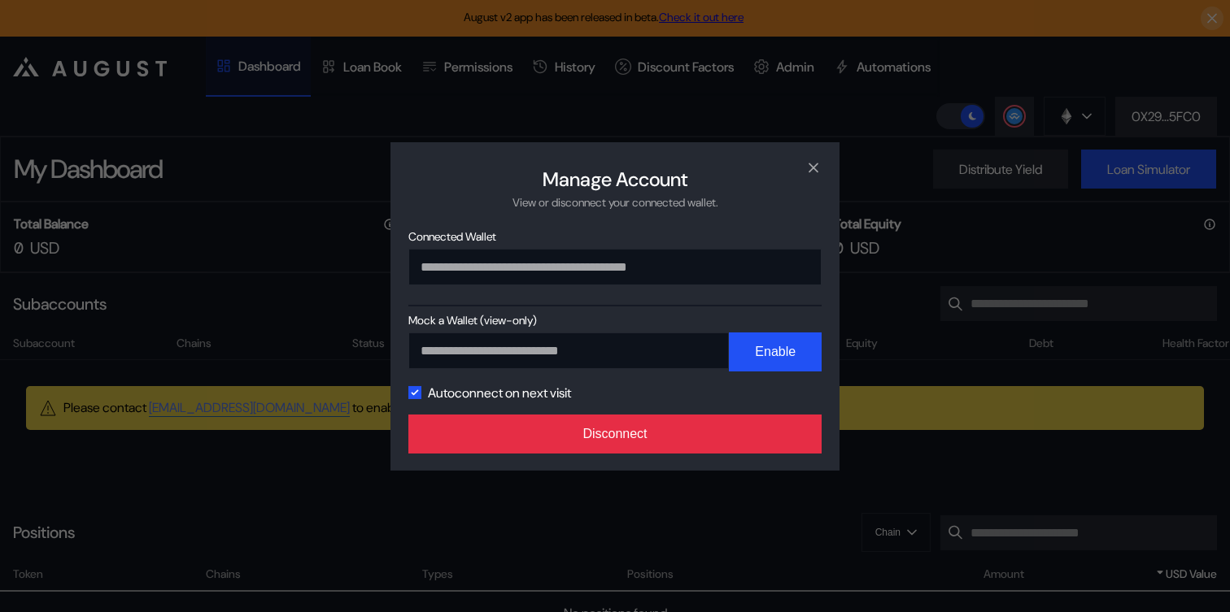
click at [742, 431] on button "Disconnect" at bounding box center [614, 434] width 413 height 39
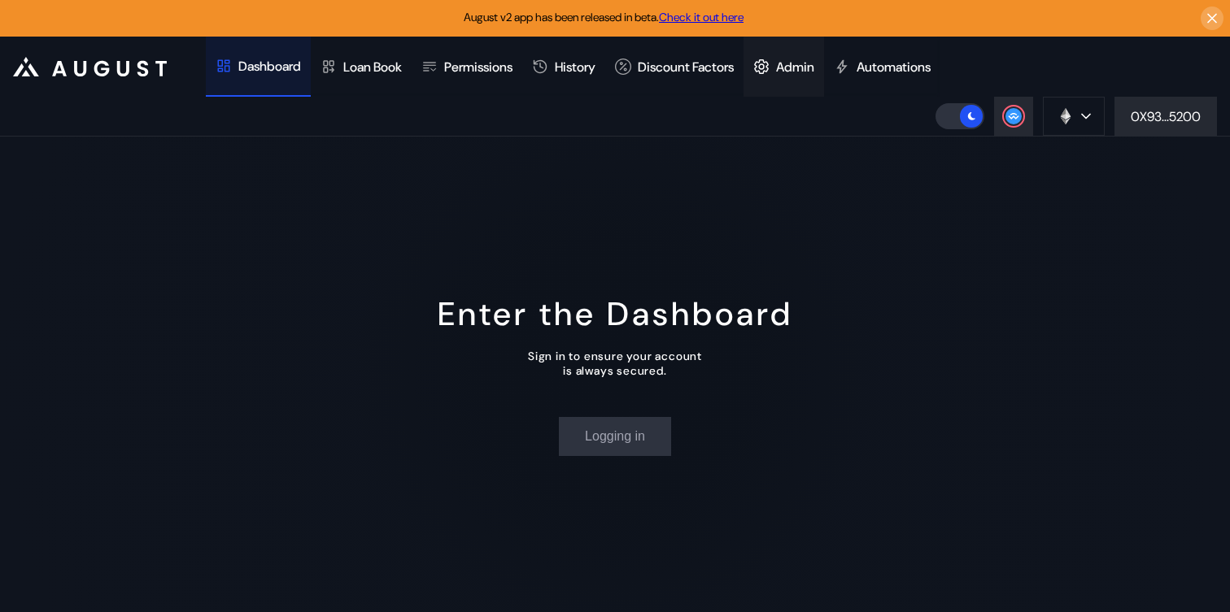
click at [814, 72] on div "Admin" at bounding box center [795, 67] width 38 height 17
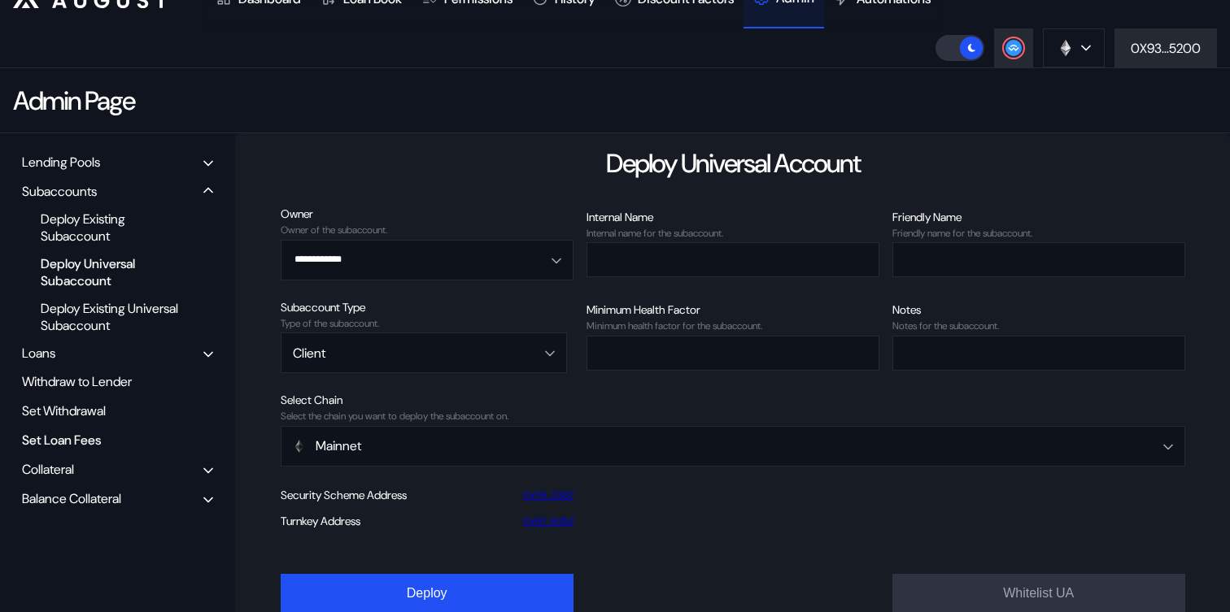
scroll to position [69, 0]
click at [104, 506] on div "Balance Collateral" at bounding box center [71, 498] width 99 height 17
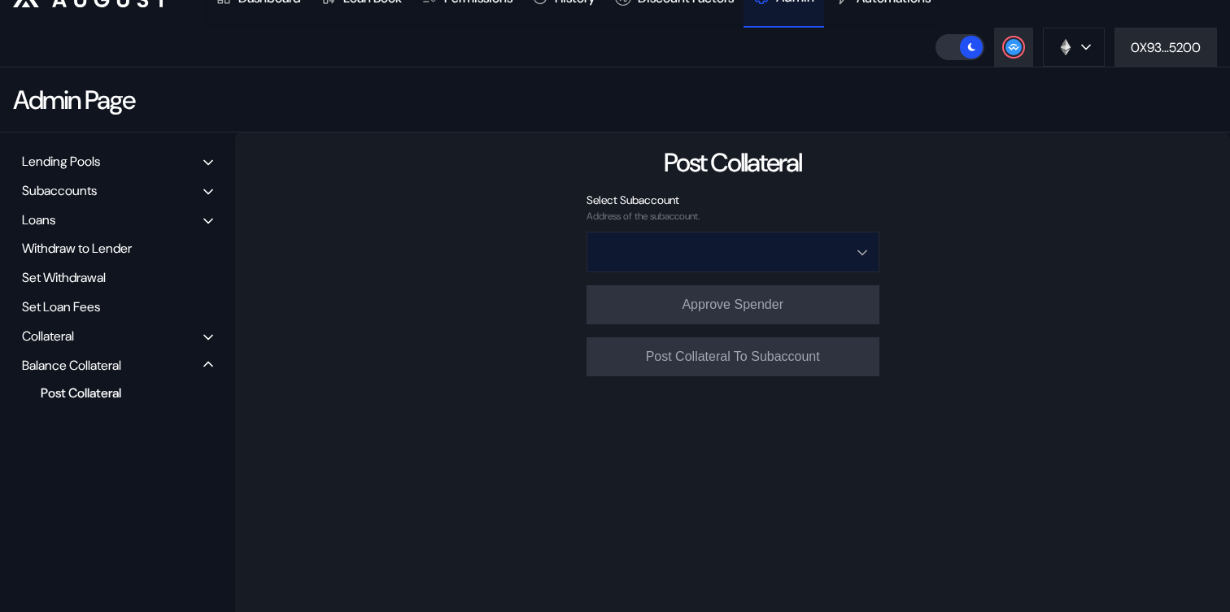
click at [692, 253] on input "Open menu" at bounding box center [723, 252] width 250 height 39
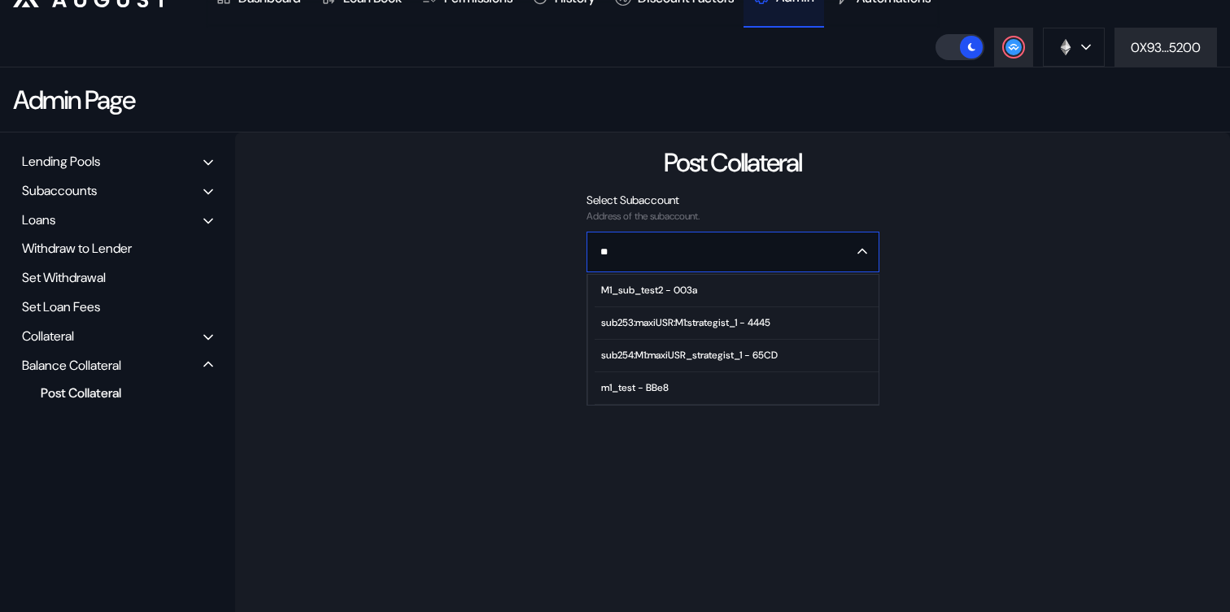
click at [657, 353] on div "sub254:M1:maxiUSR_strategist_1 - 65CD" at bounding box center [689, 355] width 176 height 11
type input "**********"
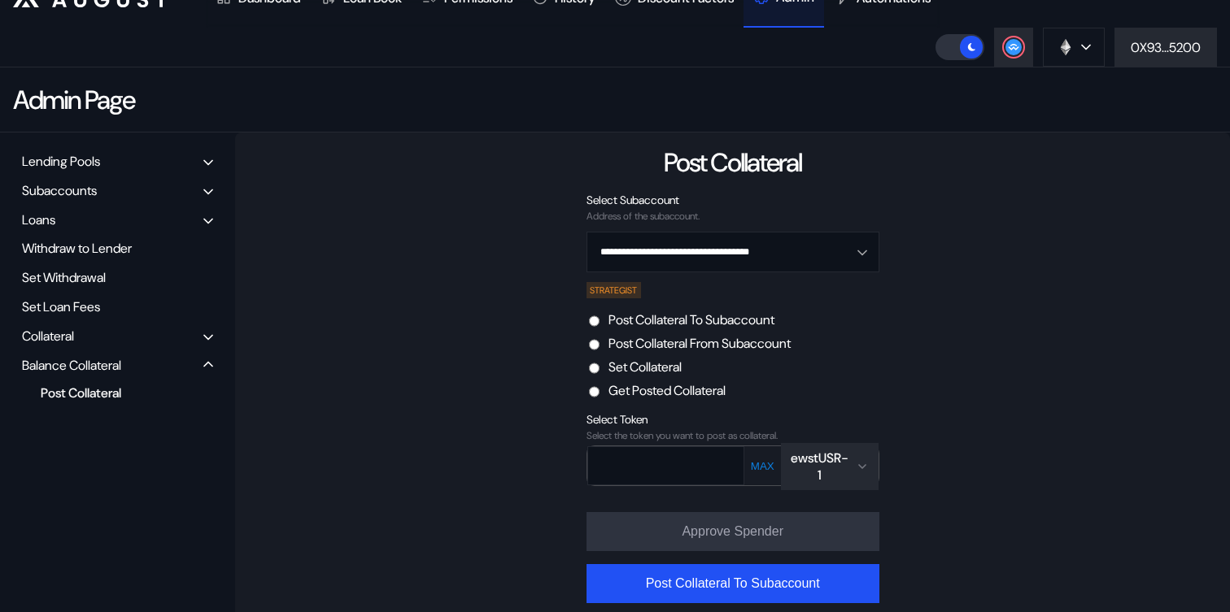
click at [660, 371] on label "Set Collateral" at bounding box center [644, 367] width 73 height 17
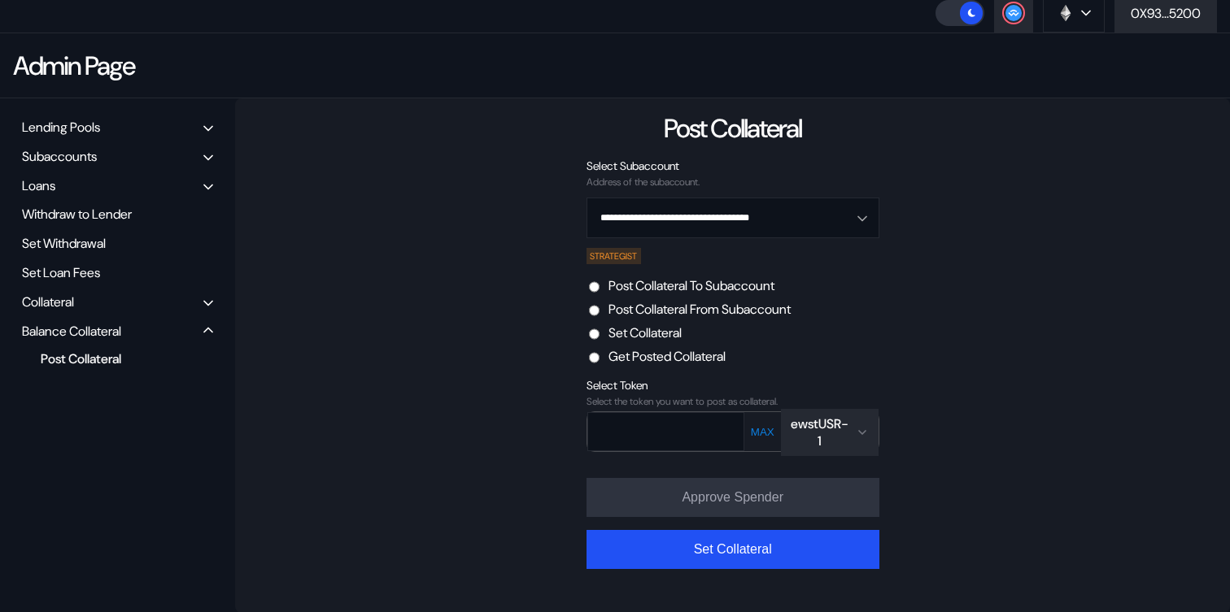
scroll to position [105, 0]
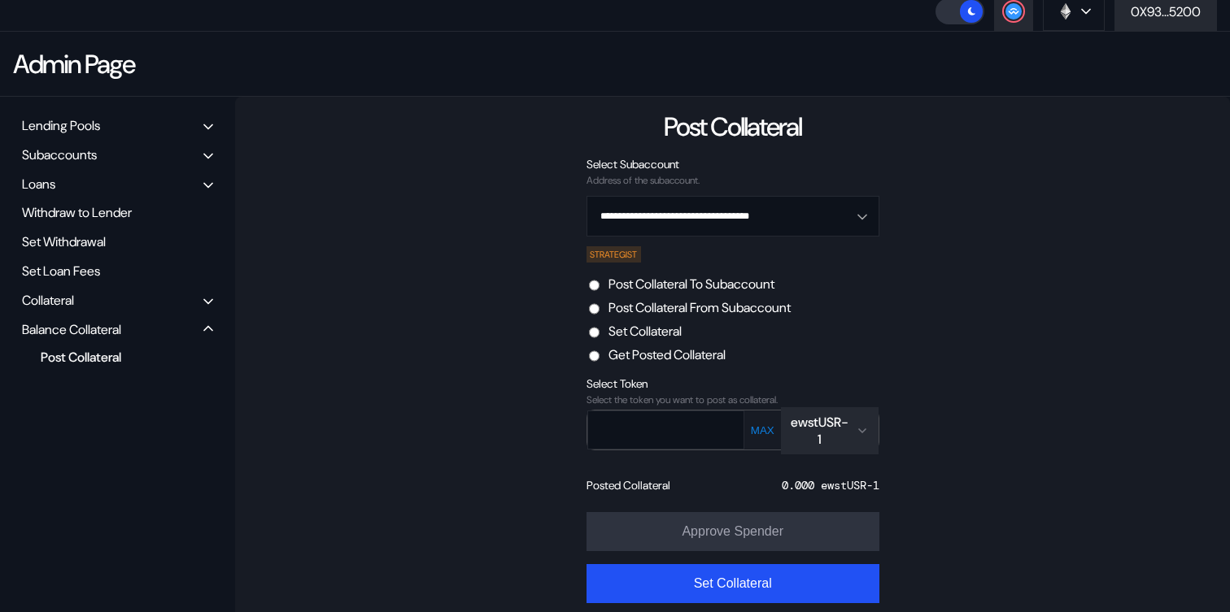
click at [813, 426] on div "ewstUSR-1" at bounding box center [819, 431] width 59 height 34
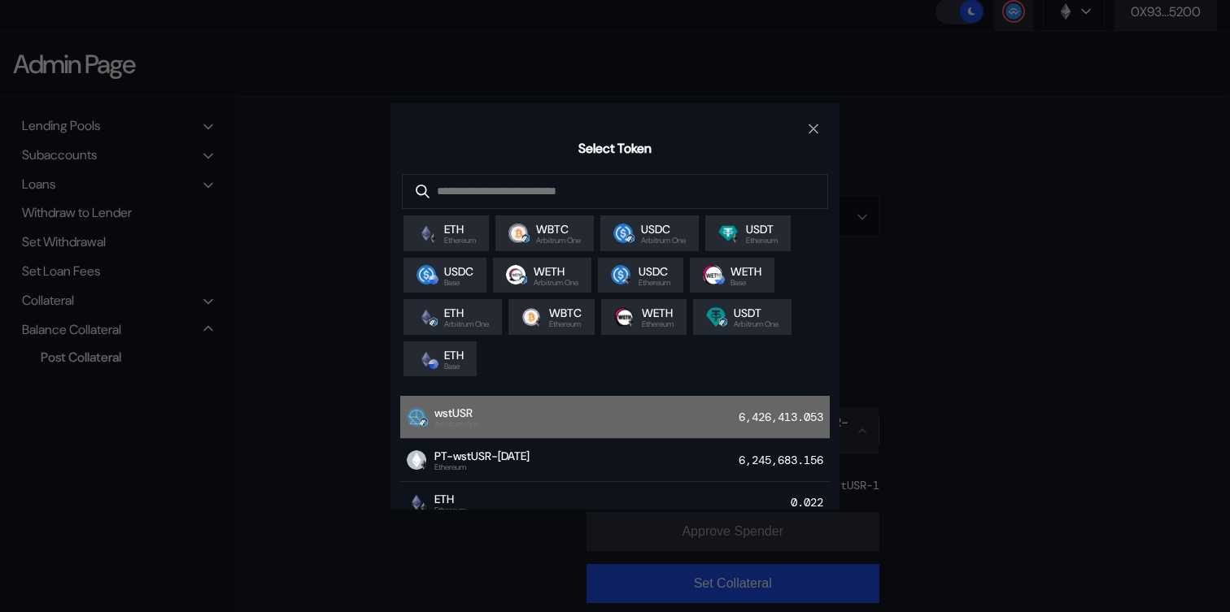
click at [655, 403] on div "wstUSR Arbitrum One 6,426,413.053" at bounding box center [614, 417] width 429 height 43
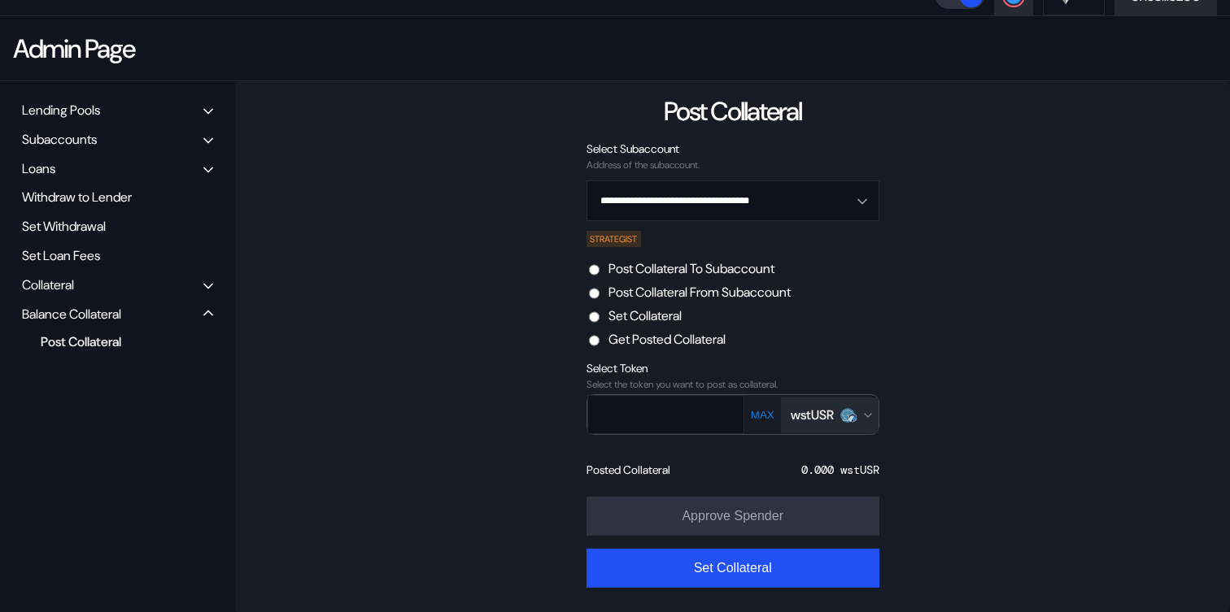
scroll to position [122, 0]
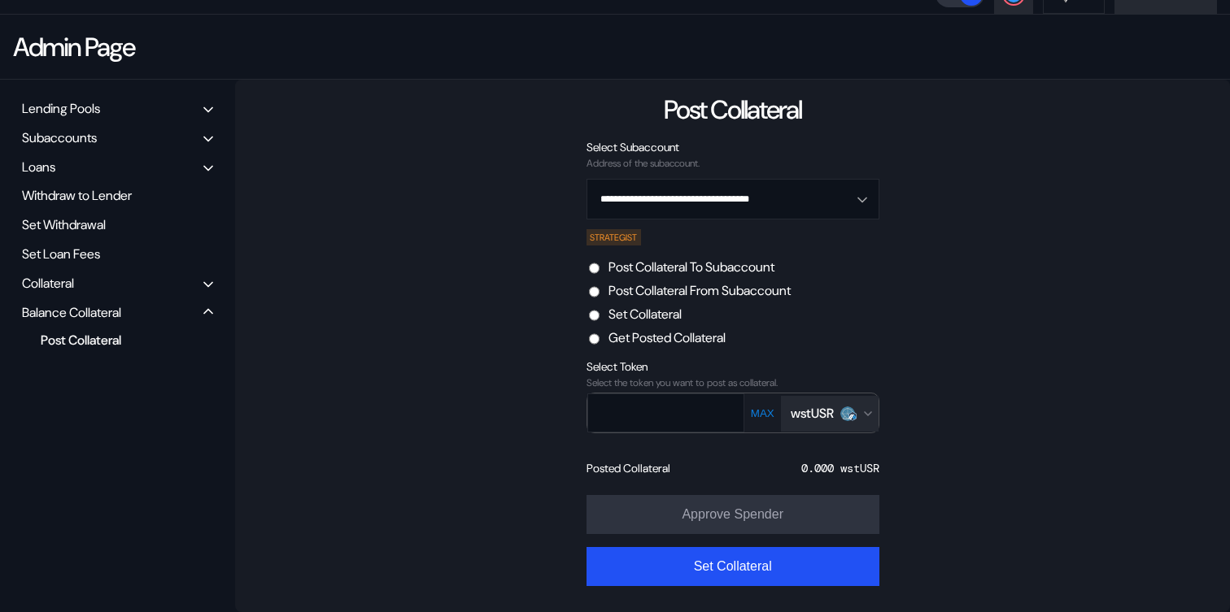
click at [859, 432] on div "MAX wstUSR" at bounding box center [811, 414] width 134 height 41
click at [856, 423] on button "wstUSR" at bounding box center [830, 414] width 98 height 36
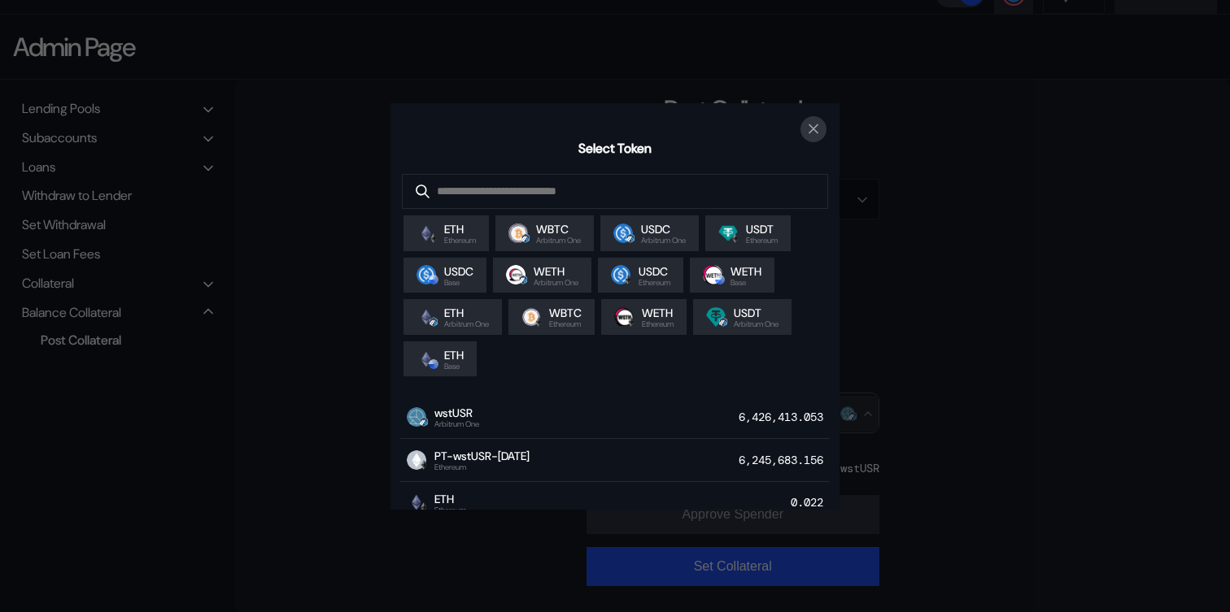
click at [805, 124] on icon "close modal" at bounding box center [813, 128] width 16 height 17
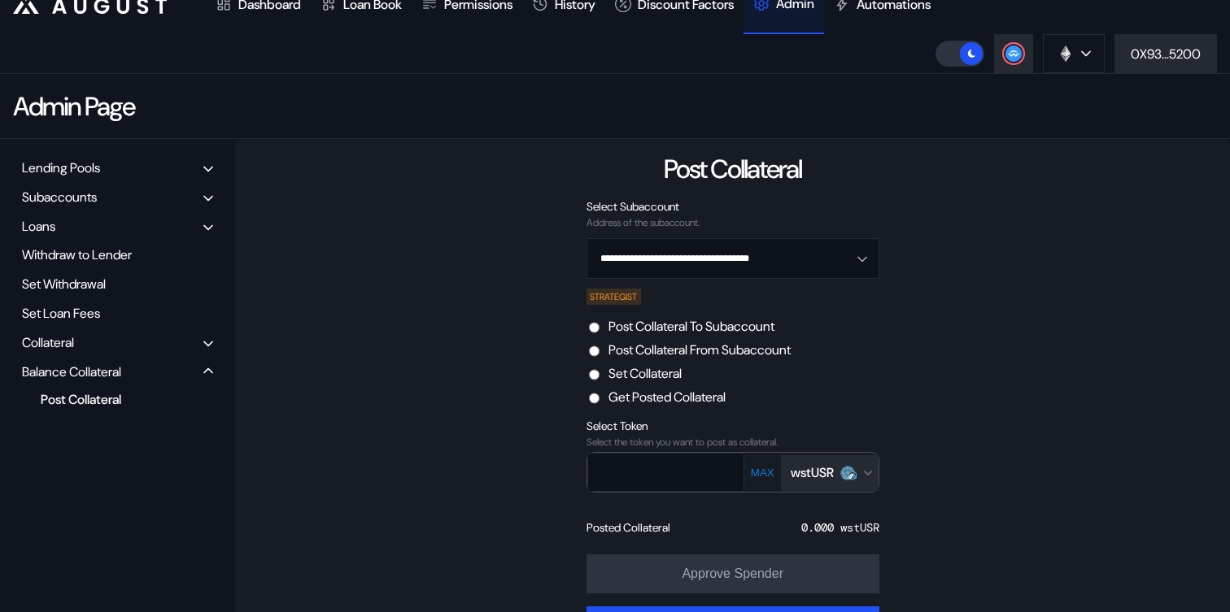
scroll to position [0, 0]
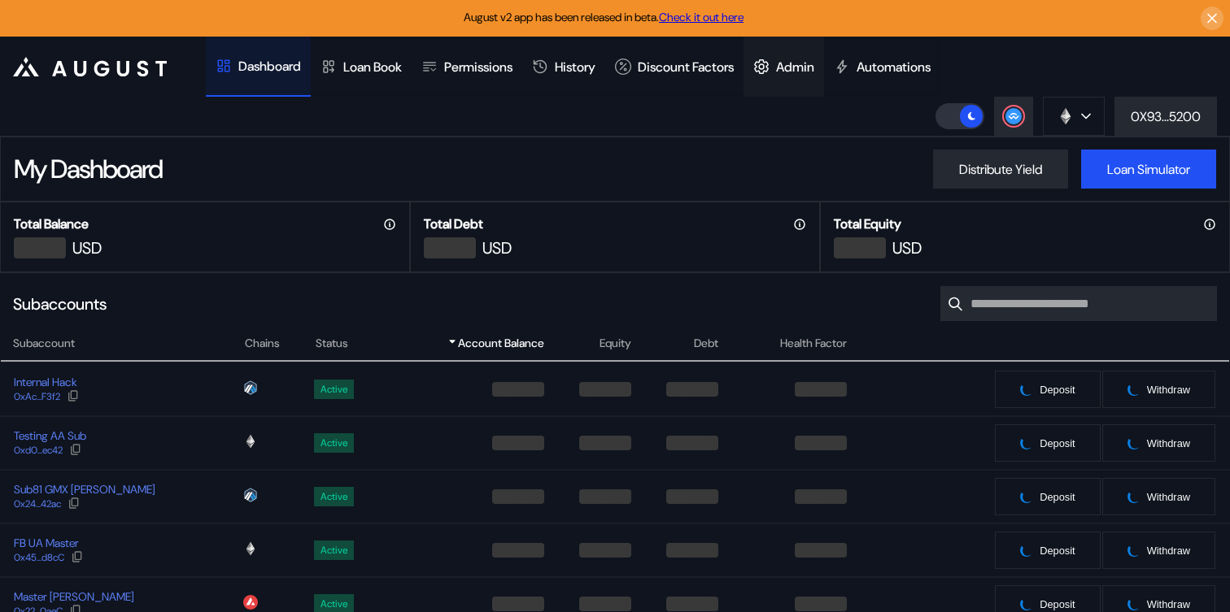
click at [813, 63] on div "Admin" at bounding box center [795, 67] width 38 height 17
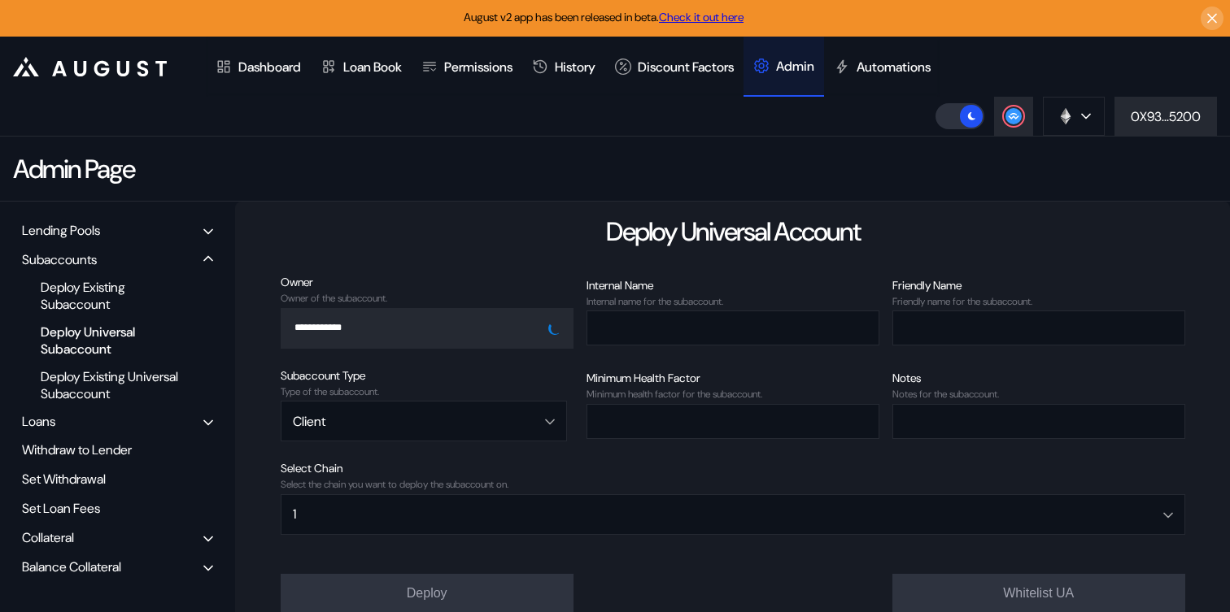
click at [98, 561] on div "Balance Collateral" at bounding box center [71, 567] width 99 height 17
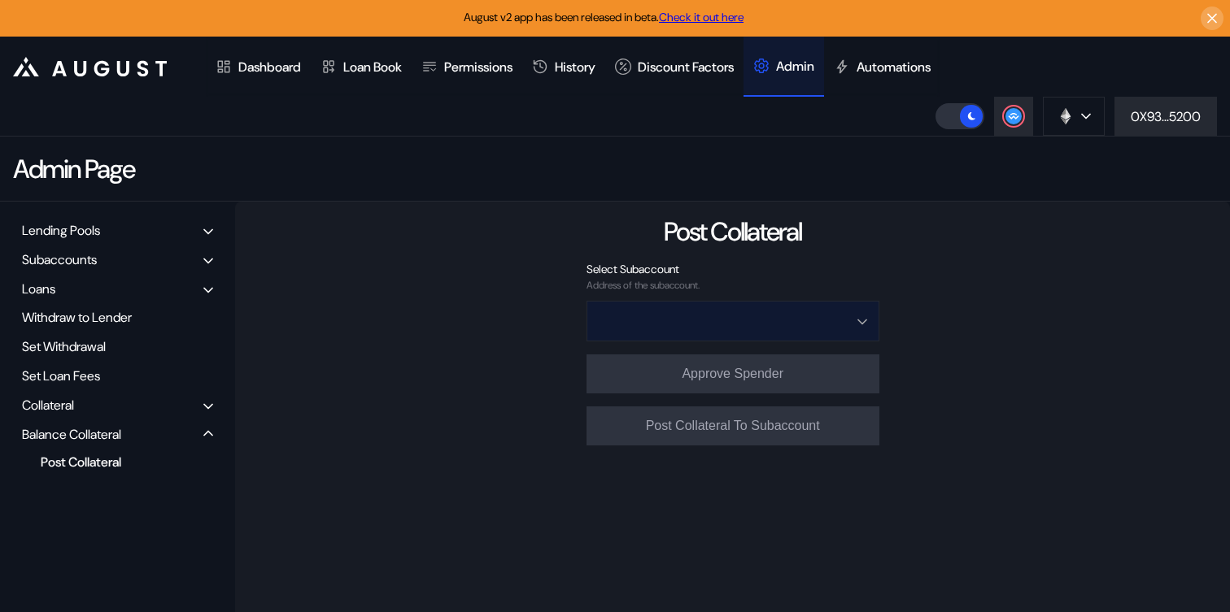
click at [771, 316] on input "Open menu" at bounding box center [723, 321] width 250 height 39
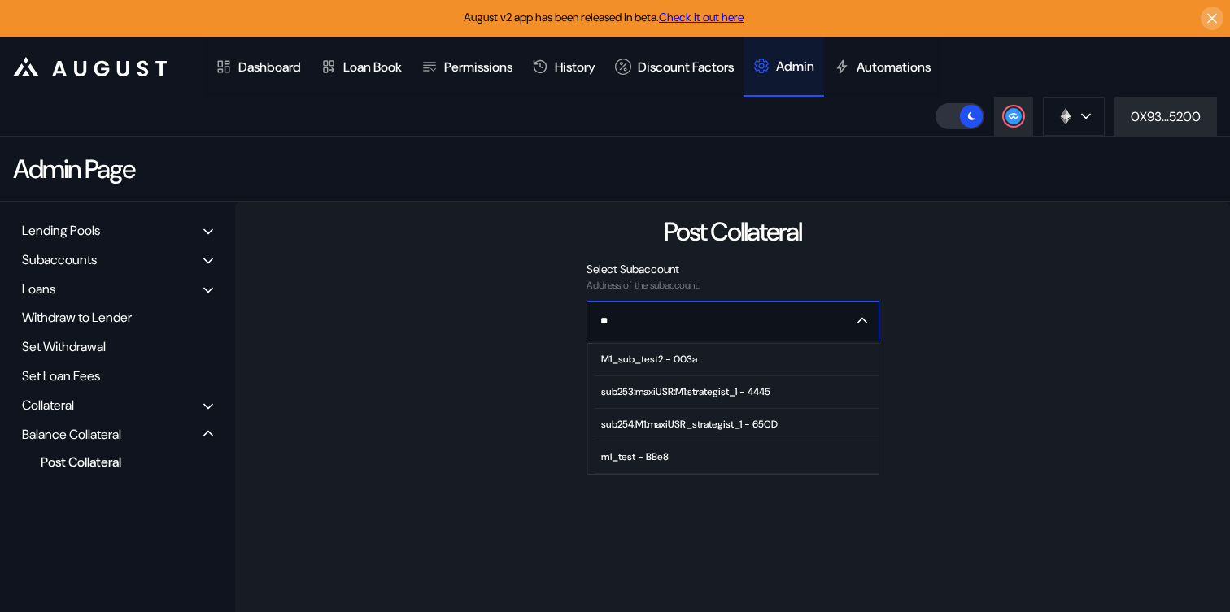
click at [725, 424] on div "sub254:M1:maxiUSR_strategist_1 - 65CD" at bounding box center [689, 424] width 176 height 11
type input "**********"
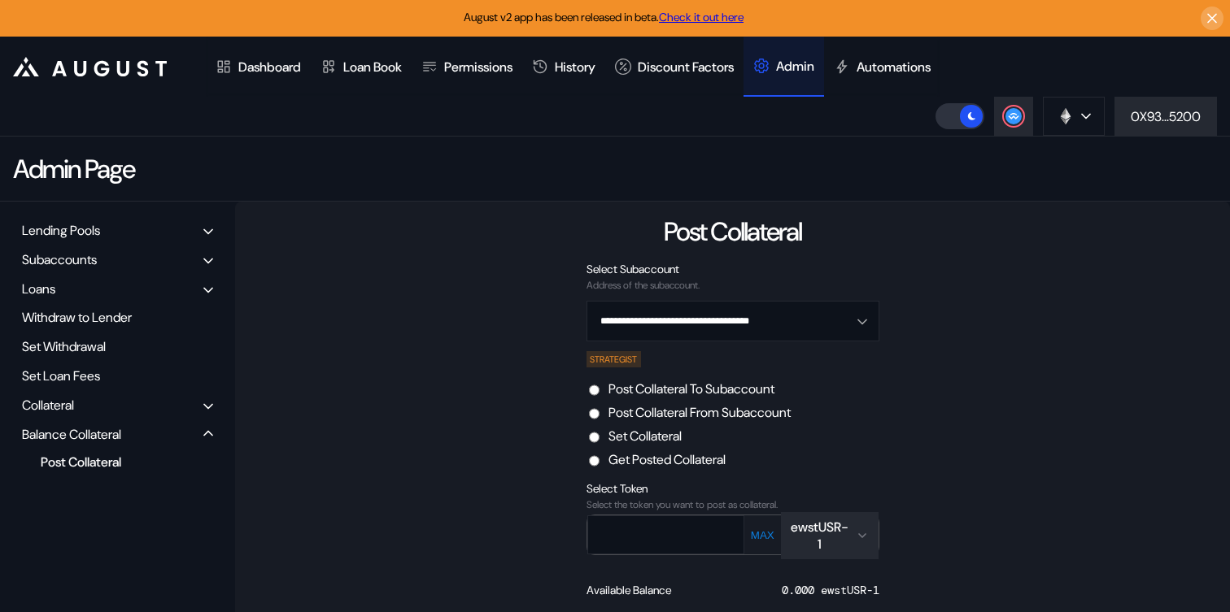
click at [673, 442] on label "Set Collateral" at bounding box center [644, 436] width 73 height 17
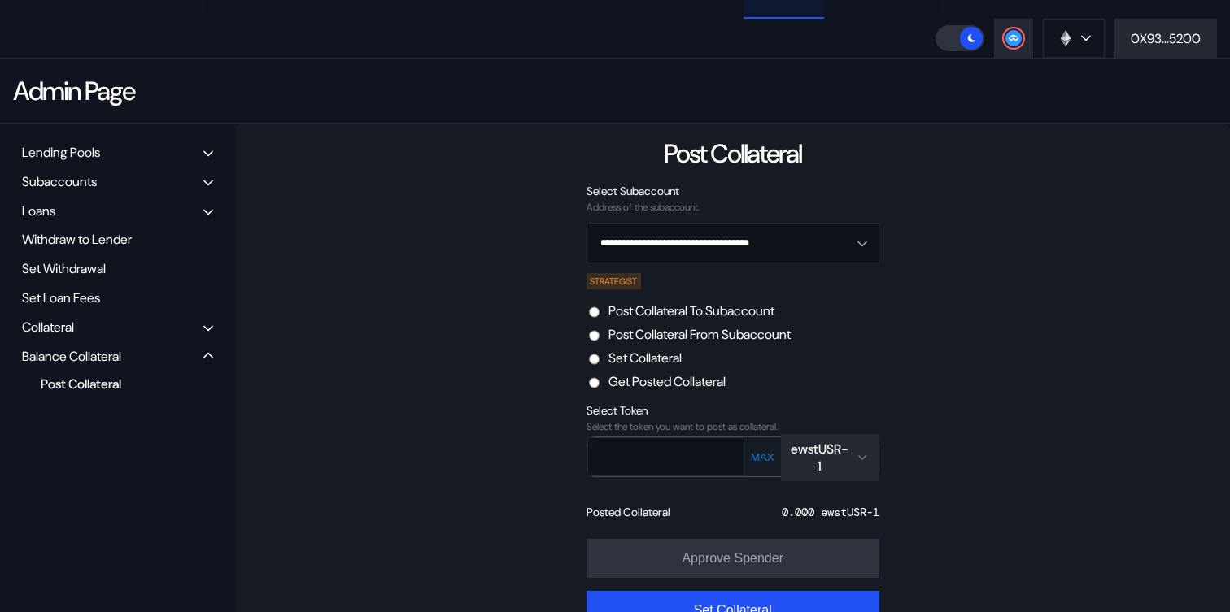
scroll to position [120, 0]
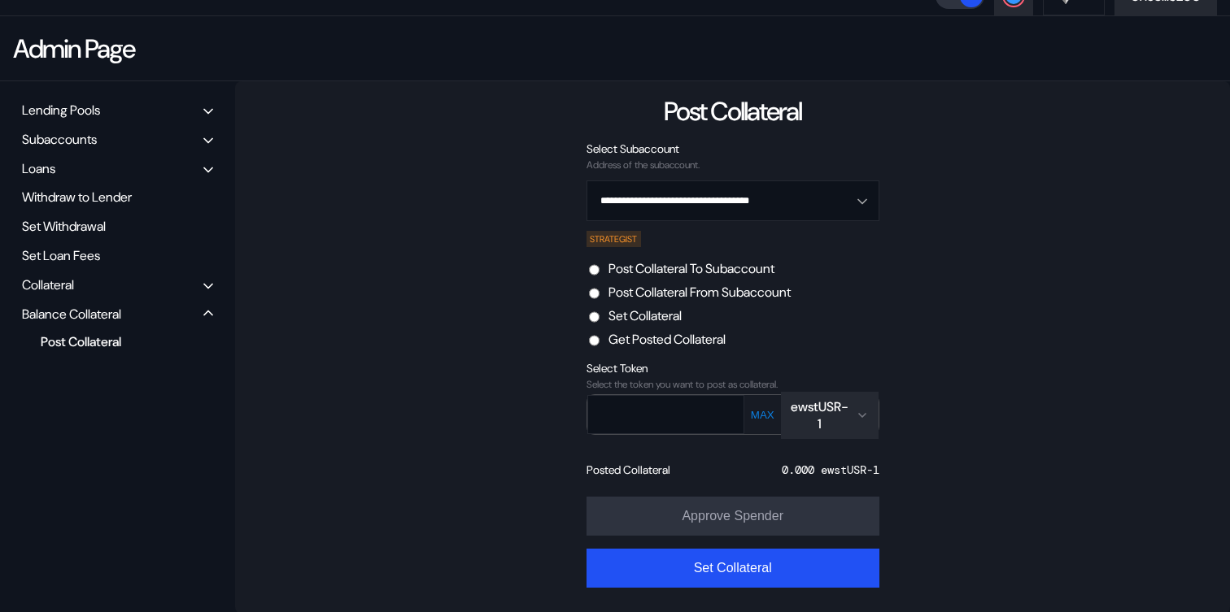
click at [855, 413] on div "ewstUSR-1" at bounding box center [829, 415] width 78 height 34
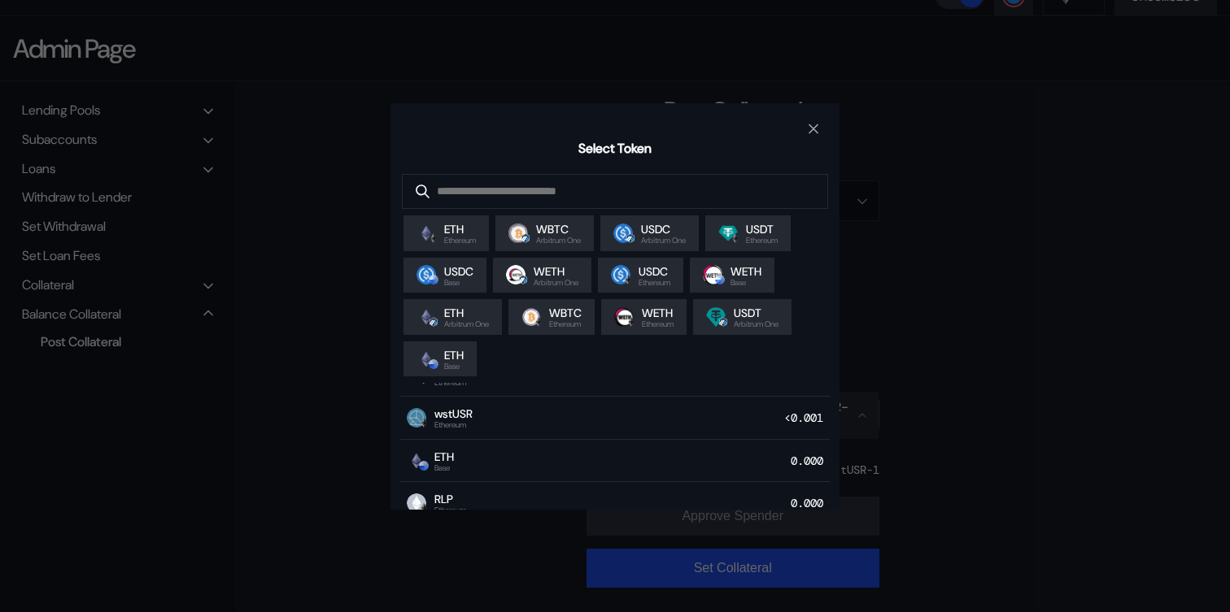
scroll to position [132, 0]
click at [630, 415] on div "wstUSR Ethereum <0.001" at bounding box center [614, 414] width 429 height 43
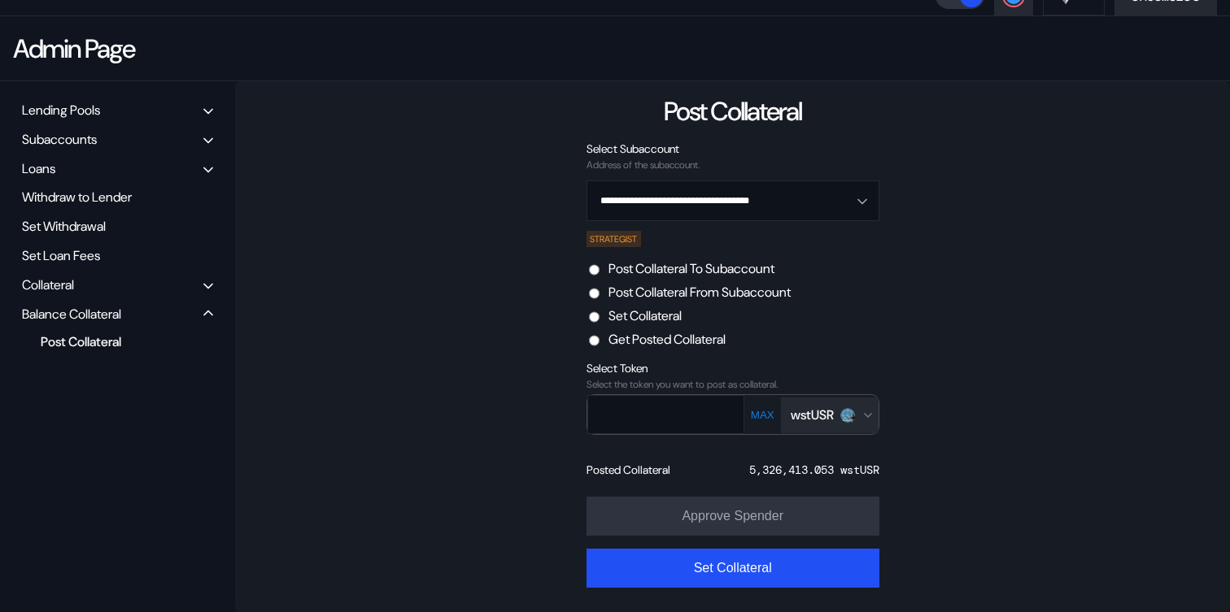
scroll to position [122, 0]
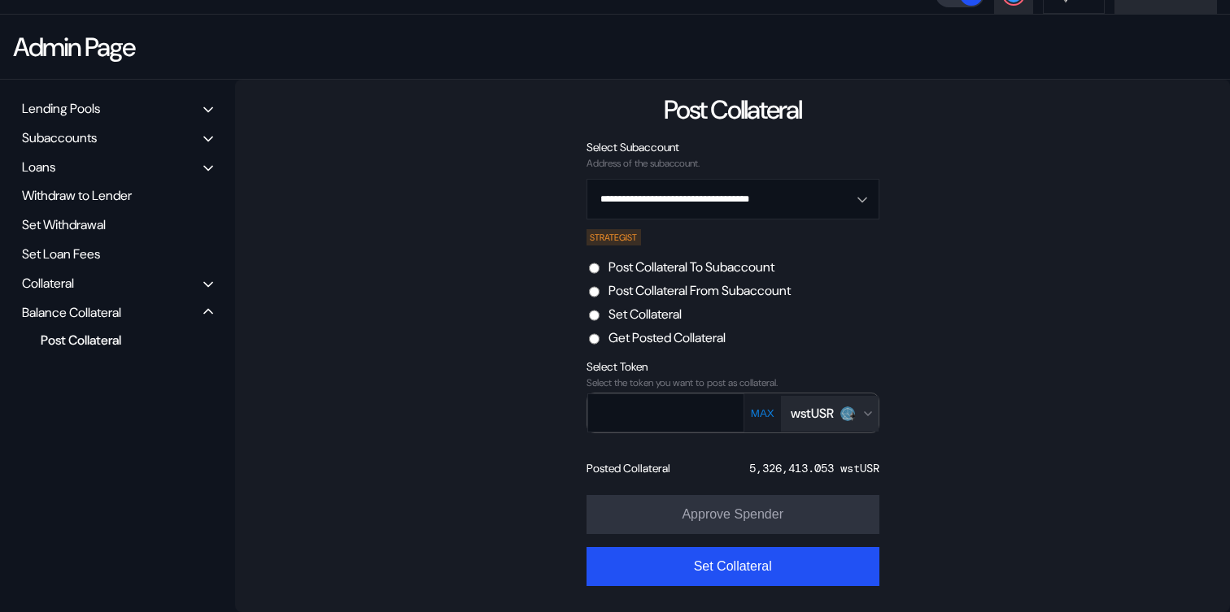
click at [757, 420] on button "MAX" at bounding box center [762, 414] width 33 height 14
click at [759, 414] on button "MAX" at bounding box center [762, 414] width 33 height 14
click at [756, 462] on div "5,326,413.053 wstUSR" at bounding box center [814, 468] width 130 height 15
copy div "5,326,413.053"
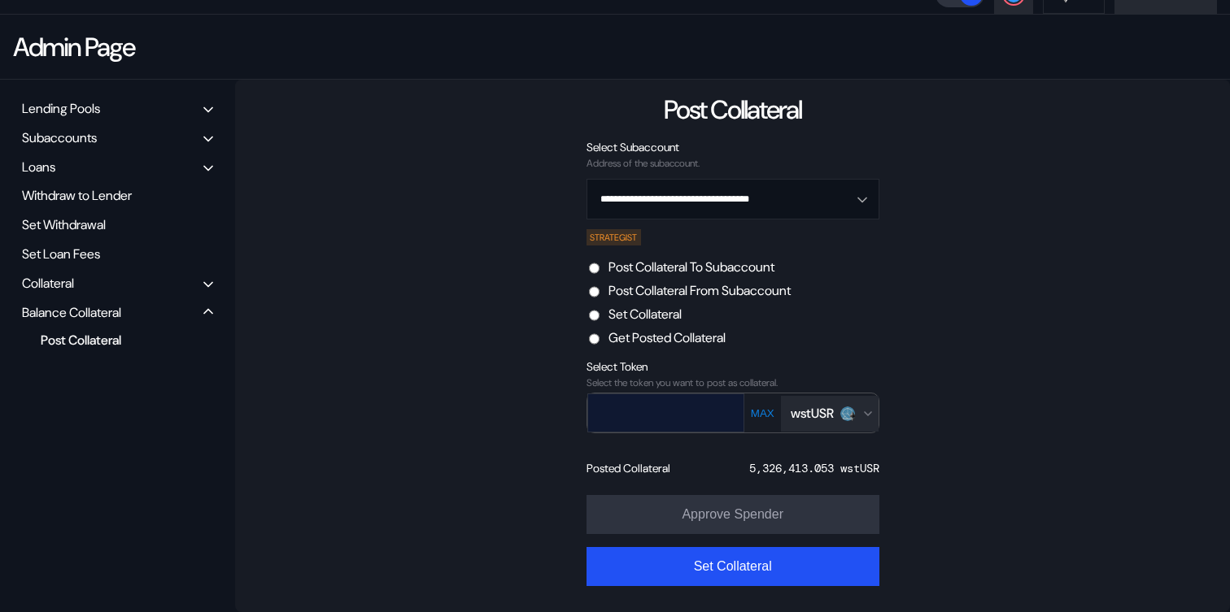
click at [666, 403] on input "text" at bounding box center [654, 412] width 132 height 33
paste input "**********"
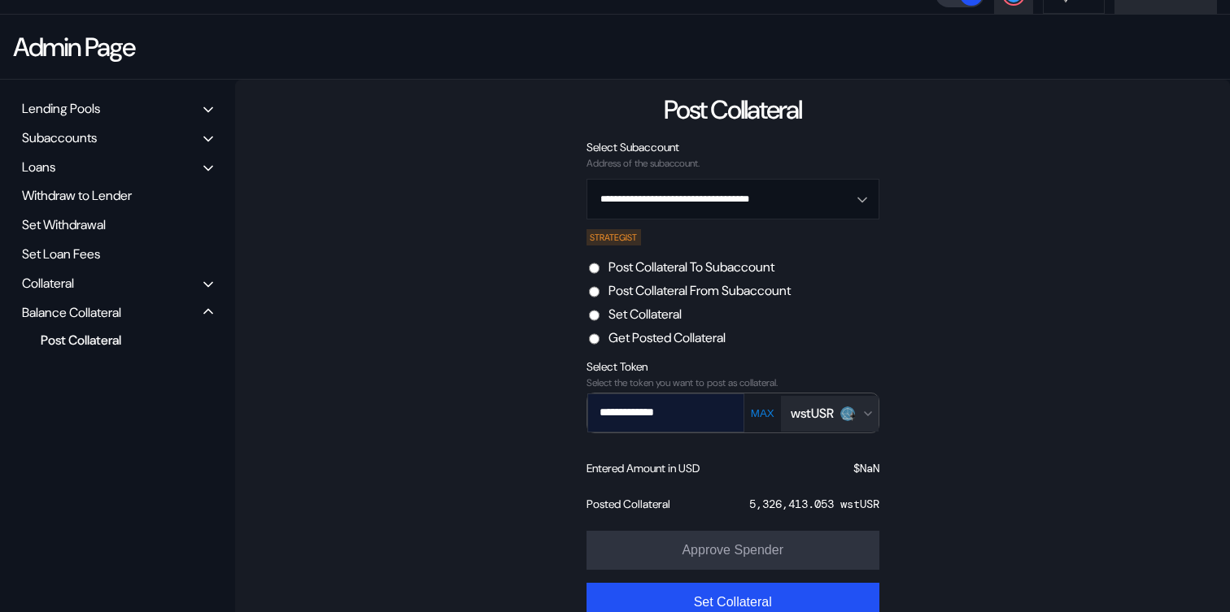
click at [605, 412] on input "**********" at bounding box center [654, 412] width 132 height 33
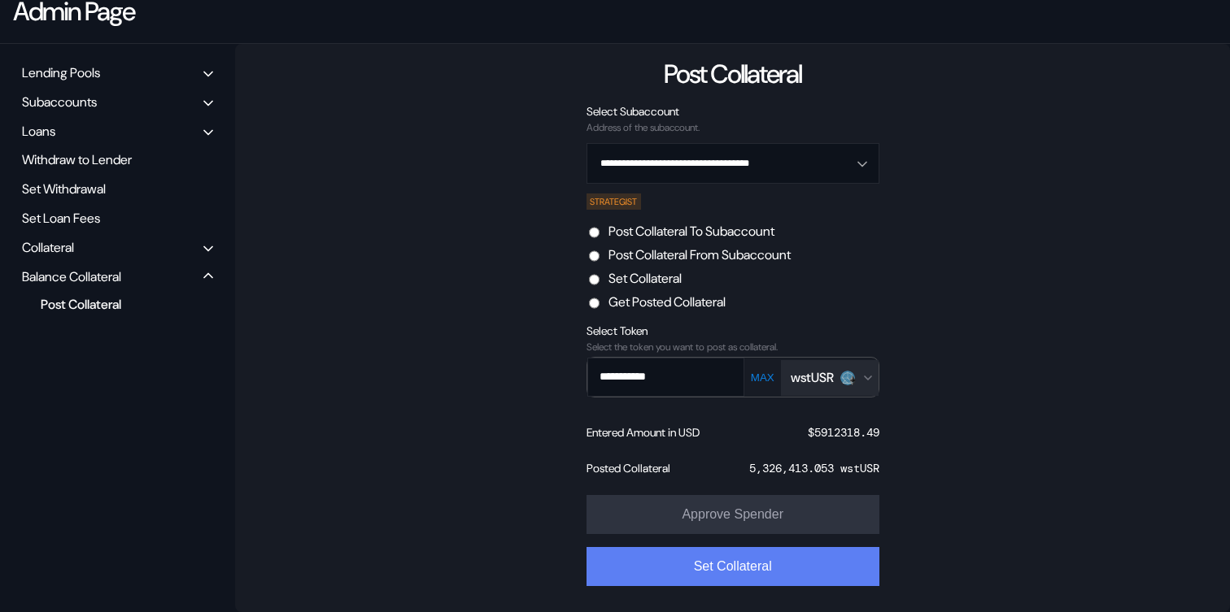
type input "**********"
click at [720, 549] on button "Set Collateral" at bounding box center [732, 566] width 293 height 39
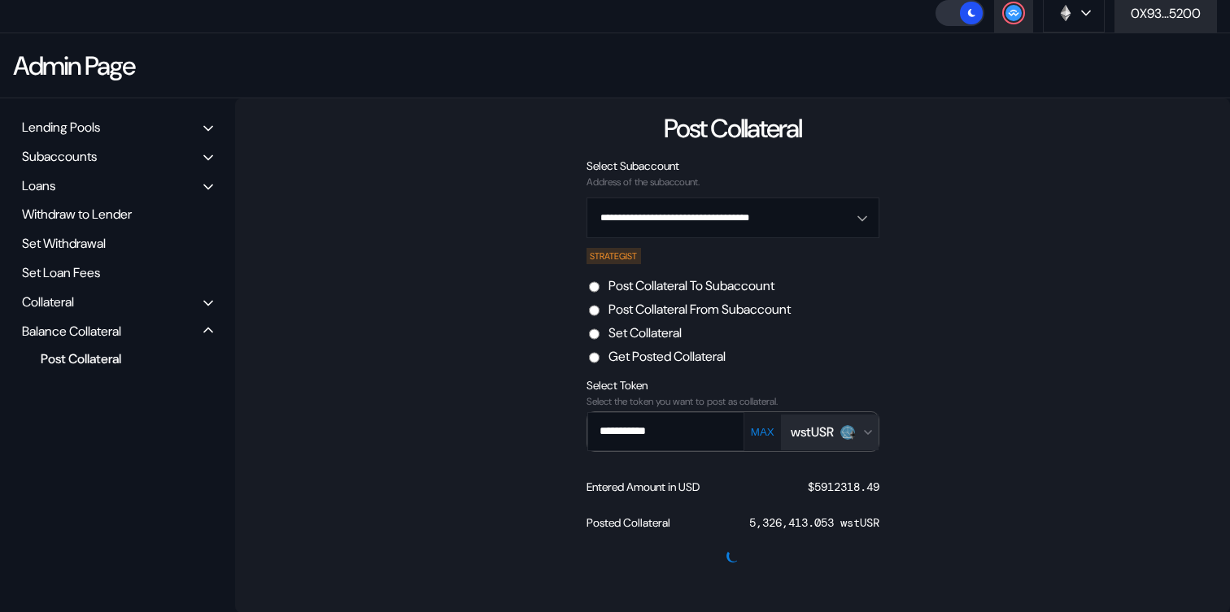
click at [452, 213] on div "**********" at bounding box center [732, 355] width 995 height 515
click at [654, 310] on label "Post Collateral From Subaccount" at bounding box center [699, 309] width 182 height 17
click at [654, 329] on label "Set Collateral" at bounding box center [644, 332] width 73 height 17
click at [80, 305] on div "Collateral" at bounding box center [117, 301] width 202 height 25
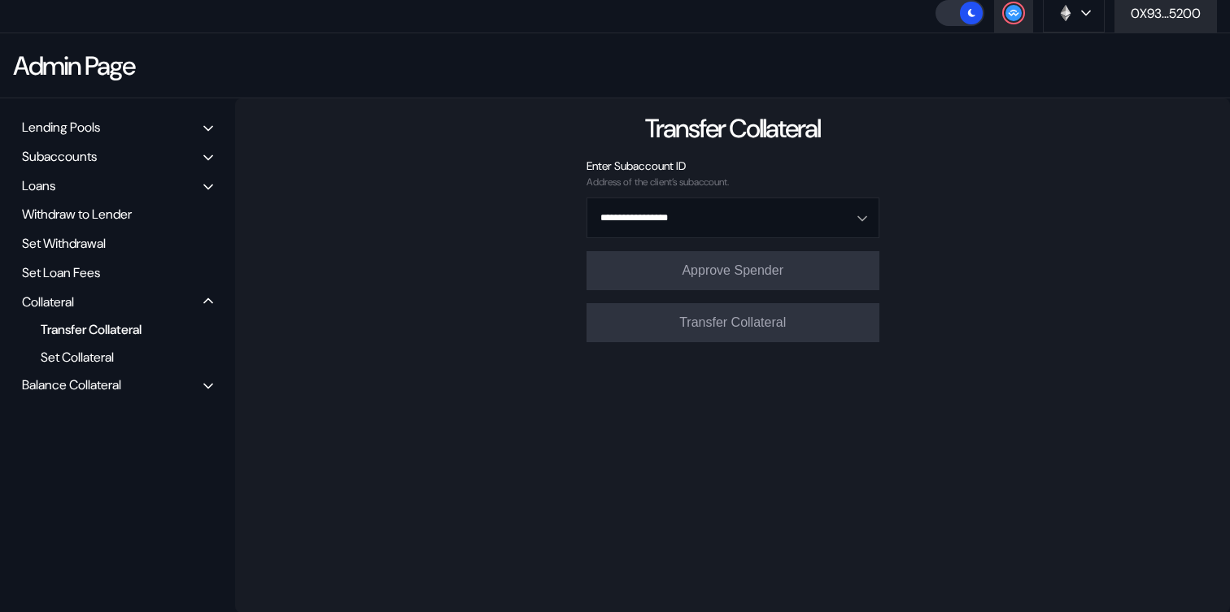
click at [81, 379] on div "Balance Collateral" at bounding box center [71, 384] width 99 height 17
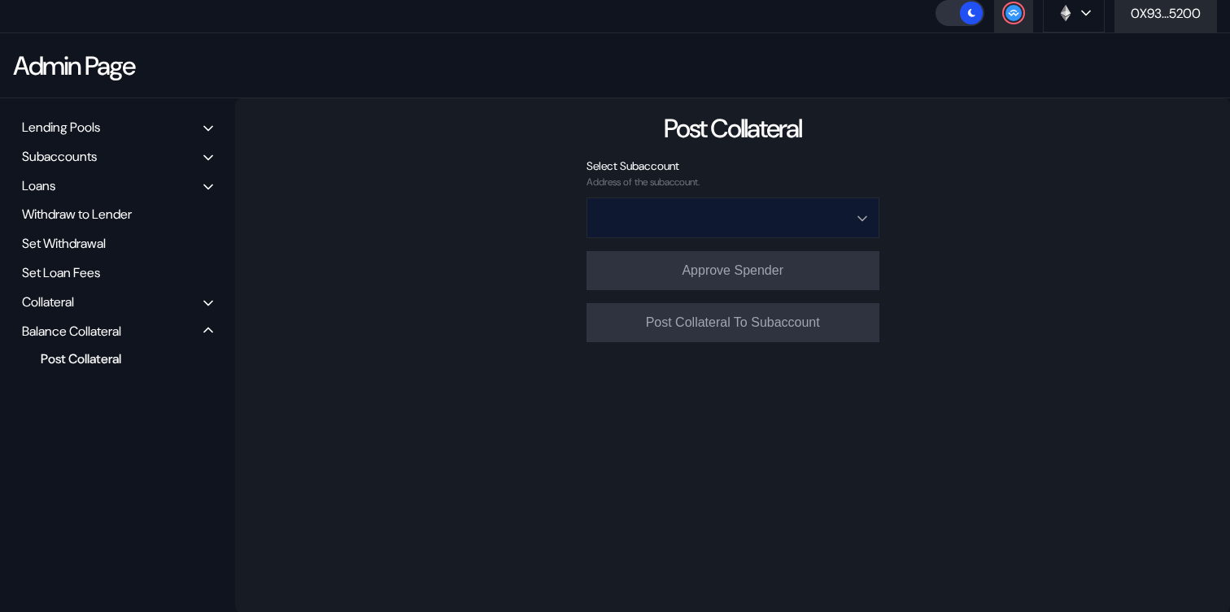
click at [712, 224] on input "Open menu" at bounding box center [723, 217] width 250 height 39
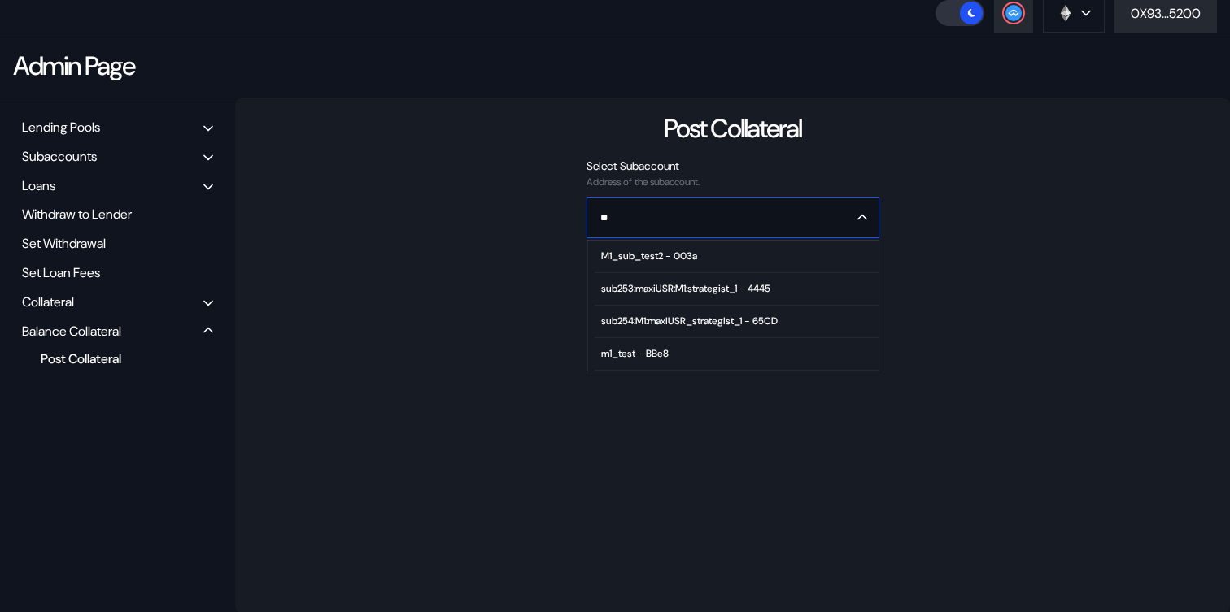
click at [691, 311] on span "sub254:M1:maxiUSR_strategist_1 - 65CD" at bounding box center [735, 322] width 283 height 33
type input "**********"
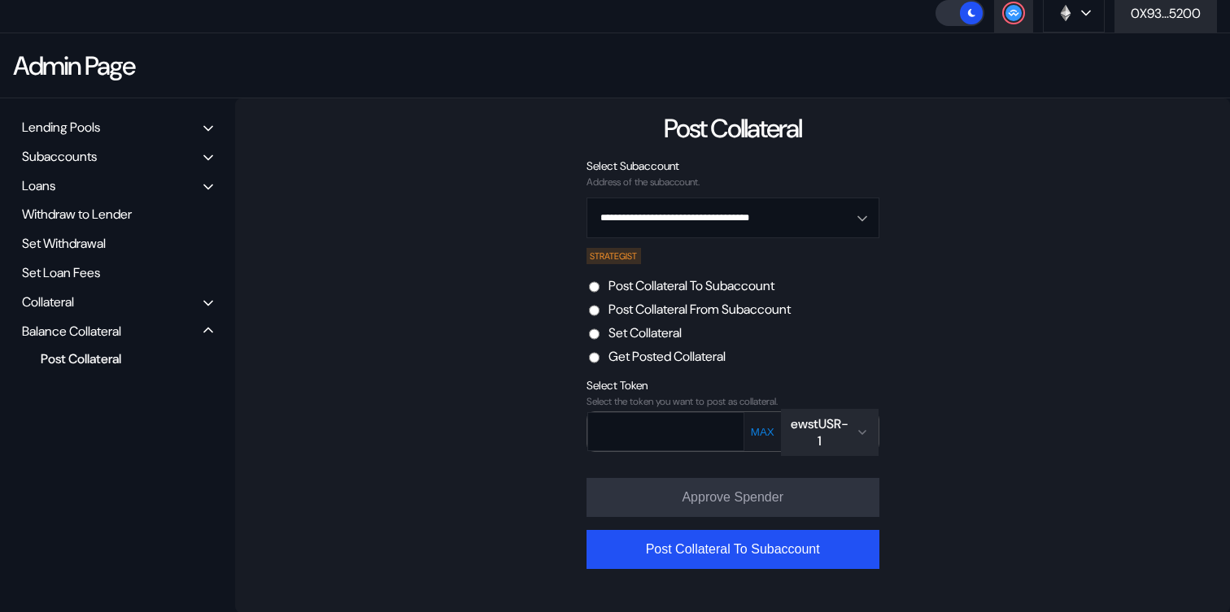
click at [653, 337] on label "Set Collateral" at bounding box center [644, 332] width 73 height 17
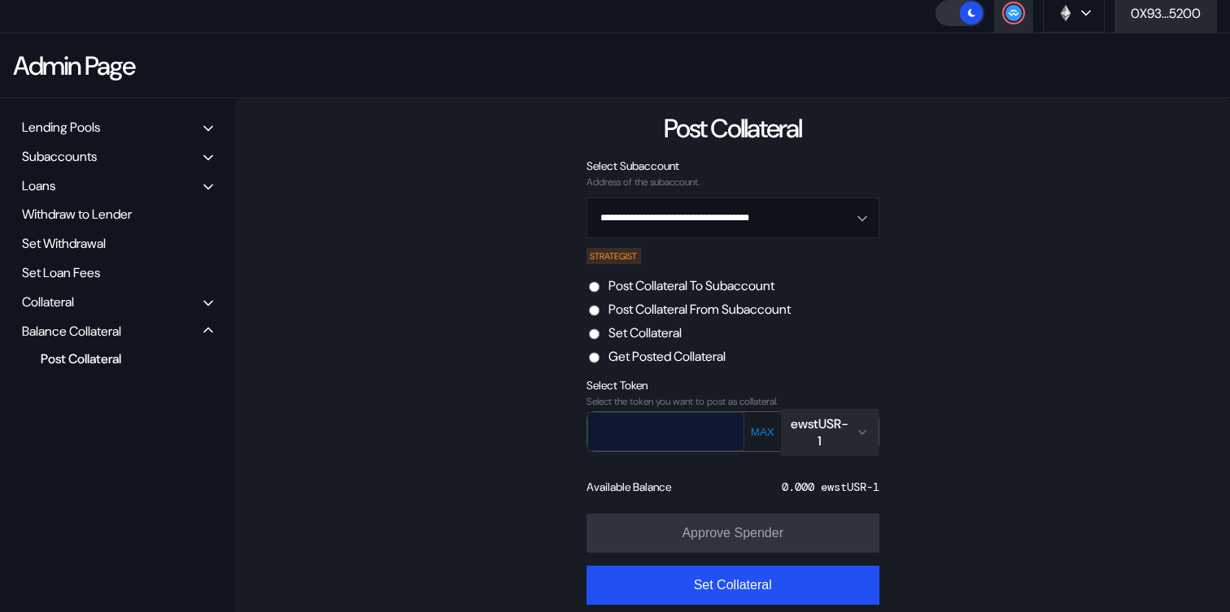
click at [695, 428] on input "text" at bounding box center [654, 431] width 132 height 33
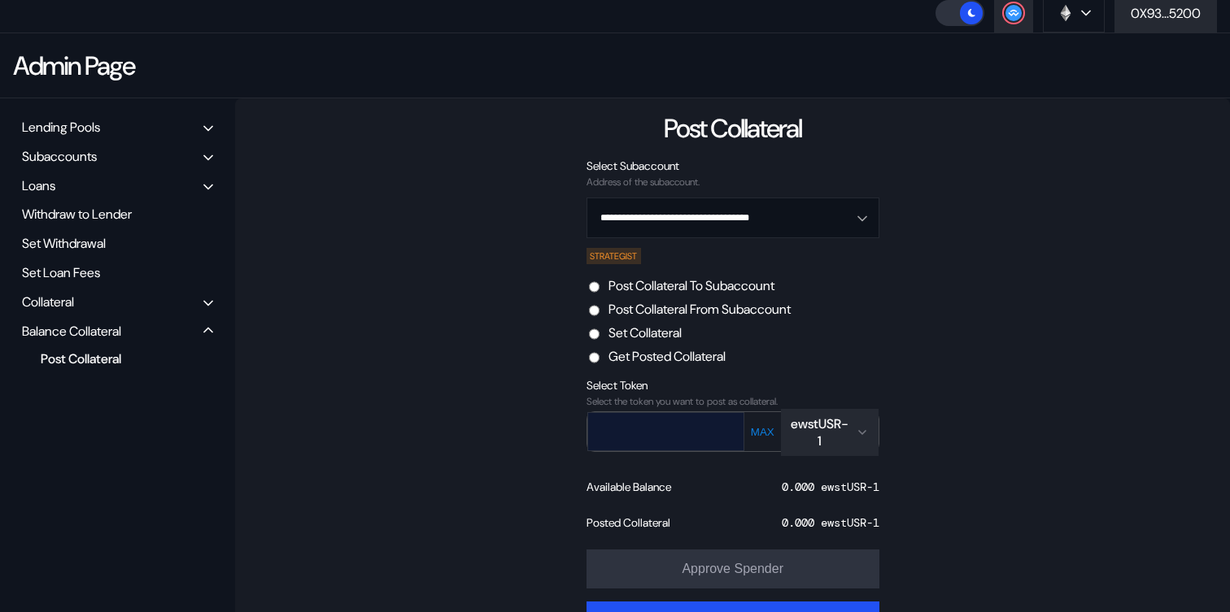
paste input "**********"
click at [611, 429] on input "**********" at bounding box center [654, 431] width 132 height 33
type input "**********"
click at [817, 429] on div "ewstUSR-1" at bounding box center [819, 433] width 59 height 34
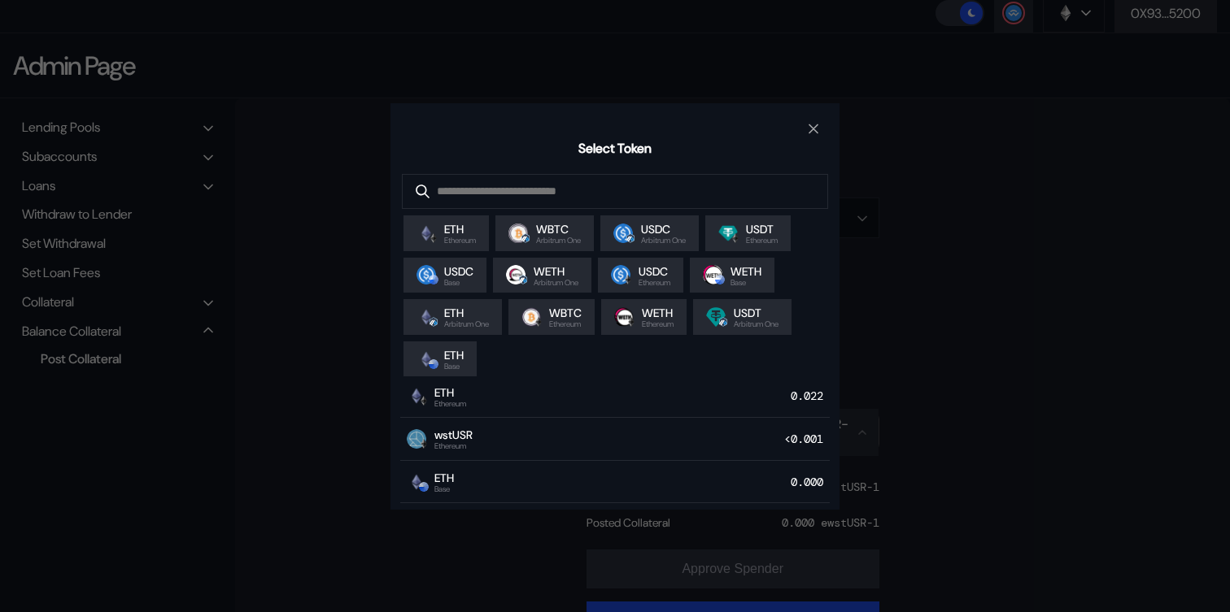
scroll to position [112, 0]
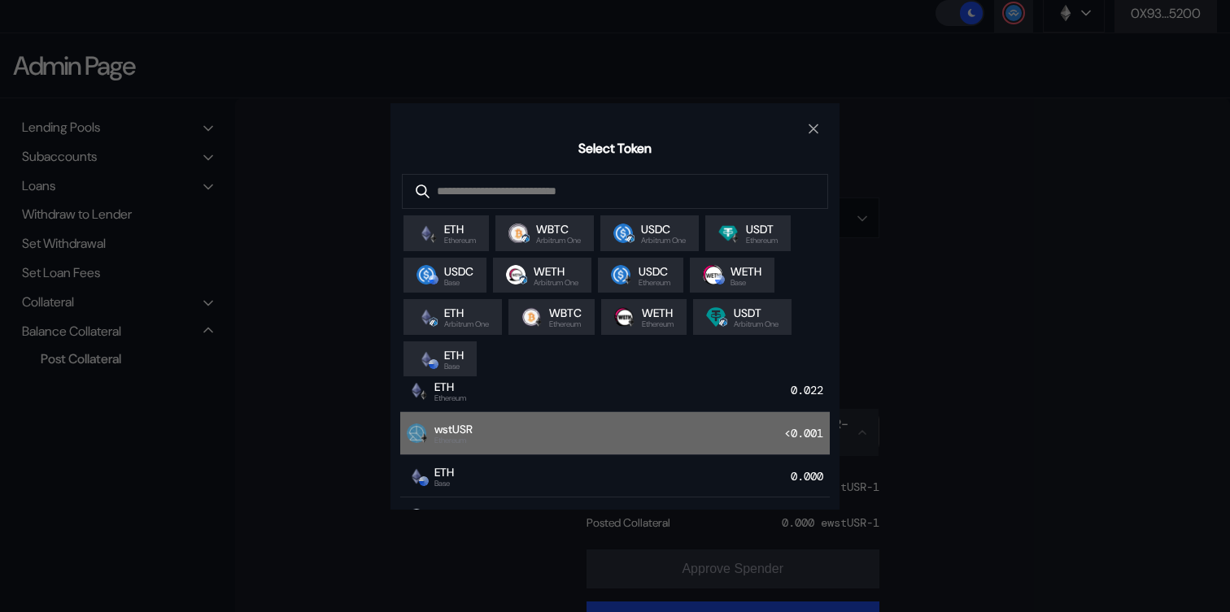
click at [699, 438] on div "wstUSR Ethereum <0.001" at bounding box center [614, 433] width 429 height 43
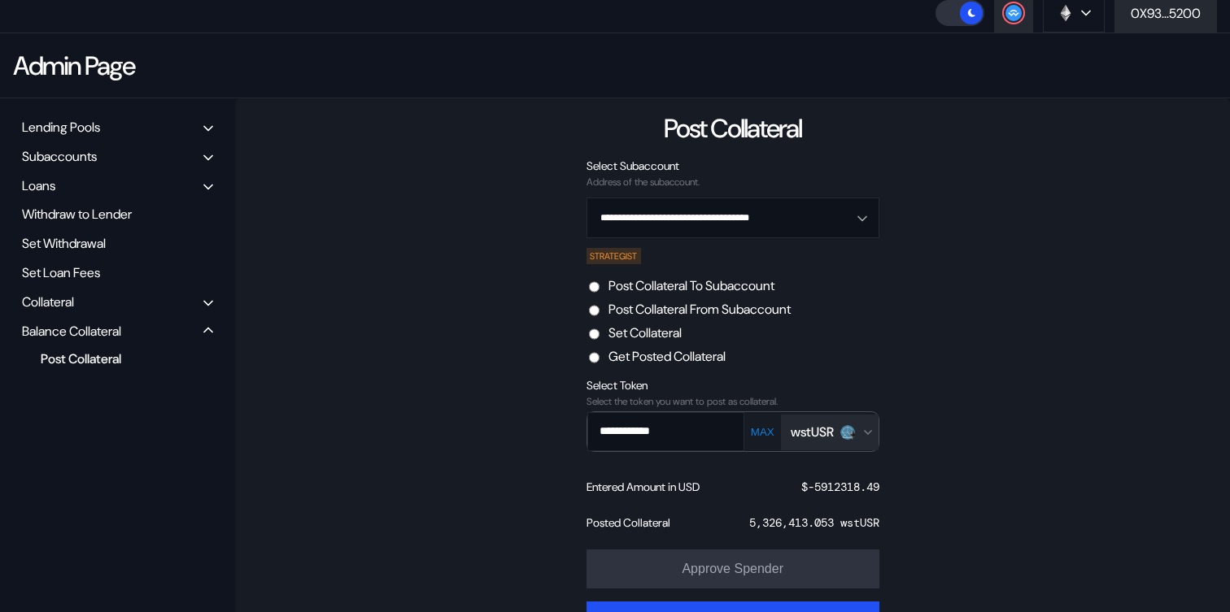
scroll to position [159, 0]
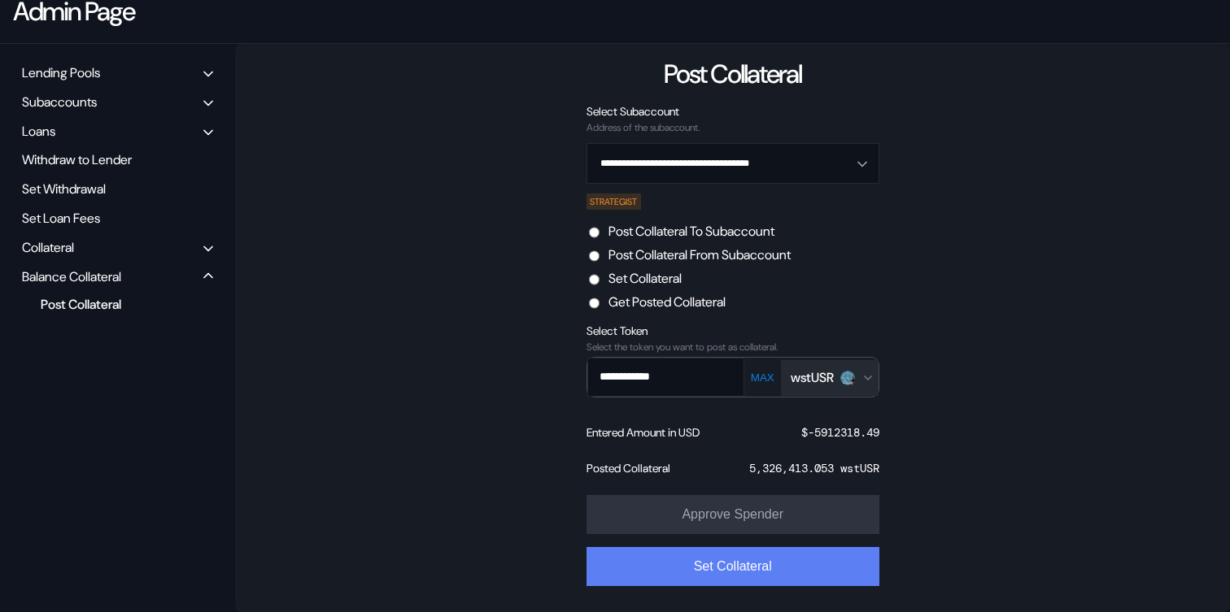
click at [751, 563] on button "Set Collateral" at bounding box center [732, 566] width 293 height 39
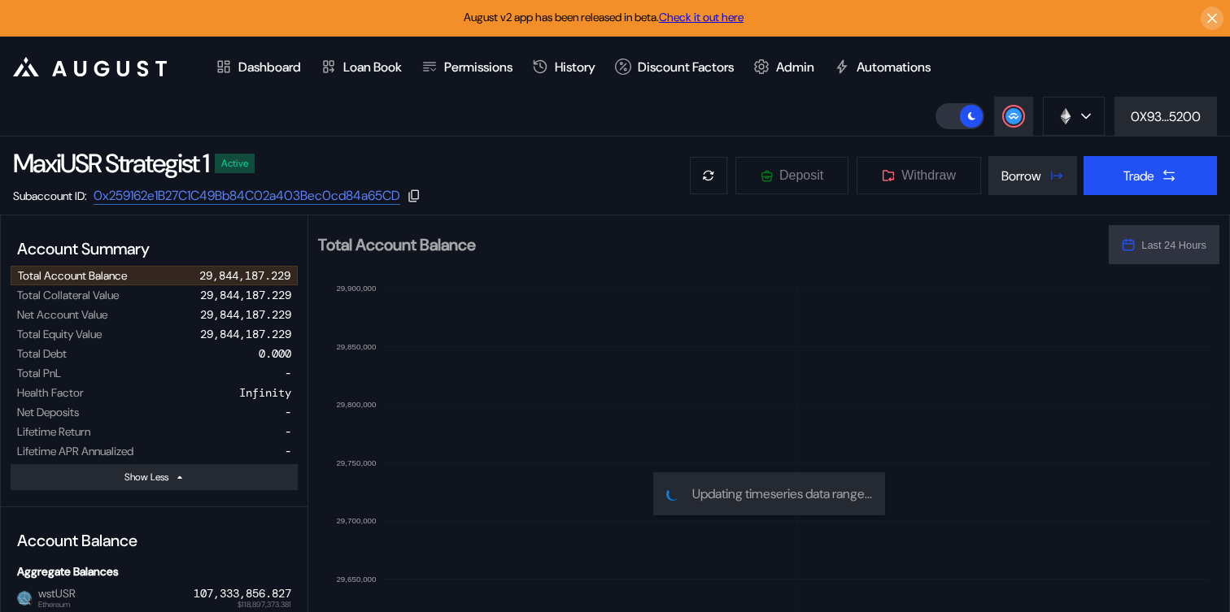
select select "*"
